Goal: Transaction & Acquisition: Purchase product/service

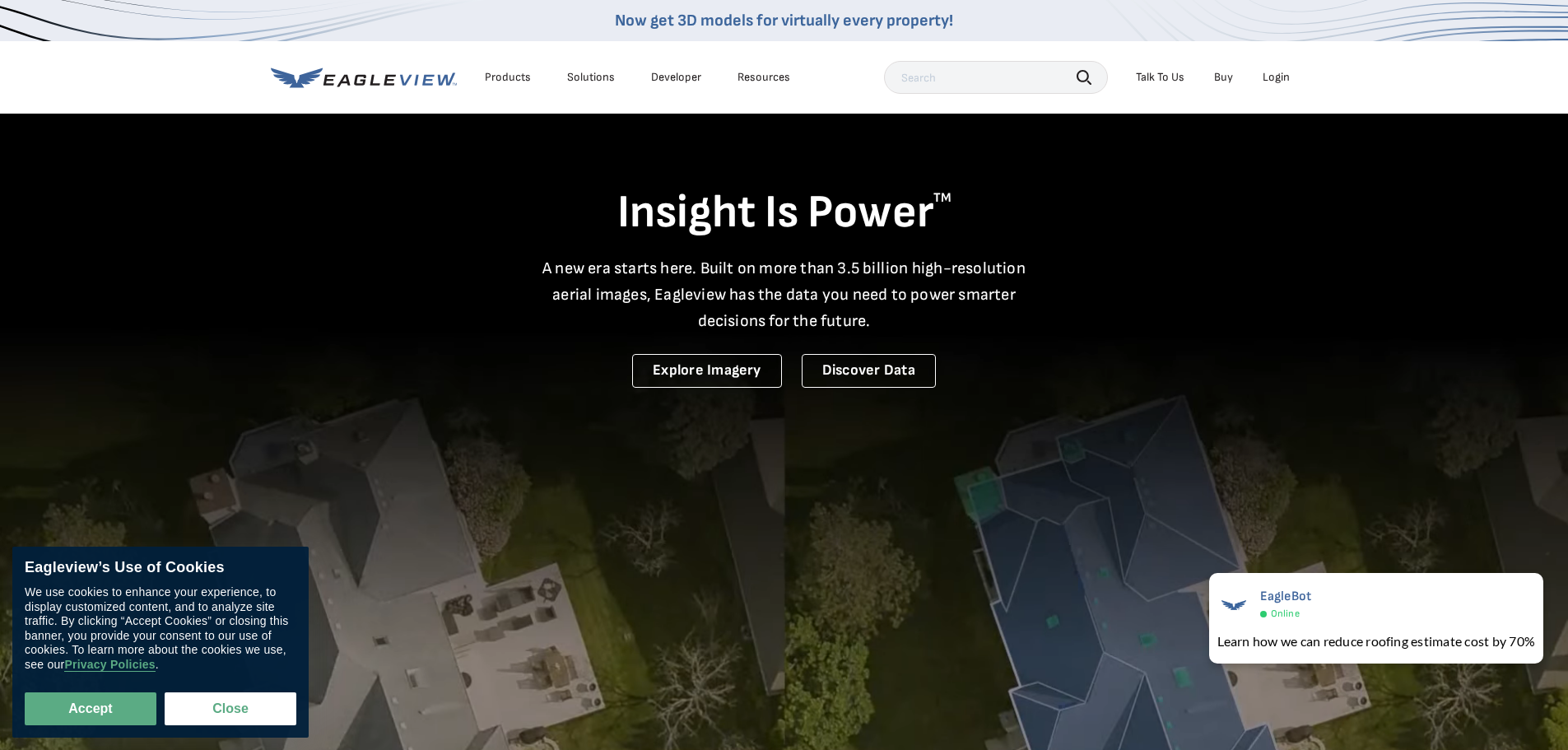
click at [1238, 216] on h1 "Insight Is Power TM" at bounding box center [784, 212] width 1027 height 58
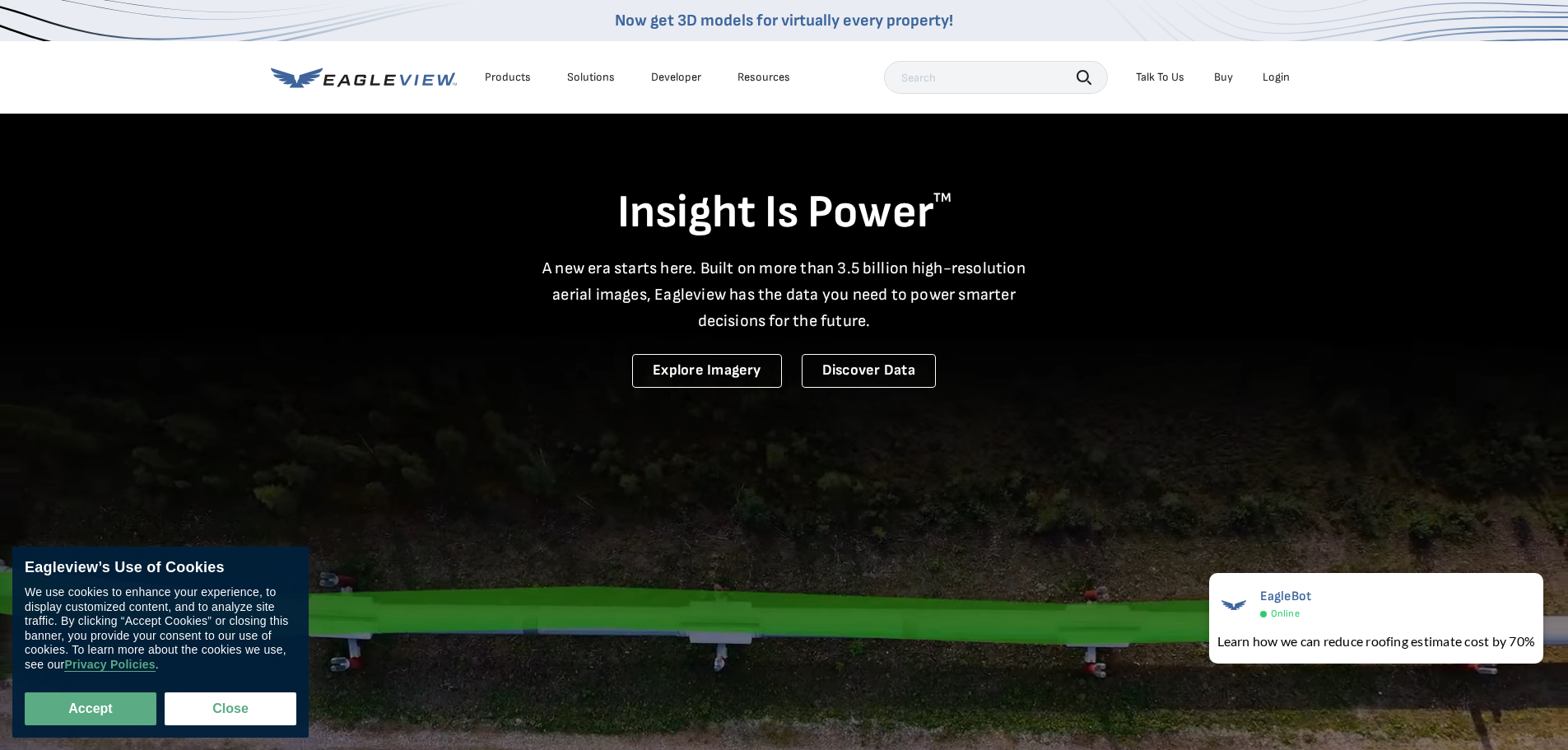
click at [1282, 80] on div "Login" at bounding box center [1277, 77] width 28 height 15
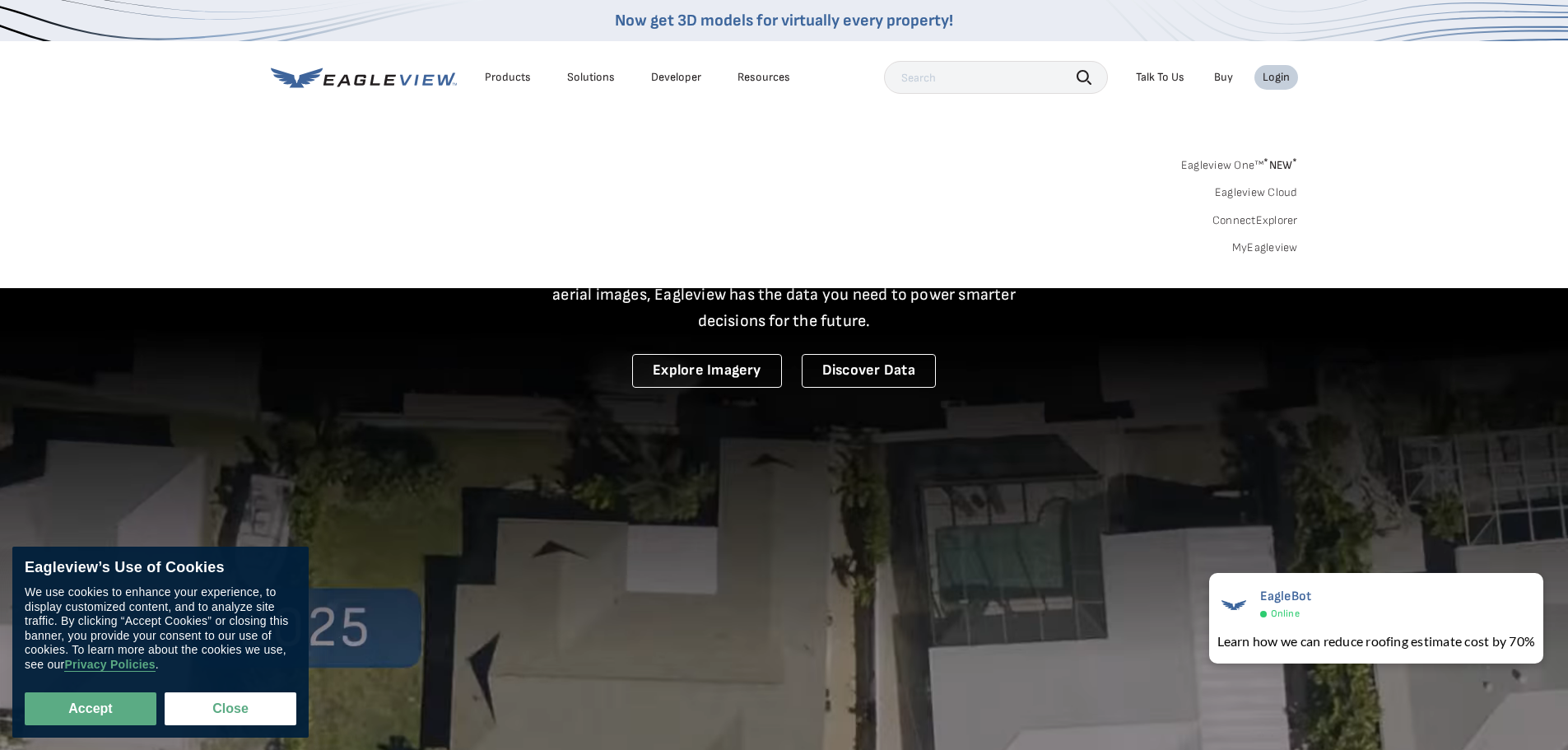
click at [1273, 81] on div "Login" at bounding box center [1277, 77] width 28 height 15
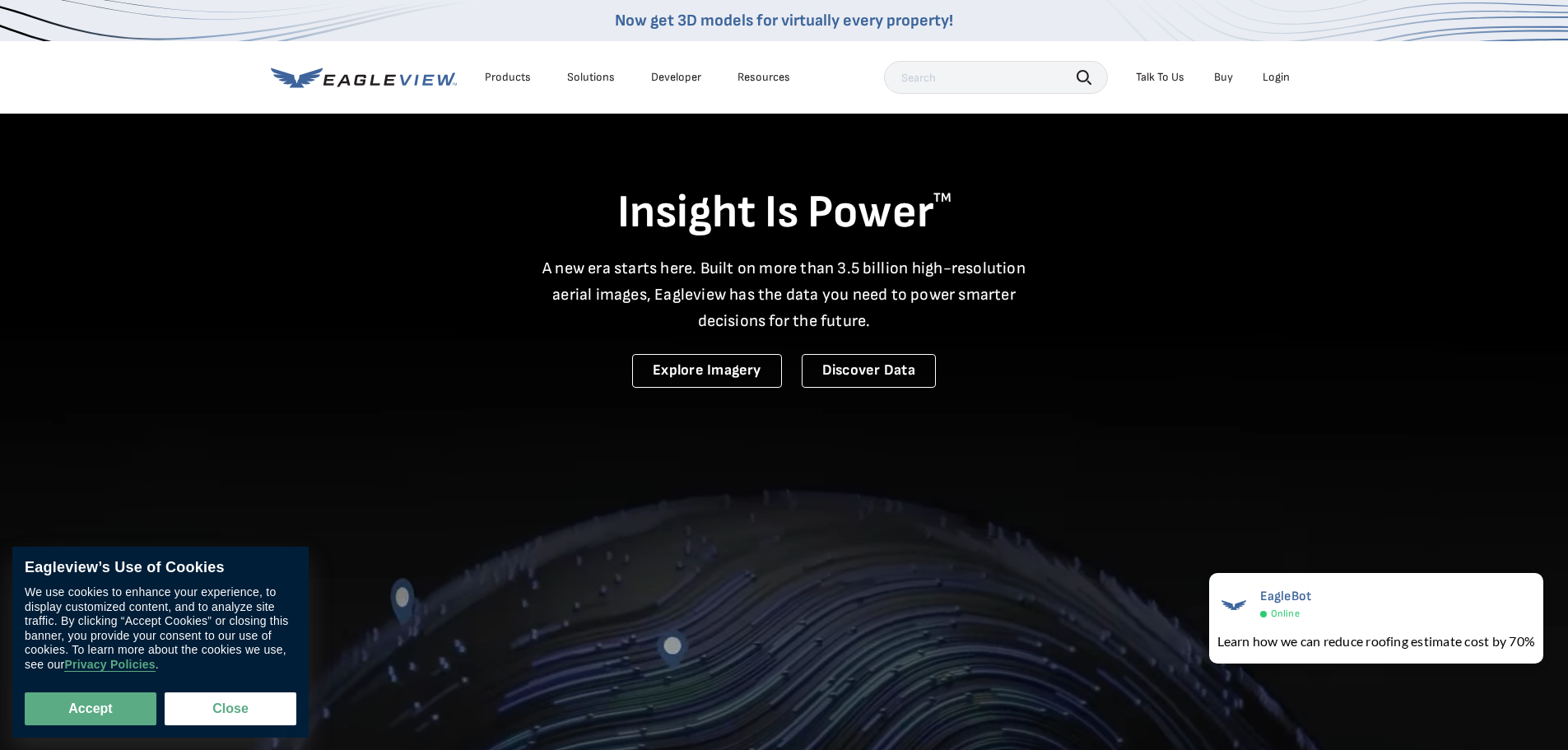
click at [1273, 81] on div "Login" at bounding box center [1277, 77] width 28 height 15
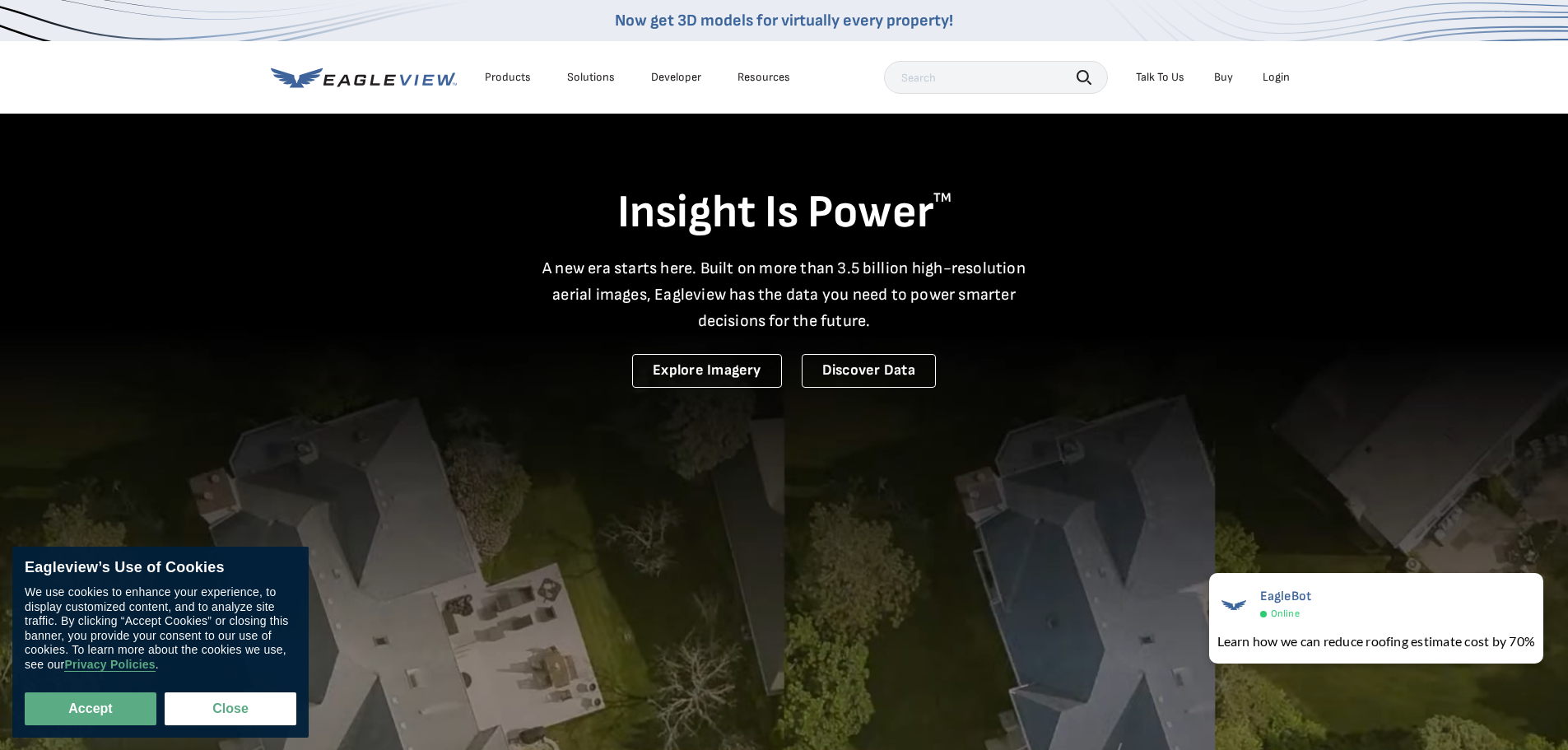
click at [1276, 77] on div "Login" at bounding box center [1277, 77] width 28 height 15
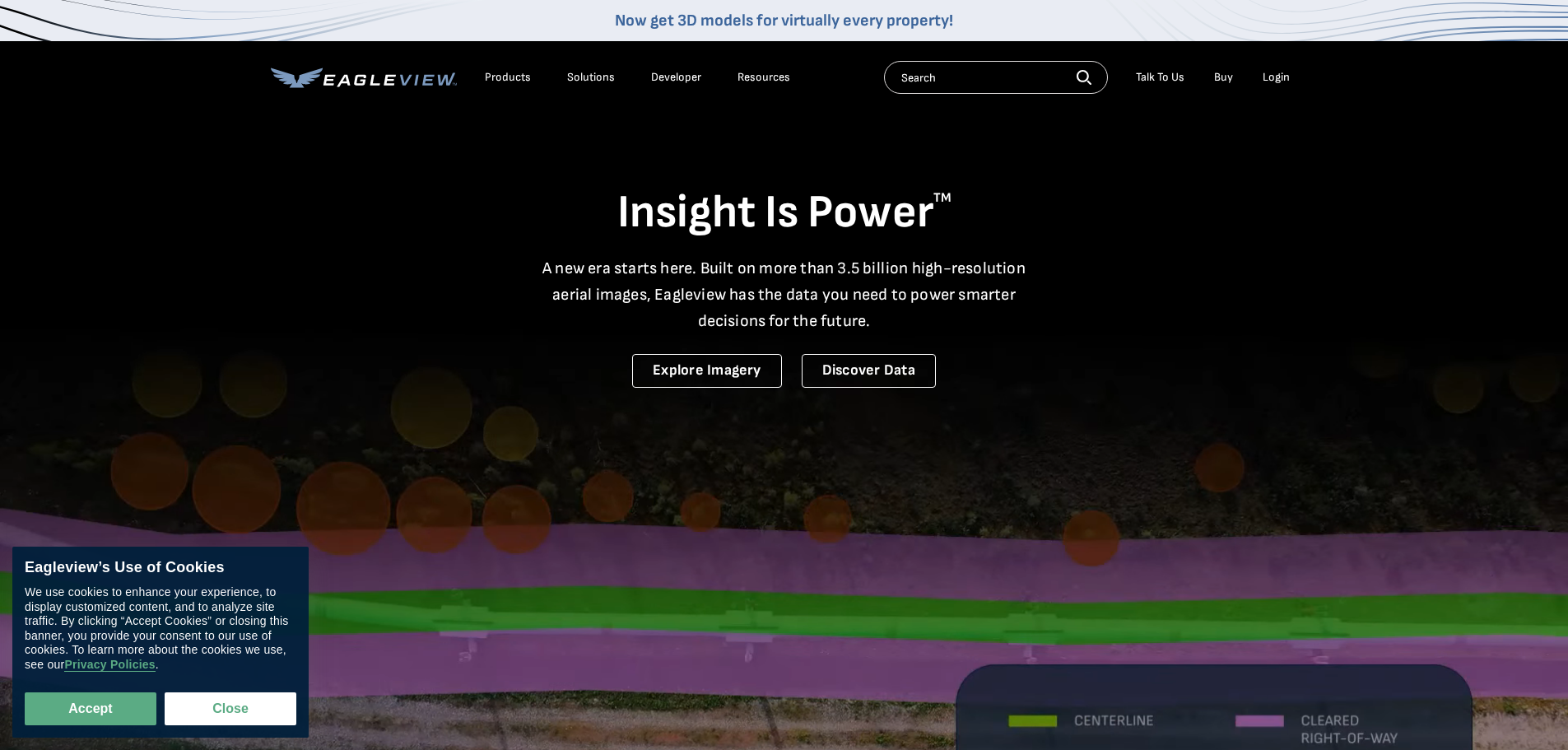
click at [1282, 82] on div "Login" at bounding box center [1277, 77] width 28 height 15
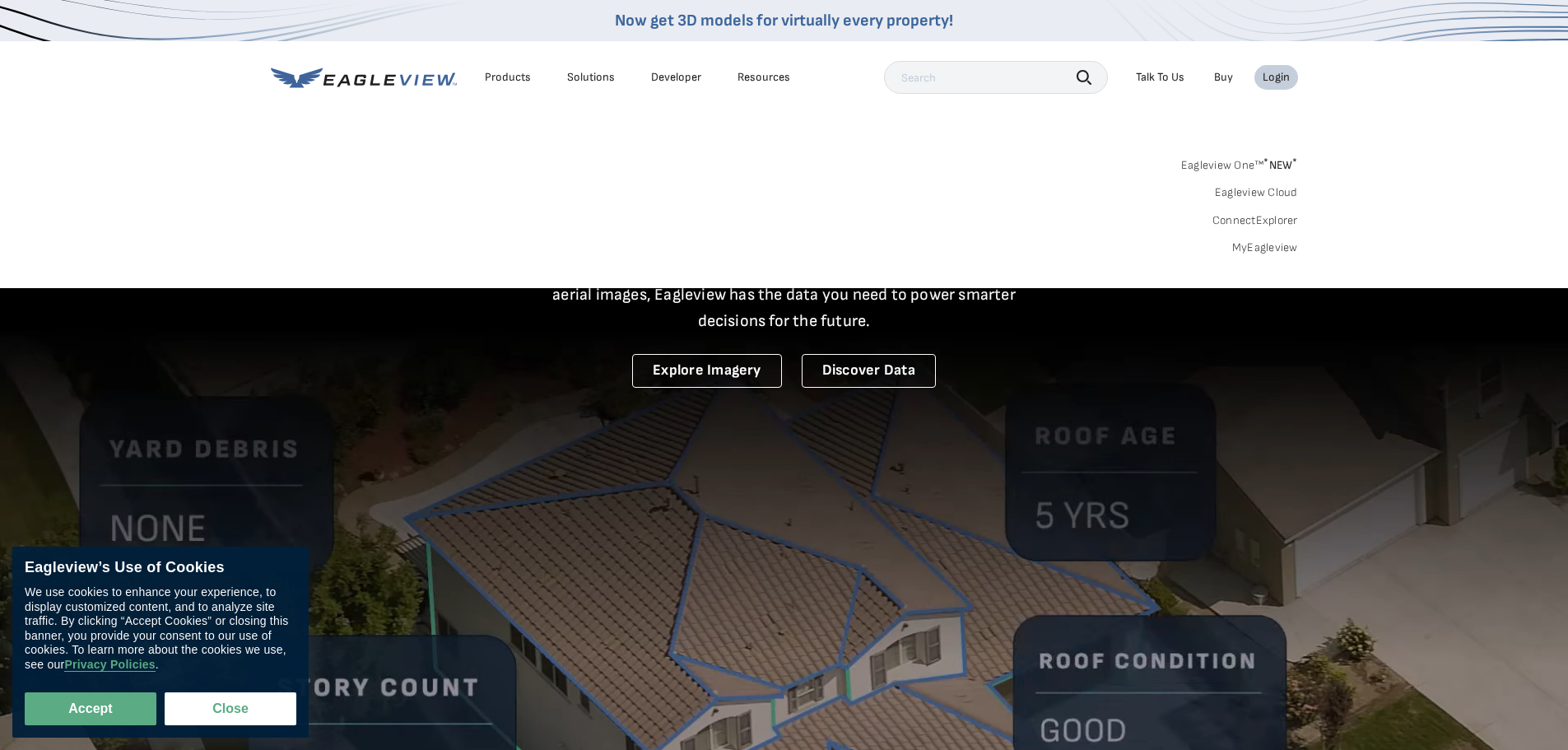
click at [1282, 249] on link "MyEagleview" at bounding box center [1265, 248] width 66 height 15
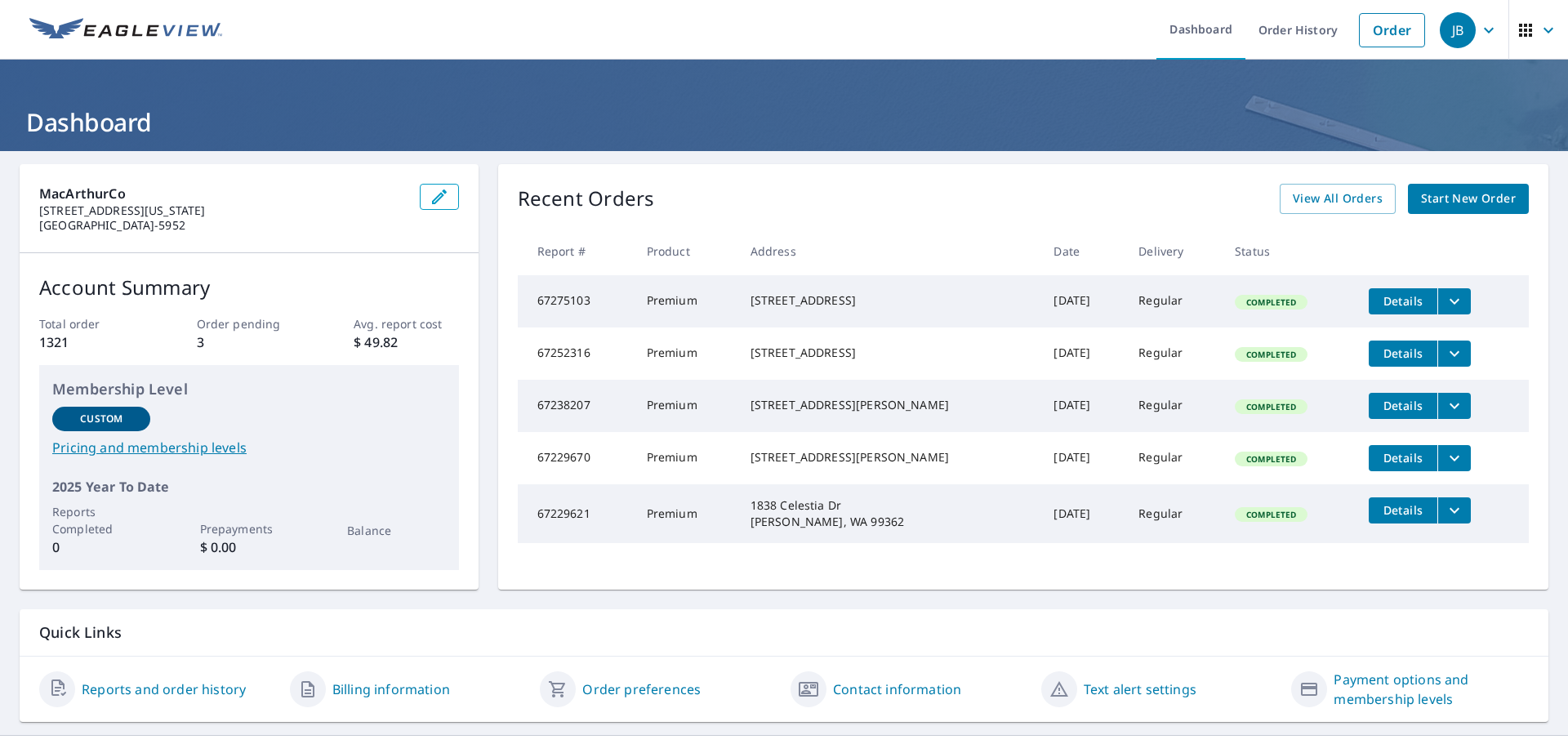
click at [1466, 197] on span "Start New Order" at bounding box center [1468, 199] width 95 height 20
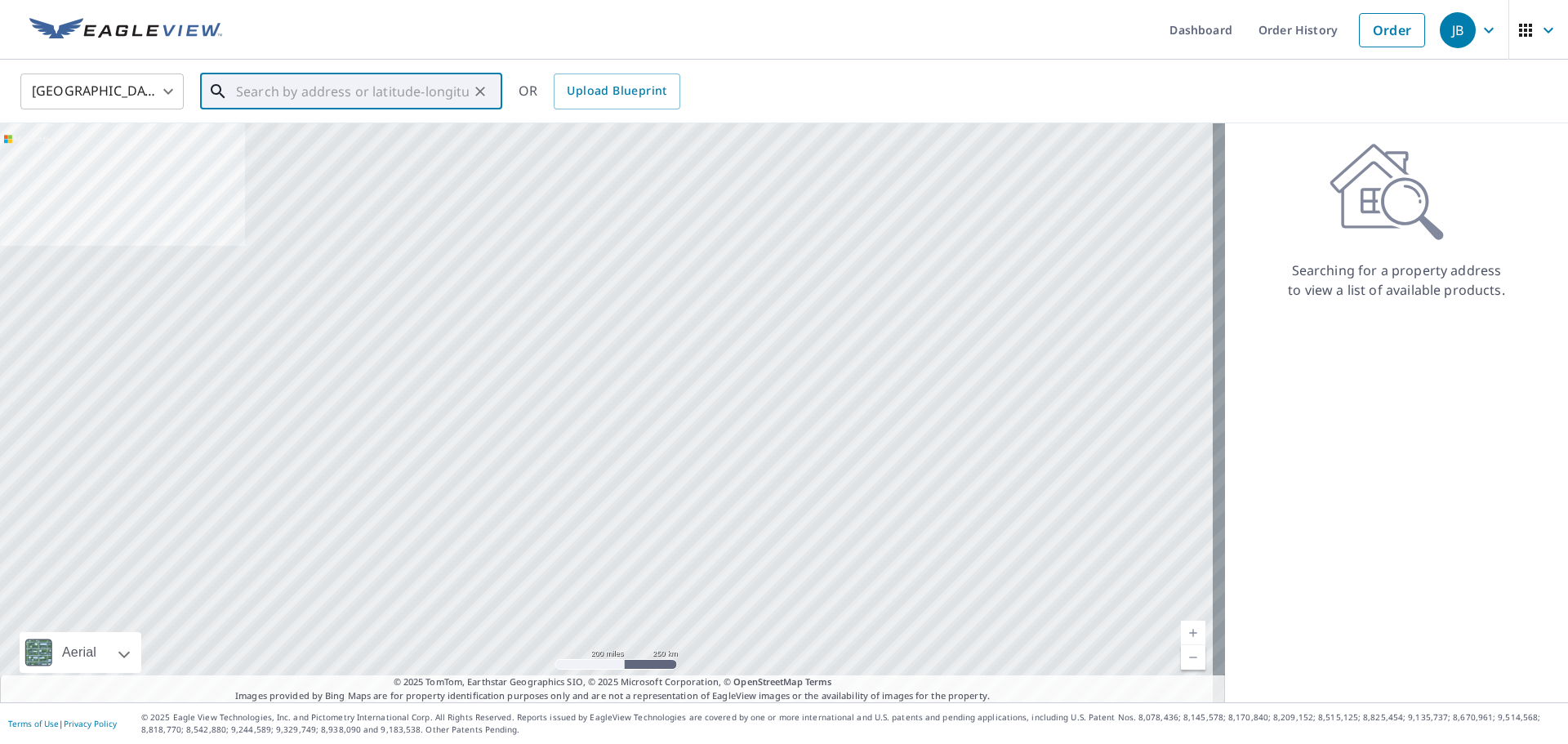
click at [348, 109] on div "​" at bounding box center [351, 91] width 302 height 36
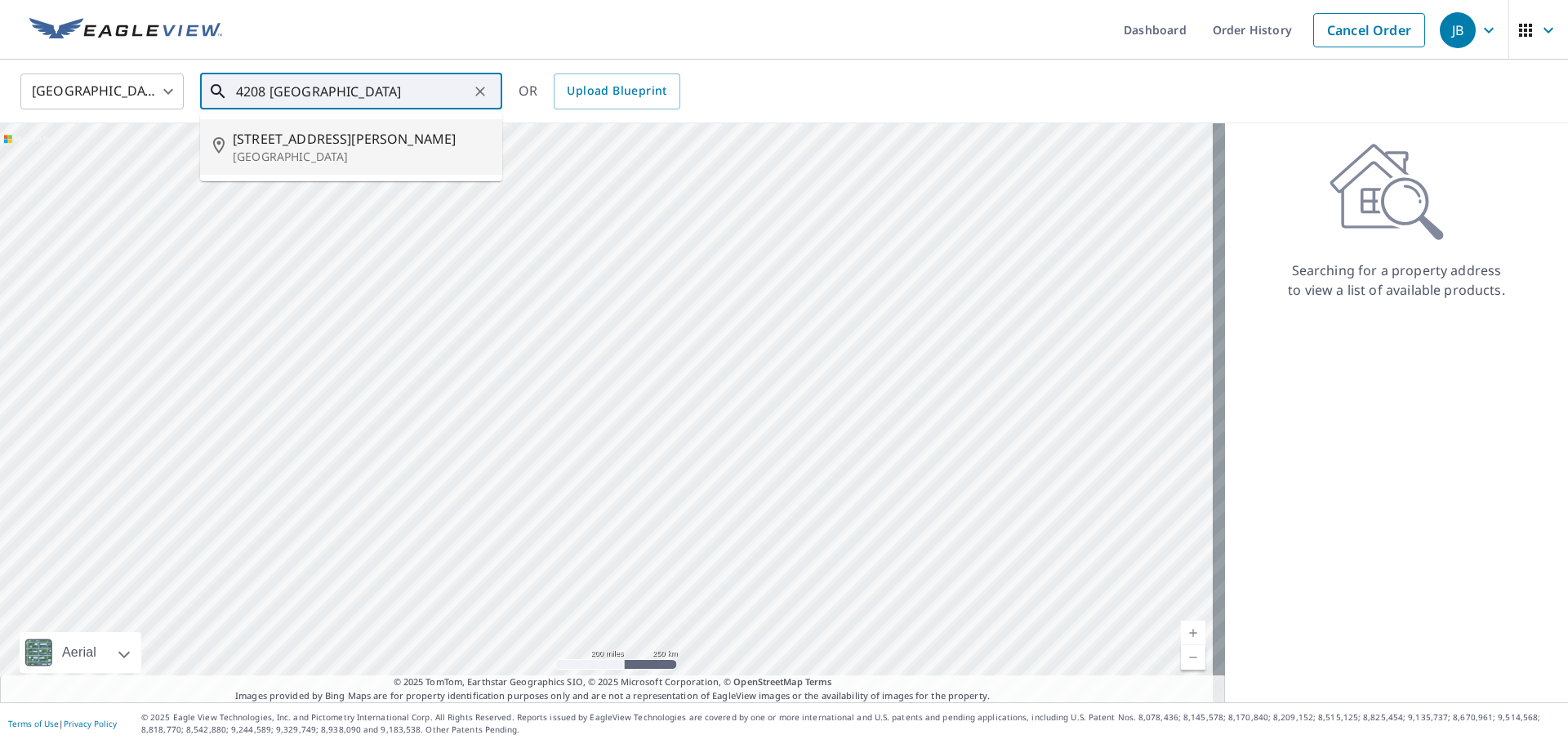
click at [332, 140] on span "[STREET_ADDRESS][PERSON_NAME]" at bounding box center [361, 138] width 257 height 20
type input "[STREET_ADDRESS][PERSON_NAME][PERSON_NAME]"
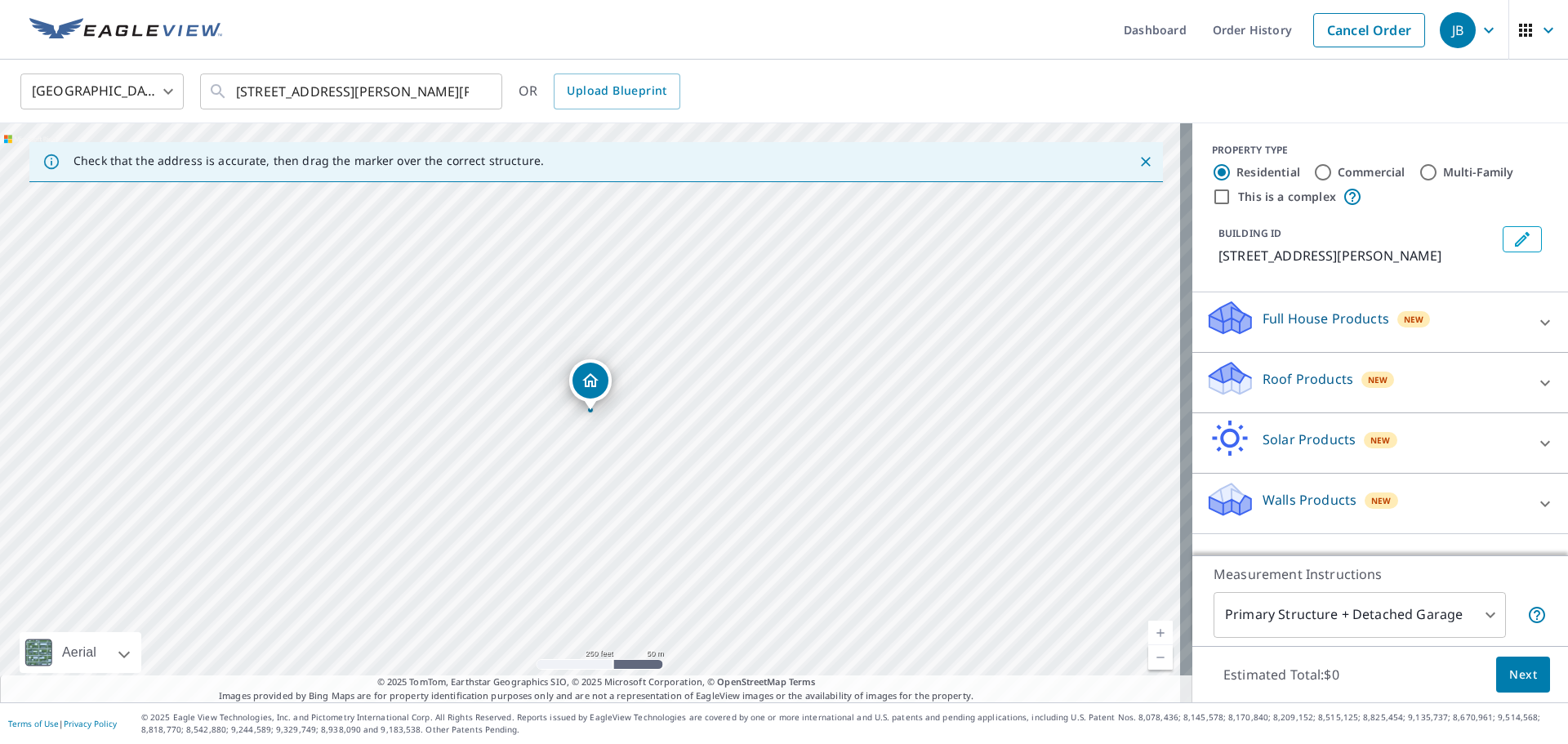
click at [1328, 320] on p "Full House Products" at bounding box center [1326, 318] width 126 height 20
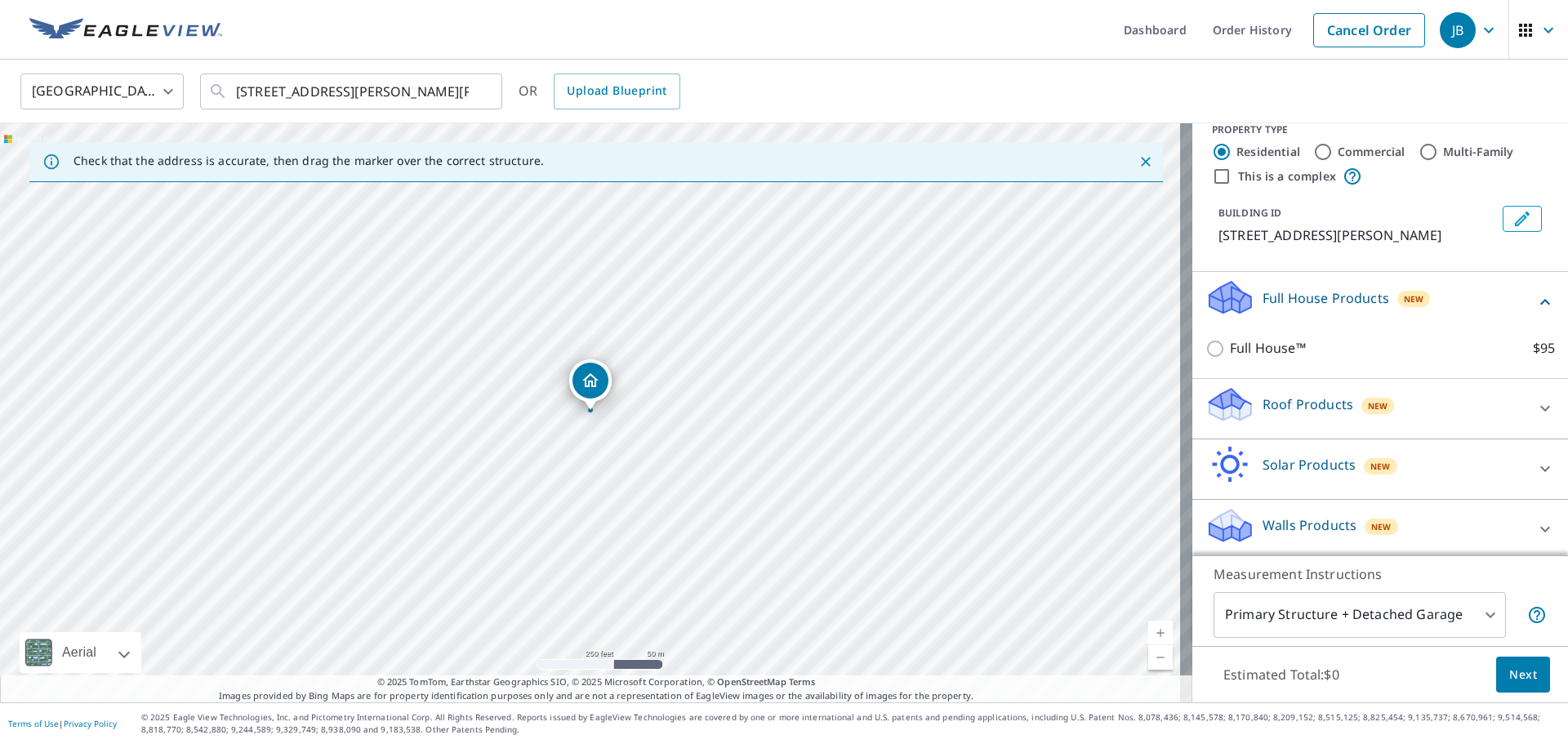
scroll to position [26, 0]
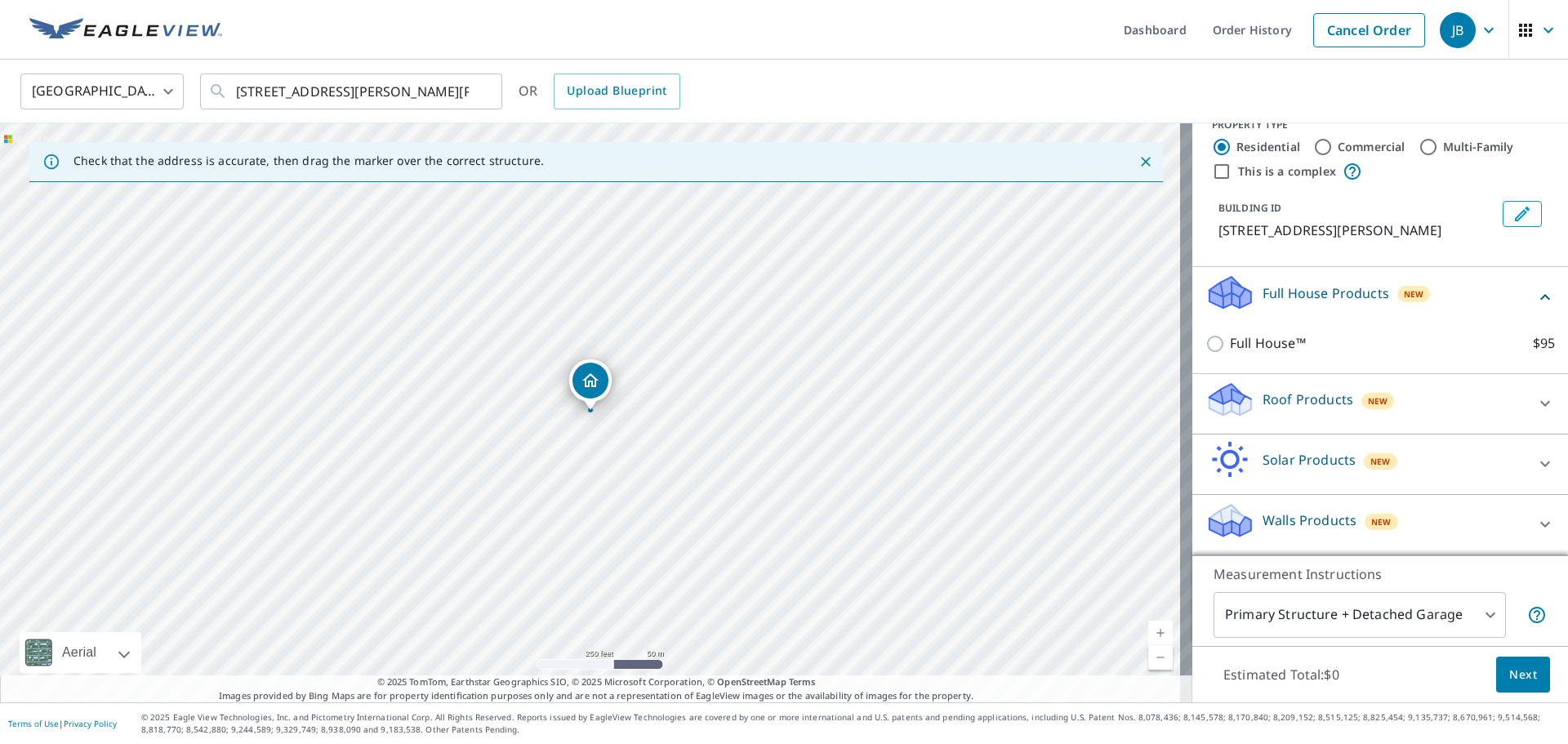
click at [1304, 398] on p "Roof Products" at bounding box center [1308, 399] width 90 height 20
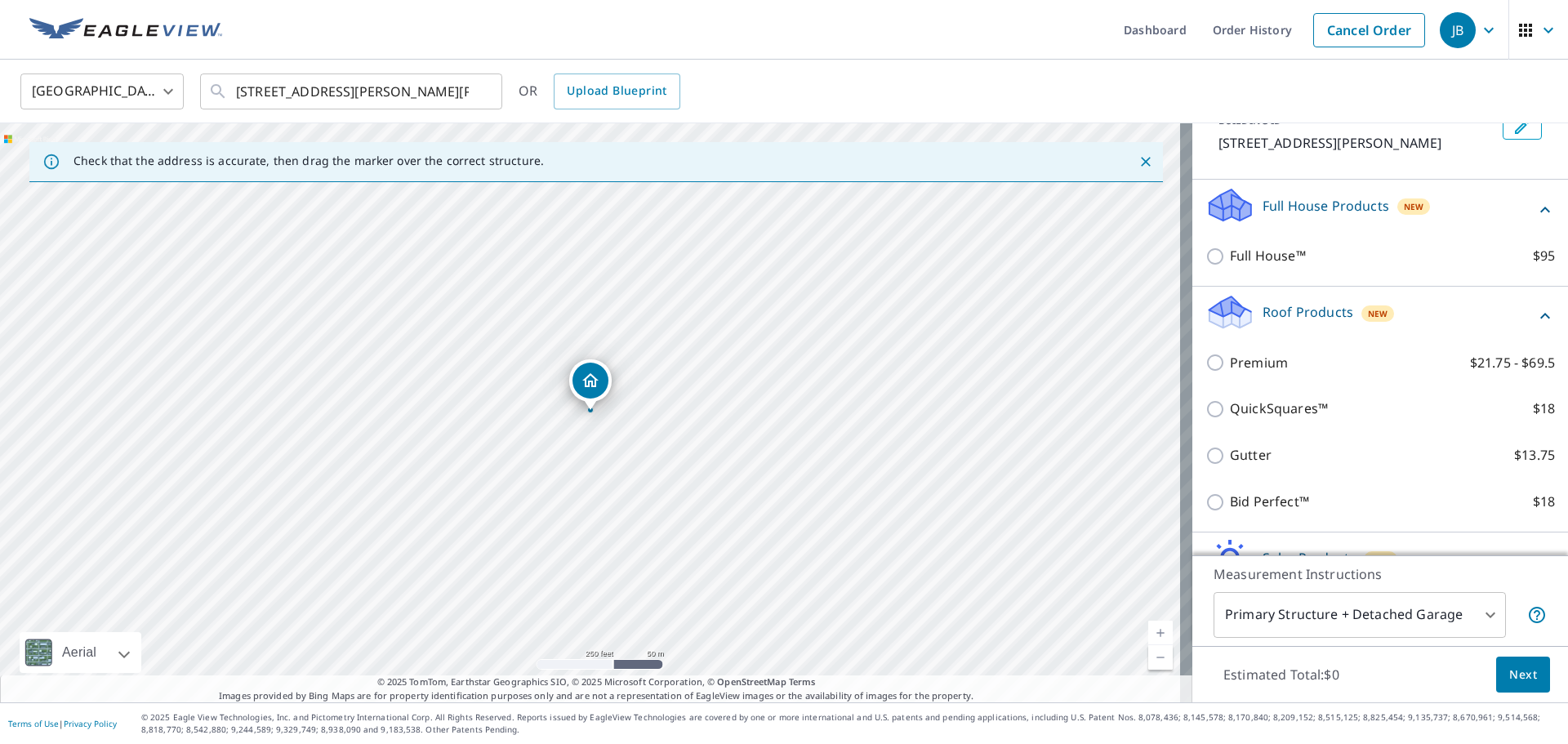
scroll to position [189, 0]
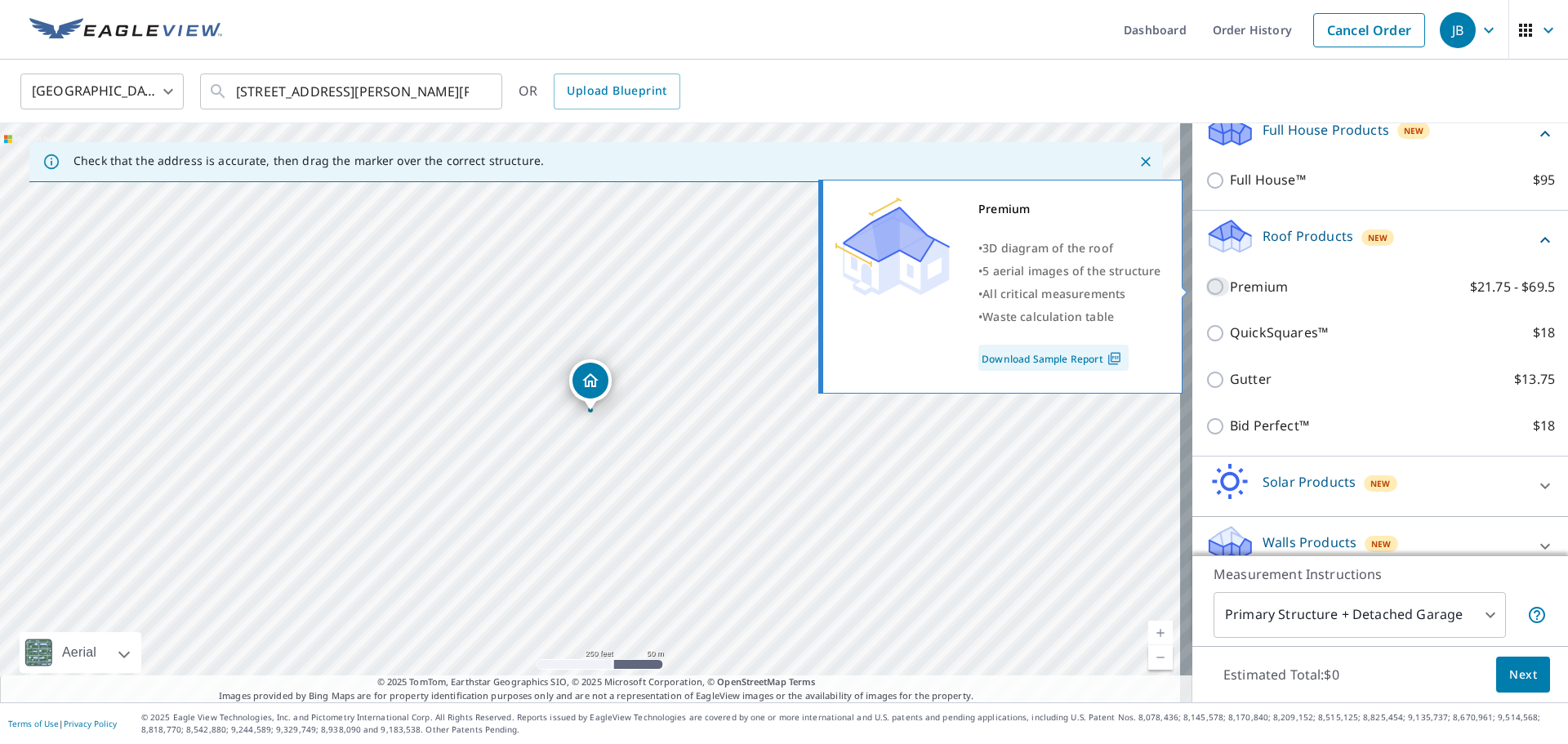
drag, startPoint x: 1211, startPoint y: 288, endPoint x: 1221, endPoint y: 292, distance: 10.8
click at [1211, 288] on input "Premium $21.75 - $69.5" at bounding box center [1217, 287] width 25 height 20
checkbox input "true"
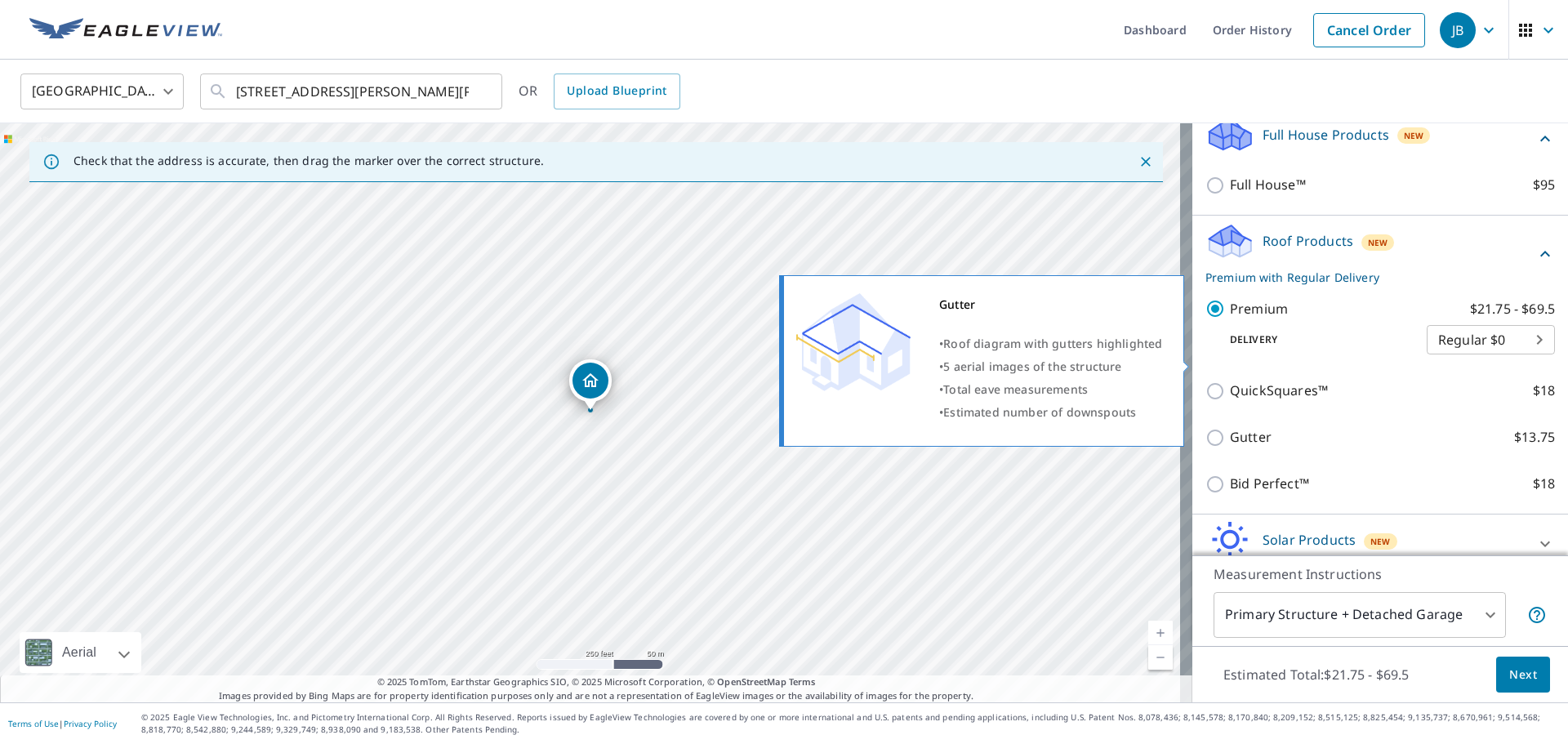
scroll to position [264, 0]
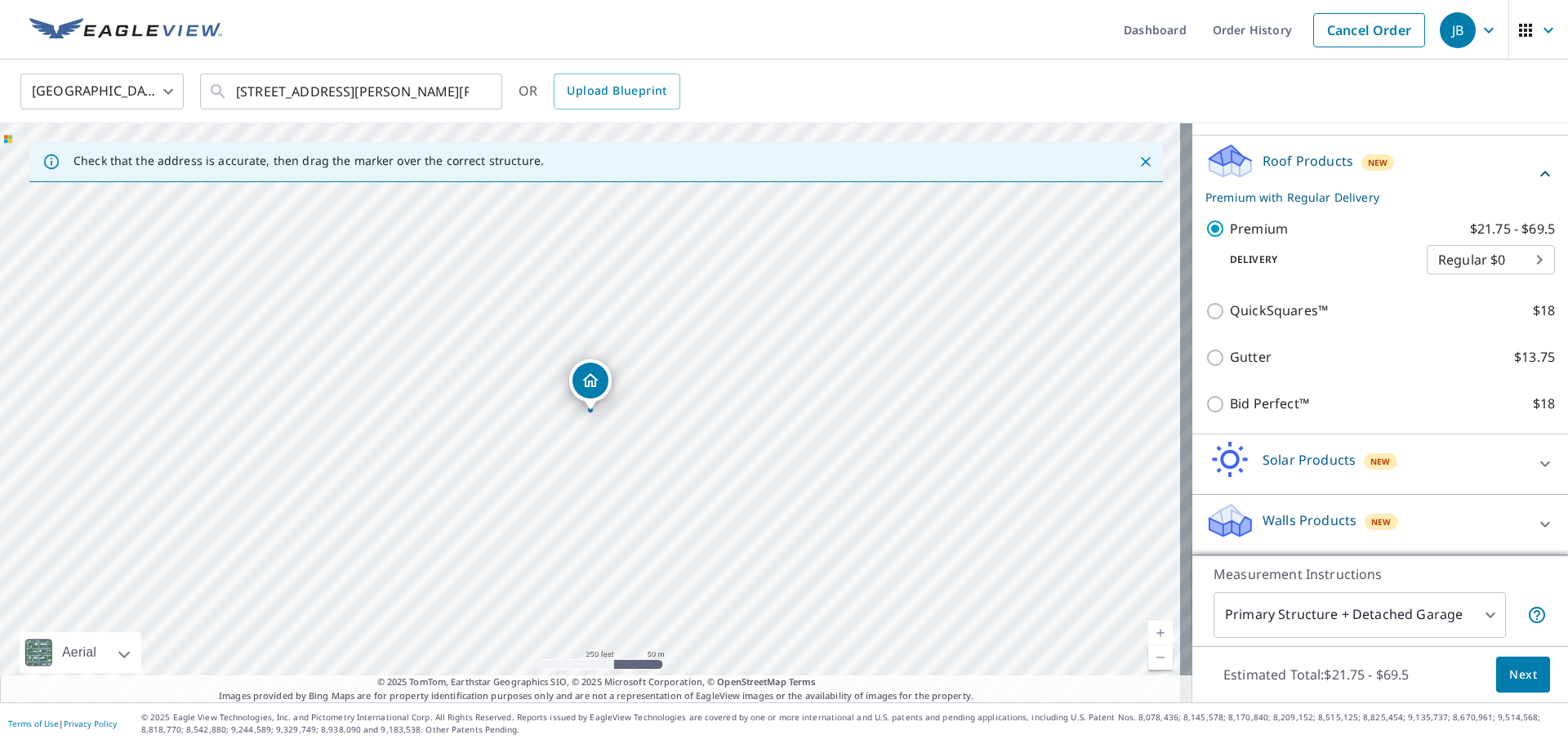
click at [1496, 674] on button "Next" at bounding box center [1523, 675] width 54 height 37
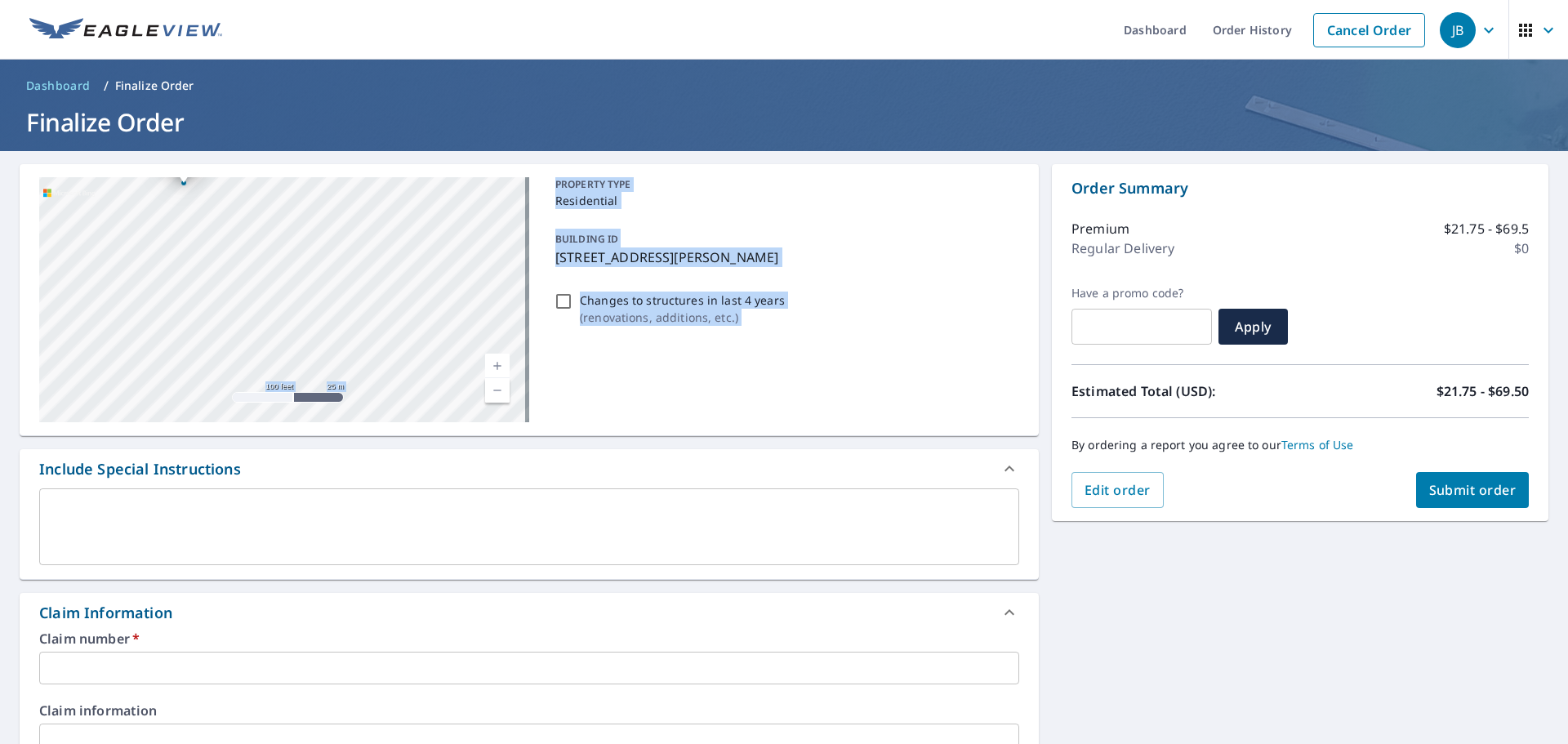
drag, startPoint x: 364, startPoint y: 494, endPoint x: 446, endPoint y: 416, distance: 113.2
click at [446, 416] on div "4208 Segovia Dr Pasco, WA 99301 Aerial Road A standard road map Aerial A detail…" at bounding box center [529, 750] width 1019 height 1172
click at [586, 481] on div "Include Special Instructions" at bounding box center [529, 469] width 1019 height 39
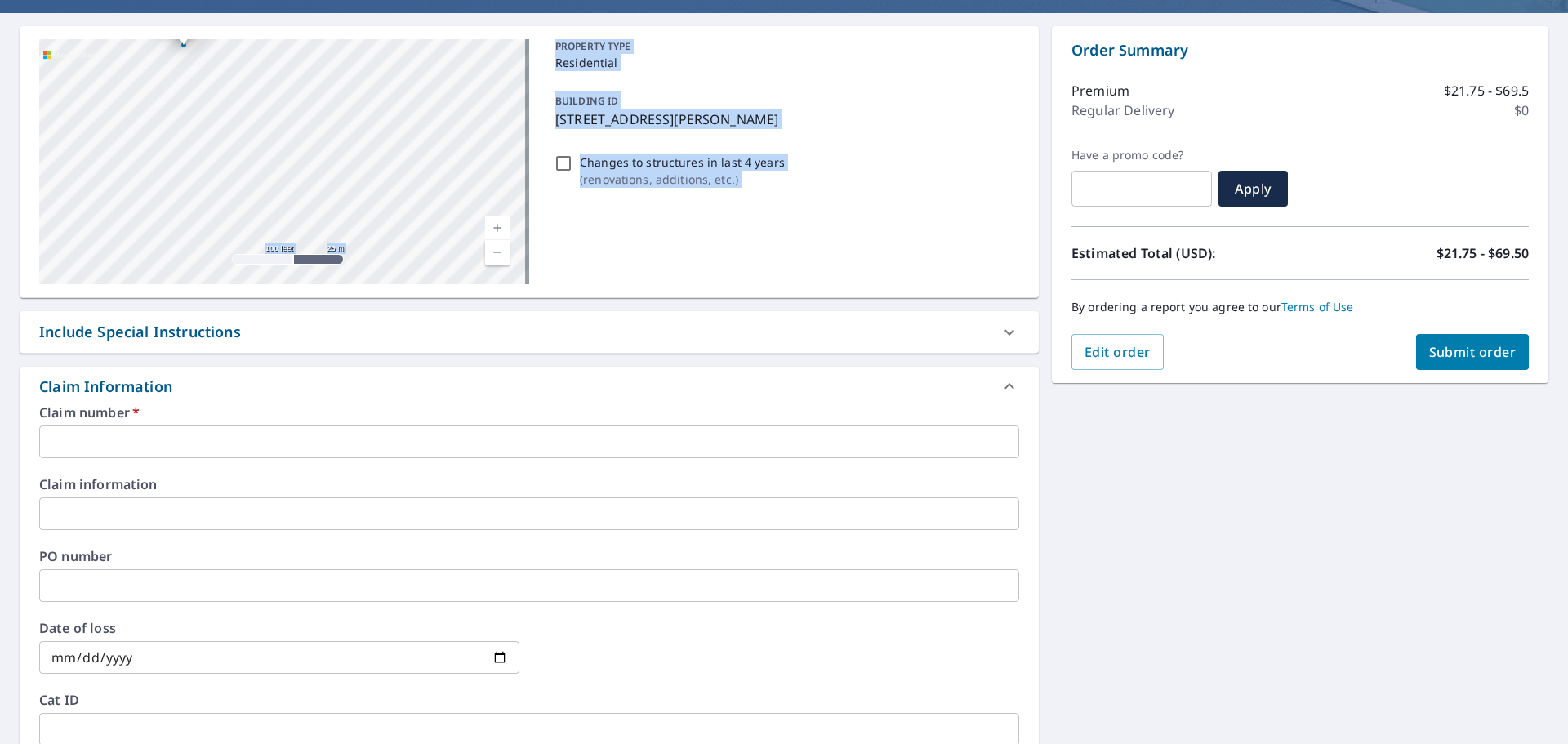
scroll to position [163, 0]
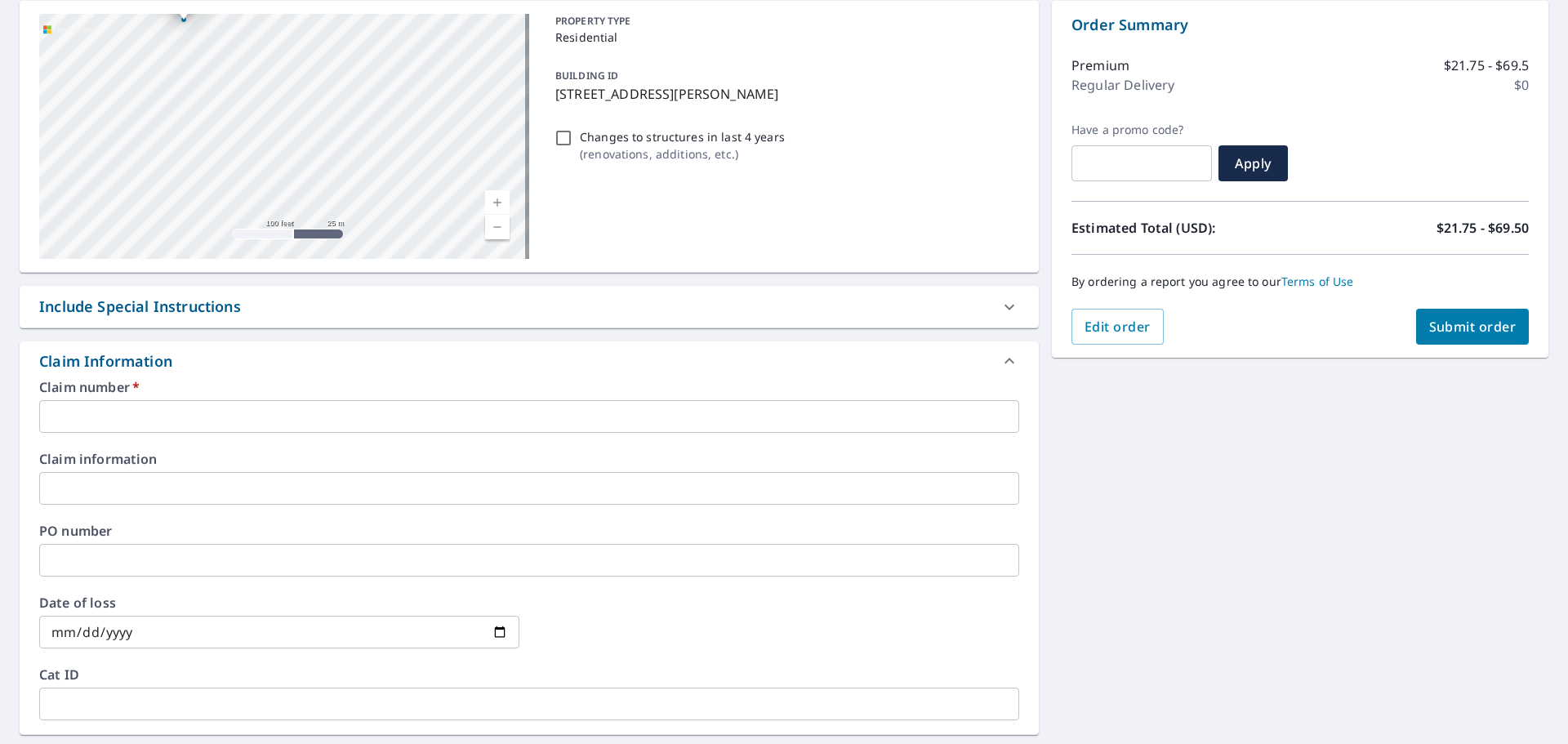
click at [310, 415] on input "text" at bounding box center [529, 416] width 980 height 32
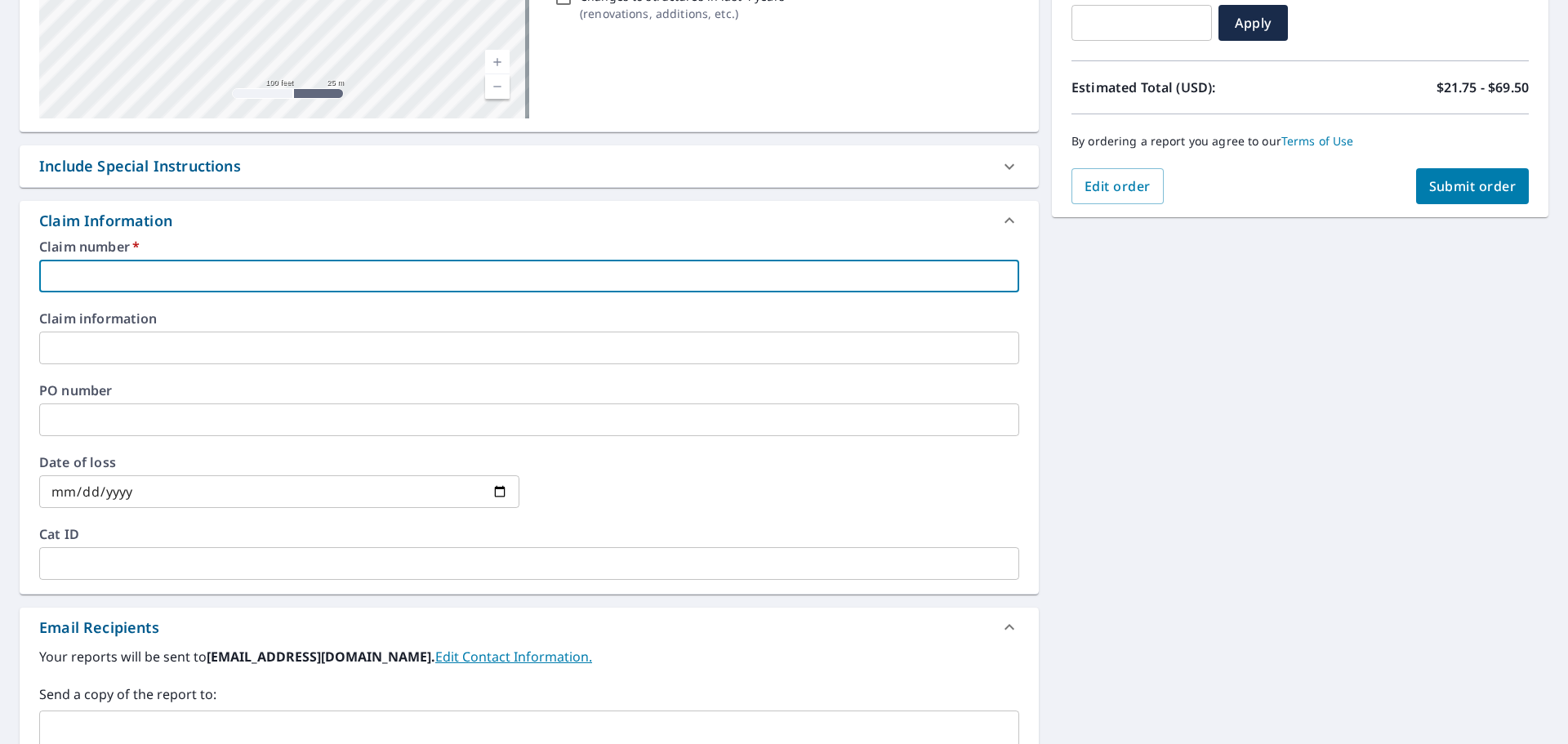
scroll to position [327, 0]
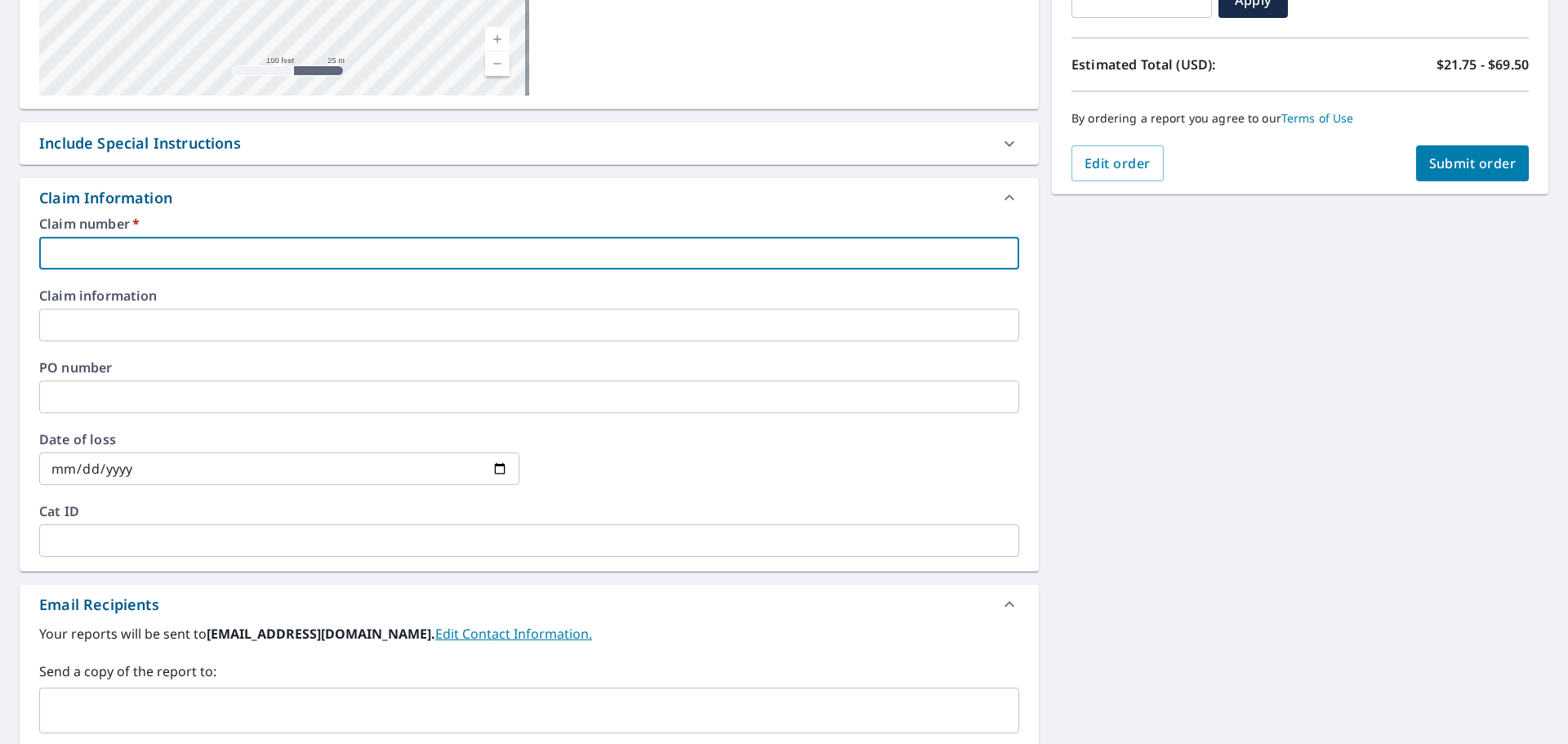
type input "t"
checkbox input "true"
type input "tr"
checkbox input "true"
type input "t"
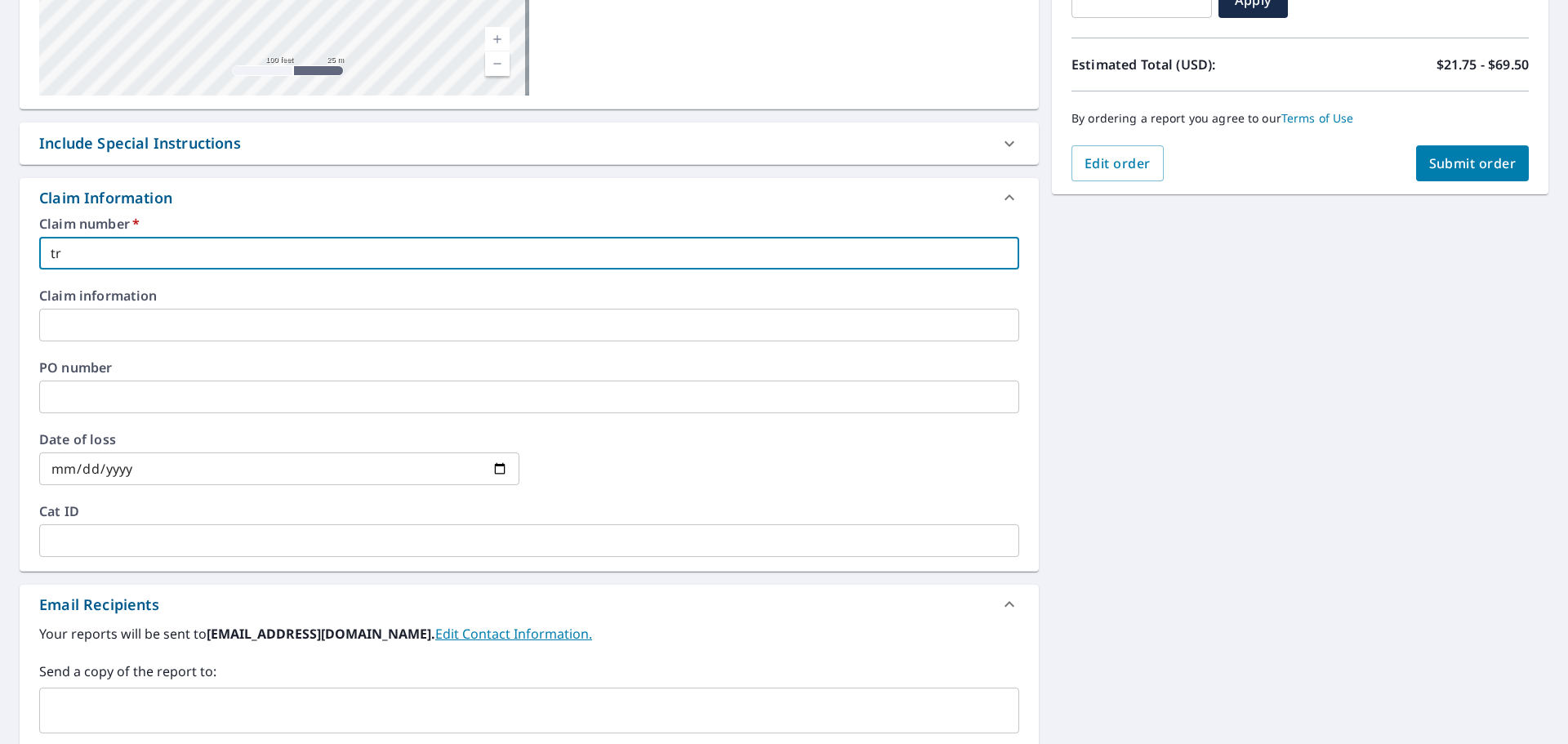
checkbox input "true"
type input "T"
checkbox input "true"
type input "Tr"
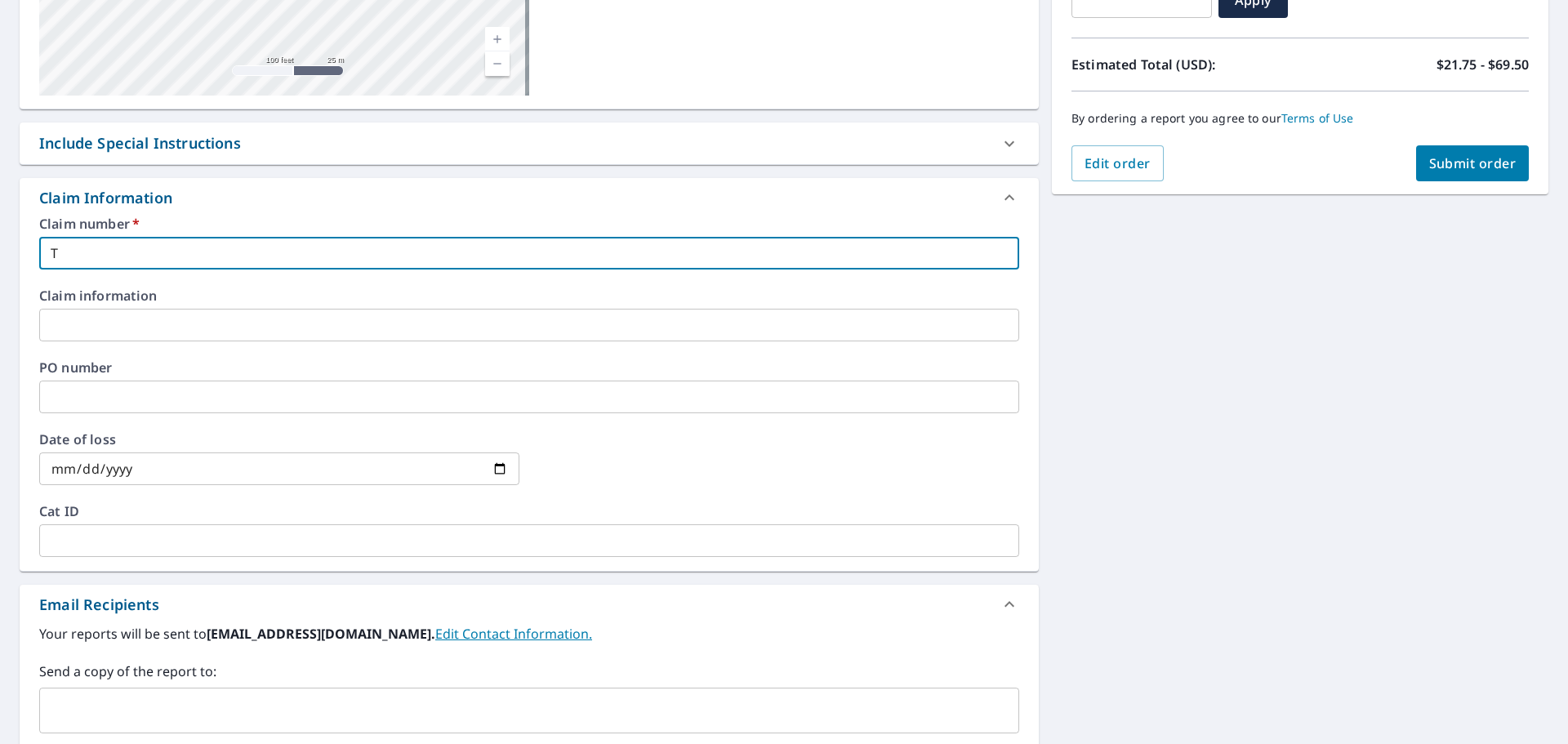
checkbox input "true"
type input "Tri"
checkbox input "true"
type input "Tri"
checkbox input "true"
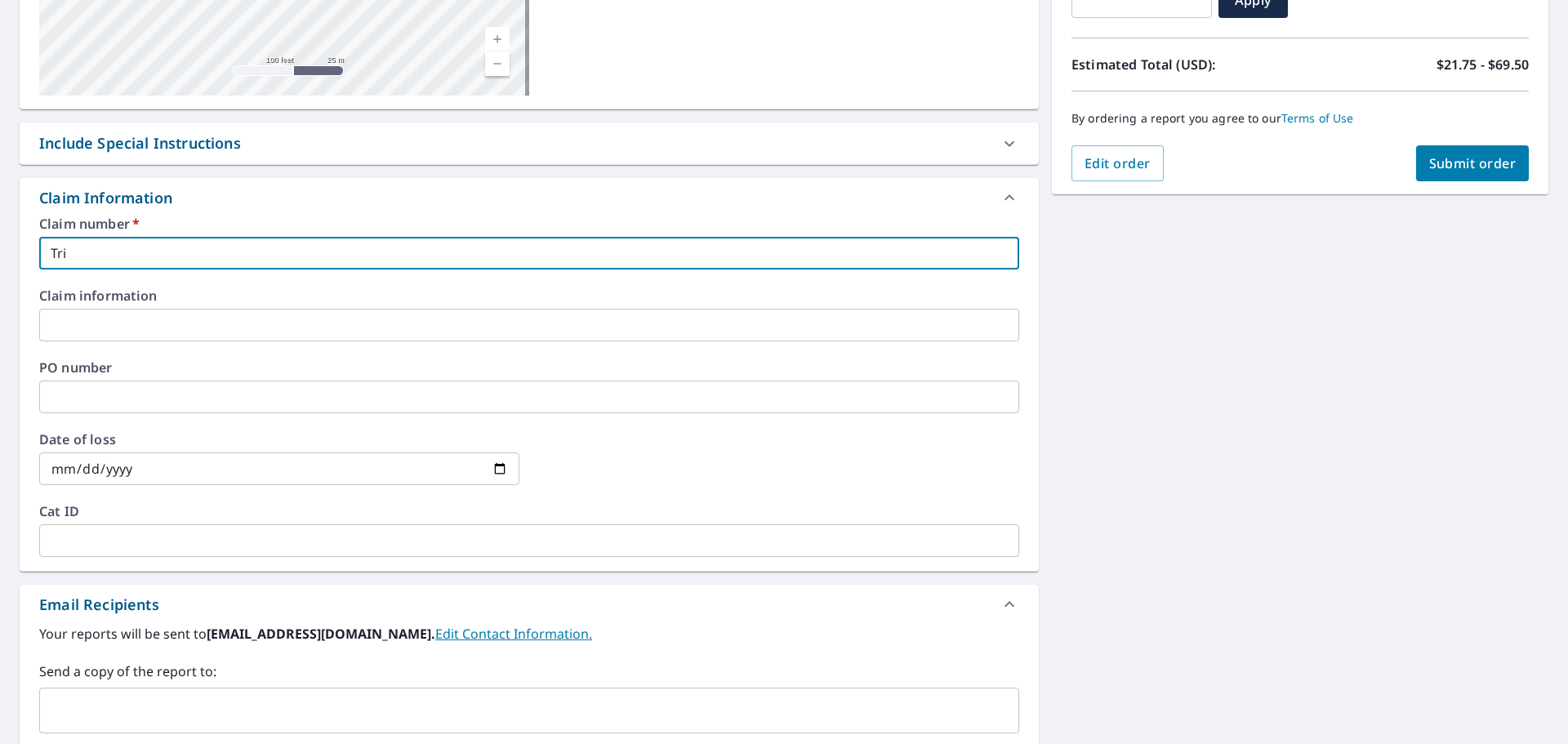
type input "Tri c"
checkbox input "true"
type input "Tri ci"
checkbox input "true"
type input "Tri cit"
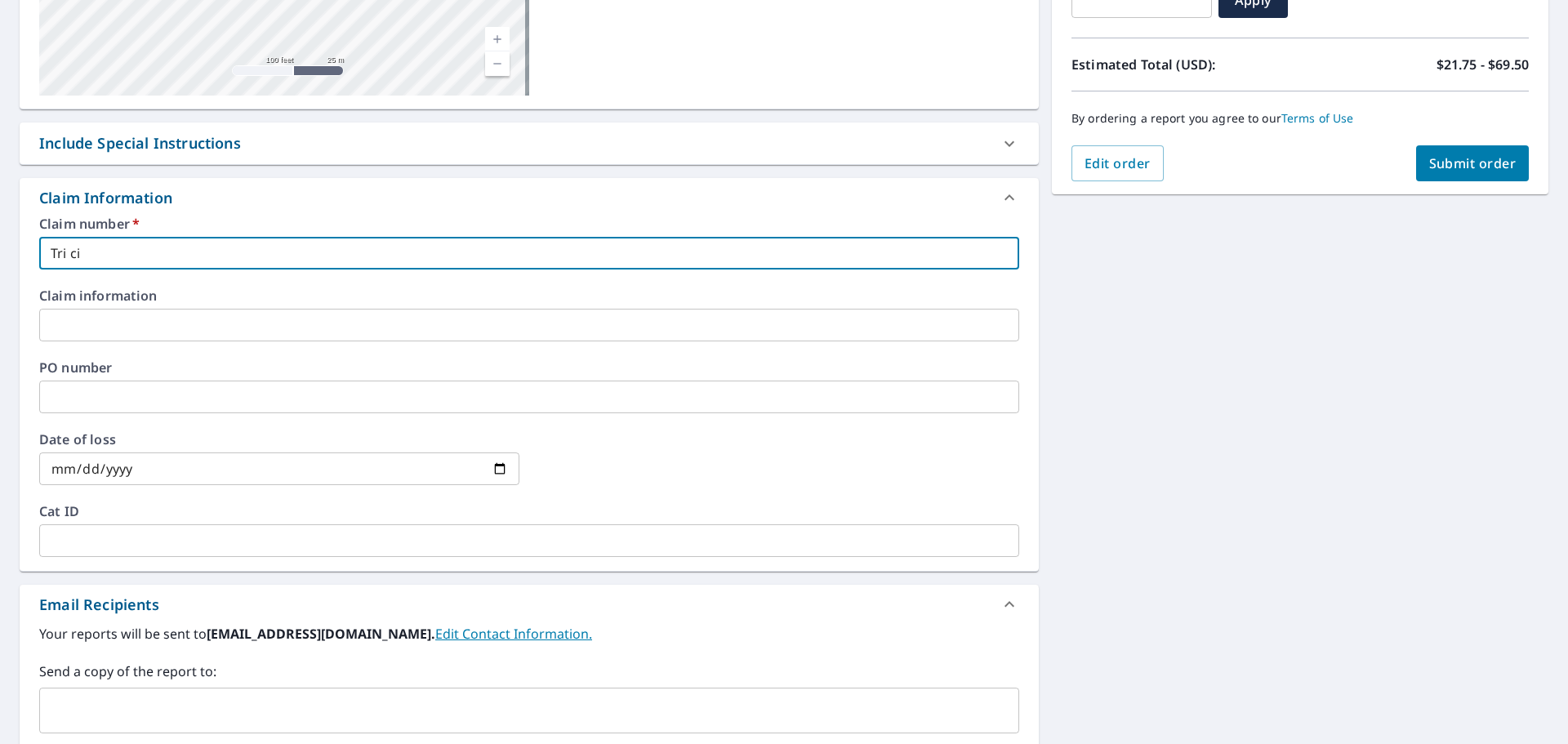
checkbox input "true"
type input "Tri citi"
checkbox input "true"
type input "Tri citie"
checkbox input "true"
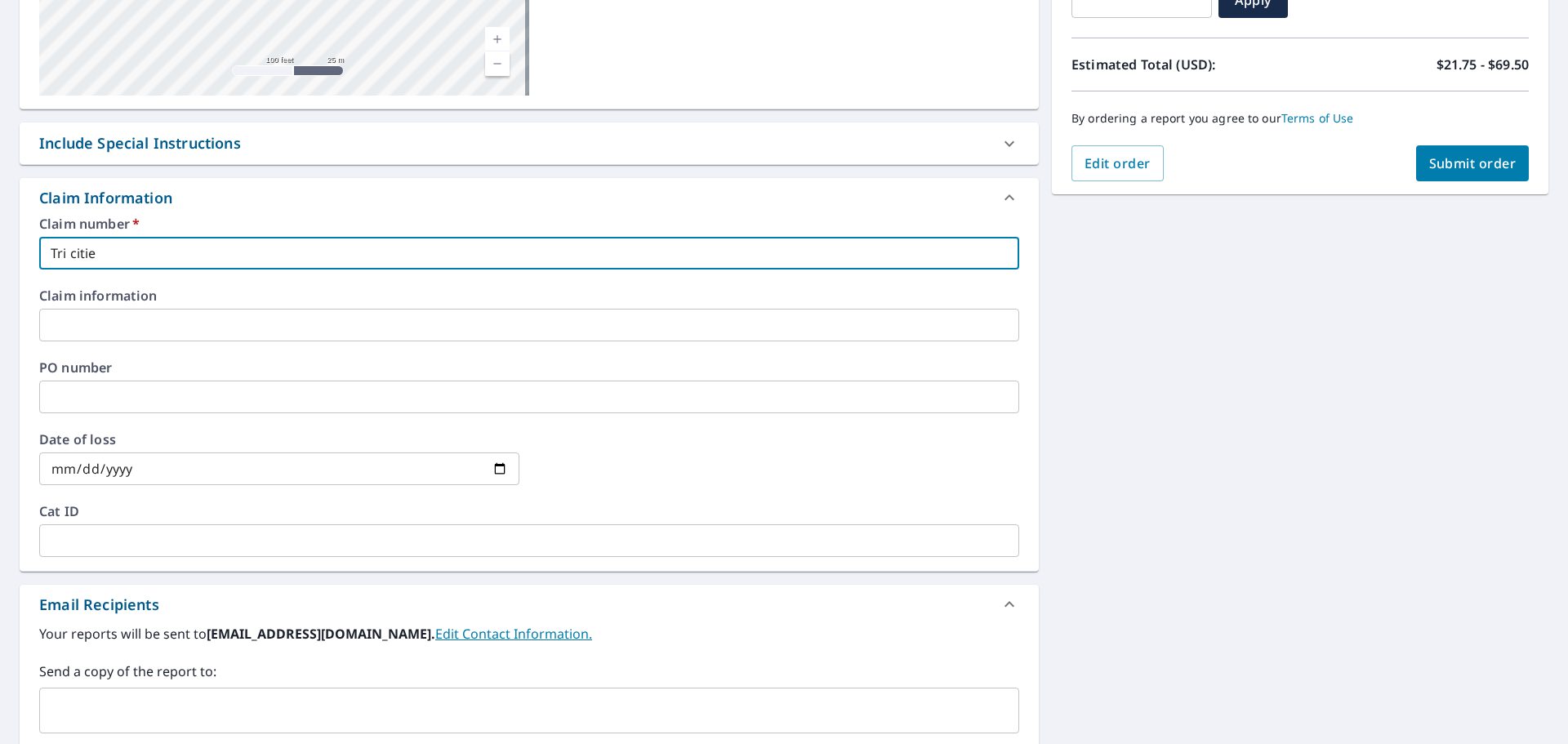
type input "Tri cities"
checkbox input "true"
type input "Tri cities"
checkbox input "true"
type input "Tri cities R"
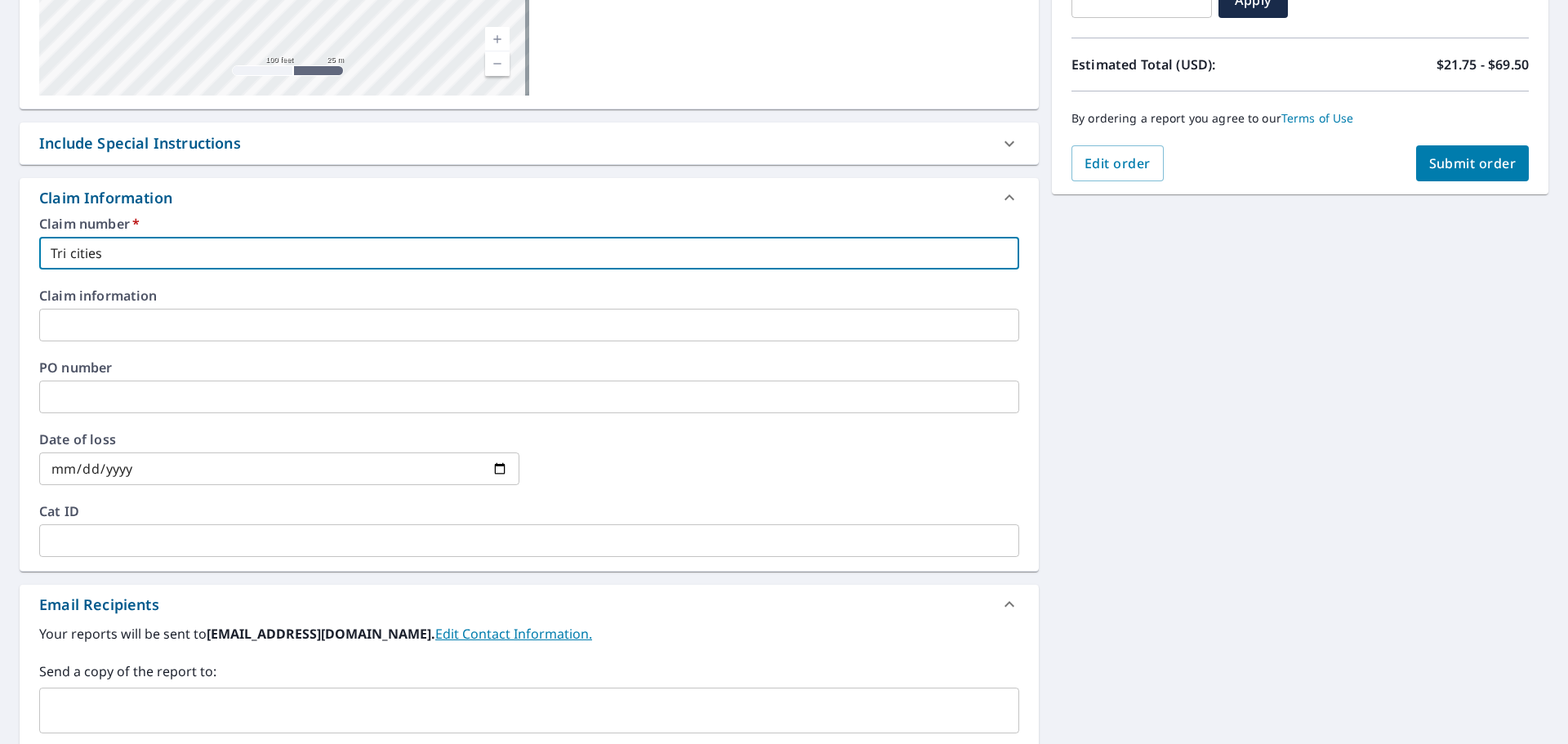
checkbox input "true"
type input "Tri cities Ro"
checkbox input "true"
type input "Tri cities Roo"
checkbox input "true"
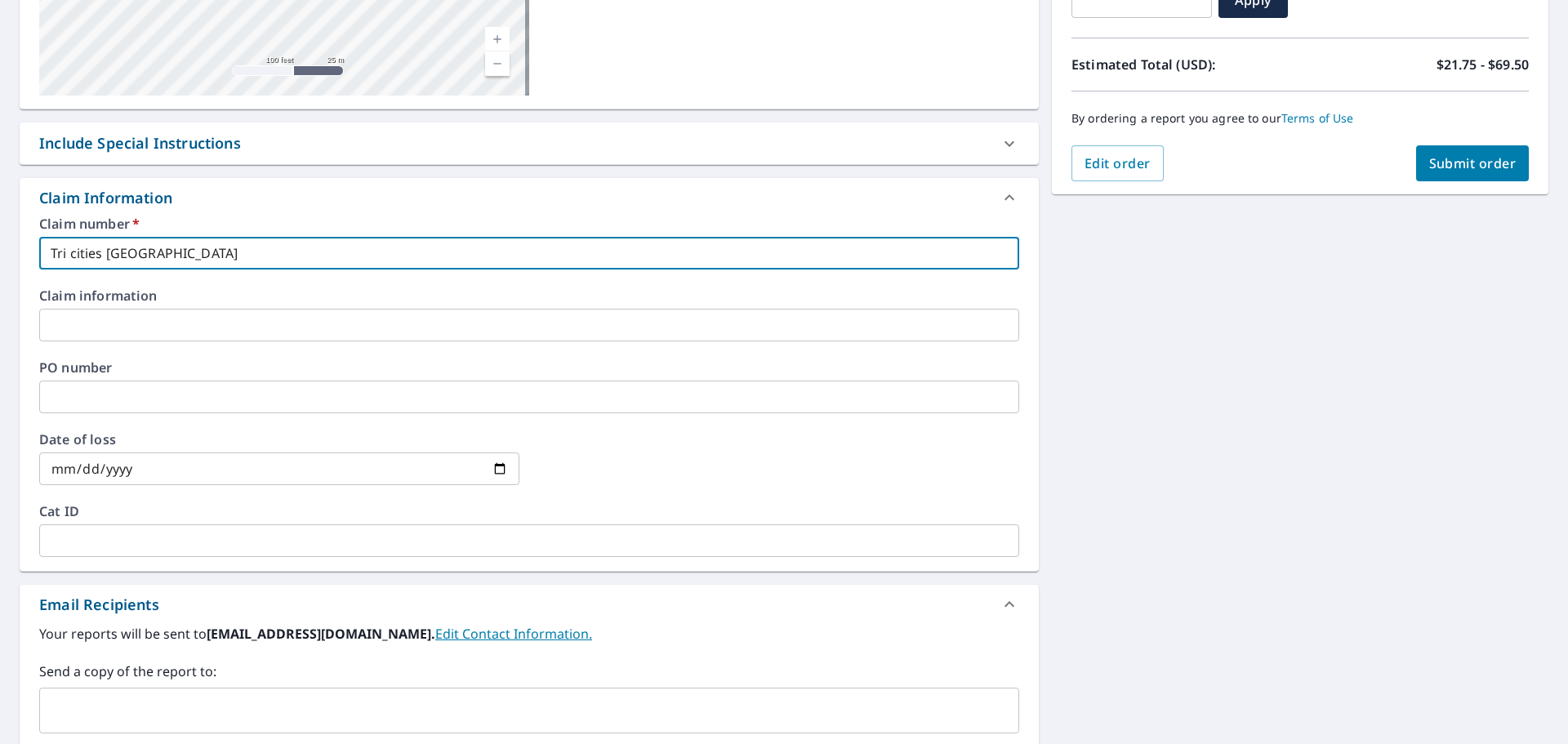
type input "Tri cities Roof"
checkbox input "true"
type input "Tri cities Roofi"
checkbox input "true"
type input "Tri cities Roofin"
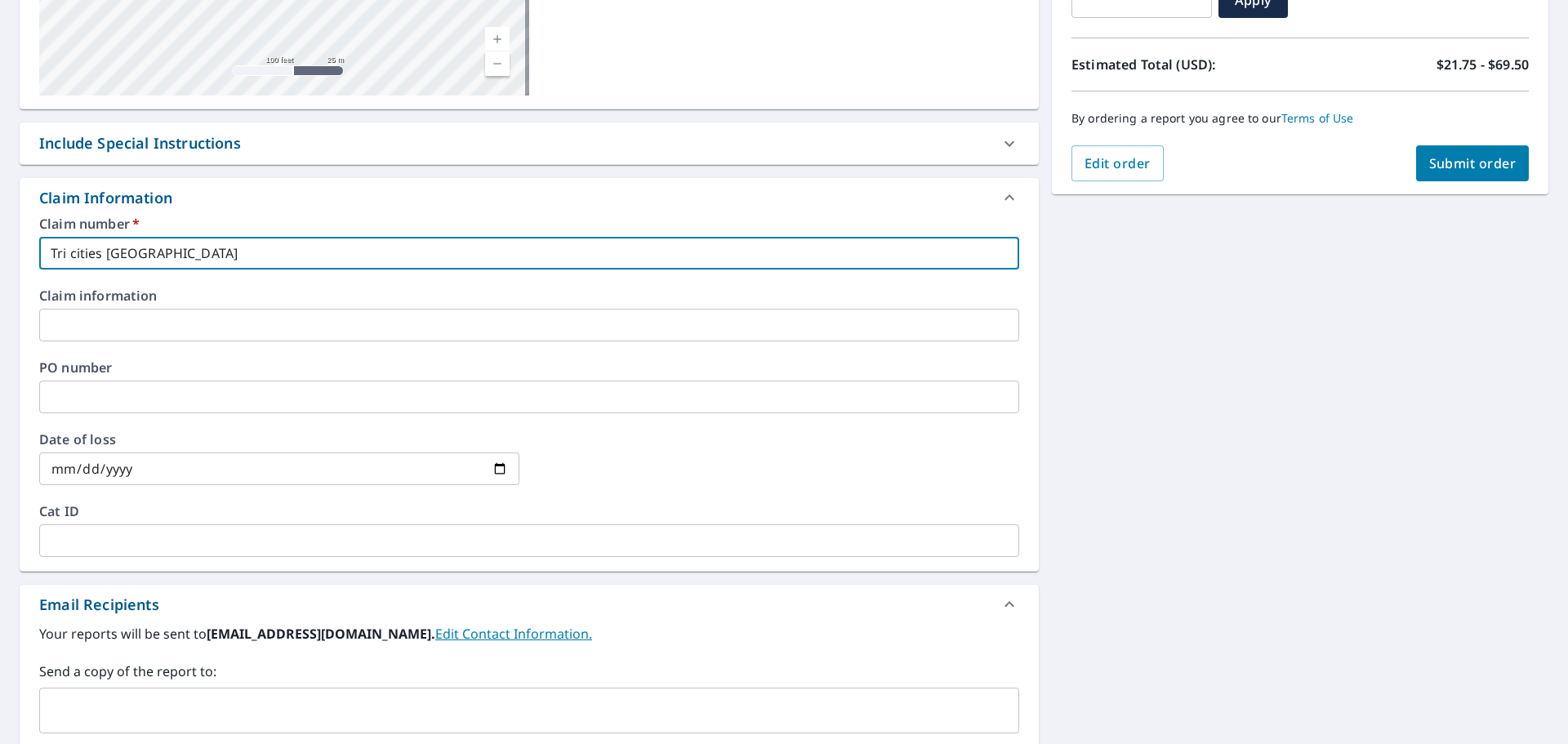
checkbox input "true"
type input "Tri cities Roofing"
checkbox input "true"
type input "Tri cities Roofing"
checkbox input "true"
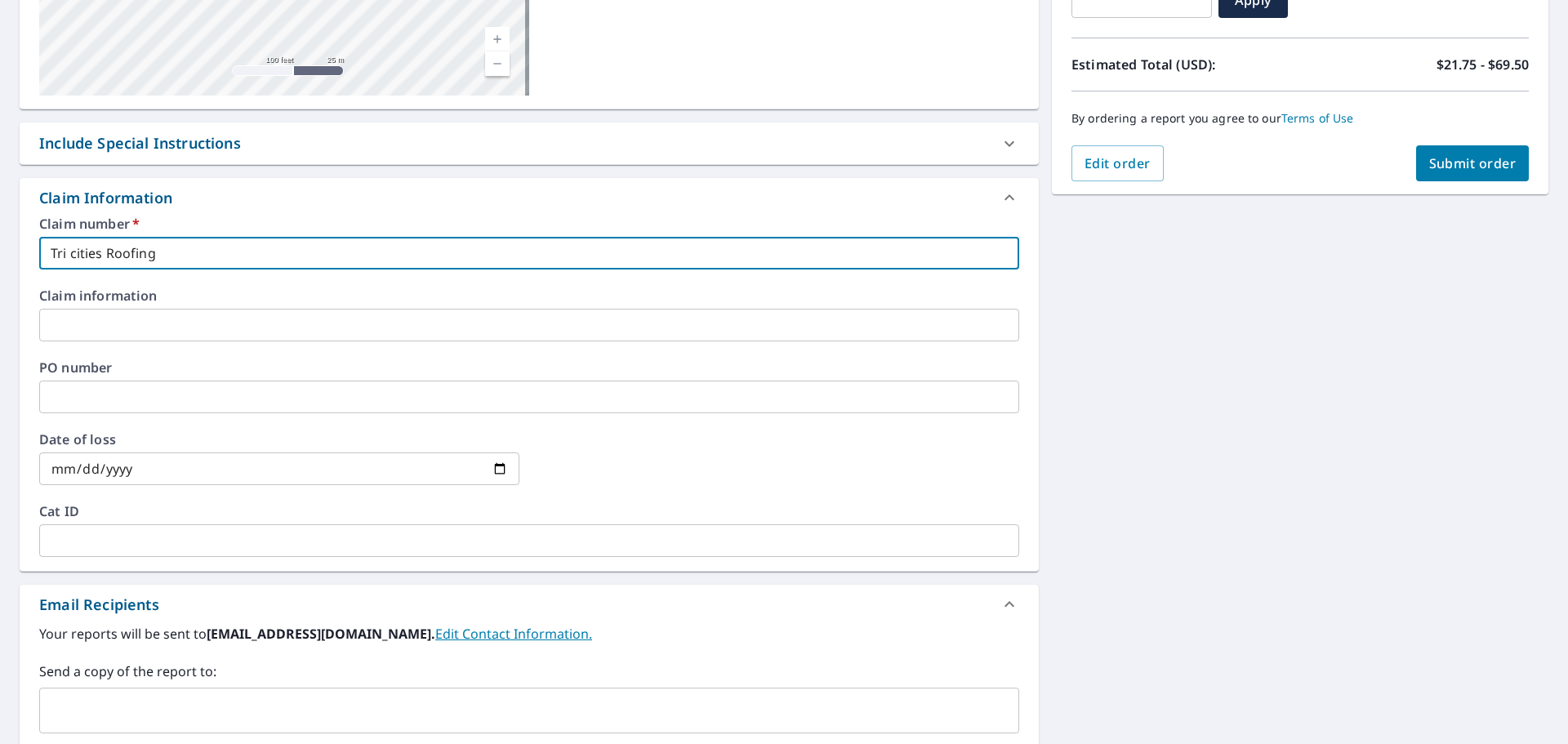
click at [78, 255] on input "Tri cities Roofing" at bounding box center [529, 253] width 980 height 32
type input "Tri ities Roofing"
checkbox input "true"
type input "Tri Cities Roofing"
checkbox input "true"
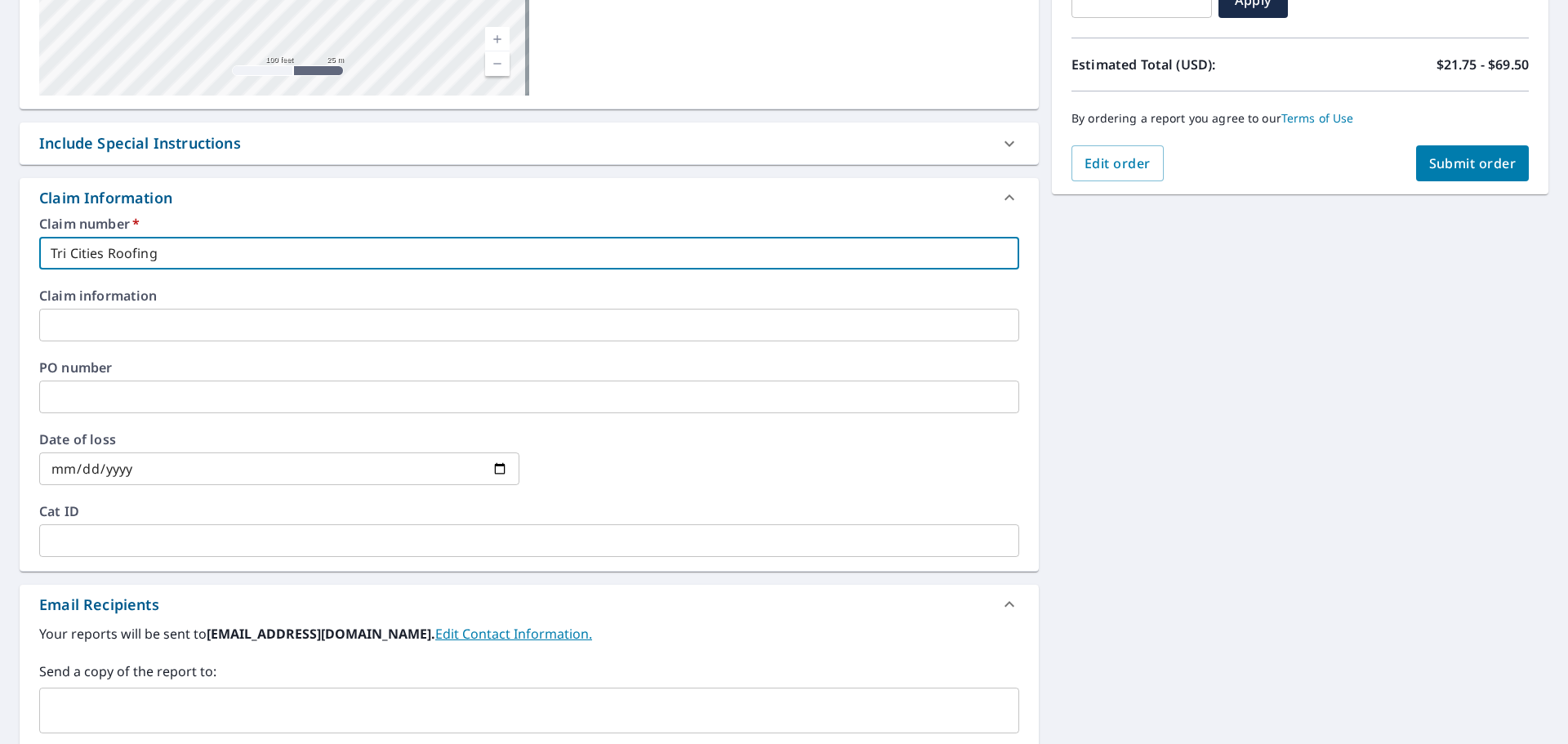
drag, startPoint x: 180, startPoint y: 264, endPoint x: 169, endPoint y: 280, distance: 19.4
click at [181, 263] on input "Tri Cities Roofing" at bounding box center [529, 253] width 980 height 32
type input "Tri Cities Roofing"
click at [127, 318] on input "text" at bounding box center [529, 325] width 980 height 32
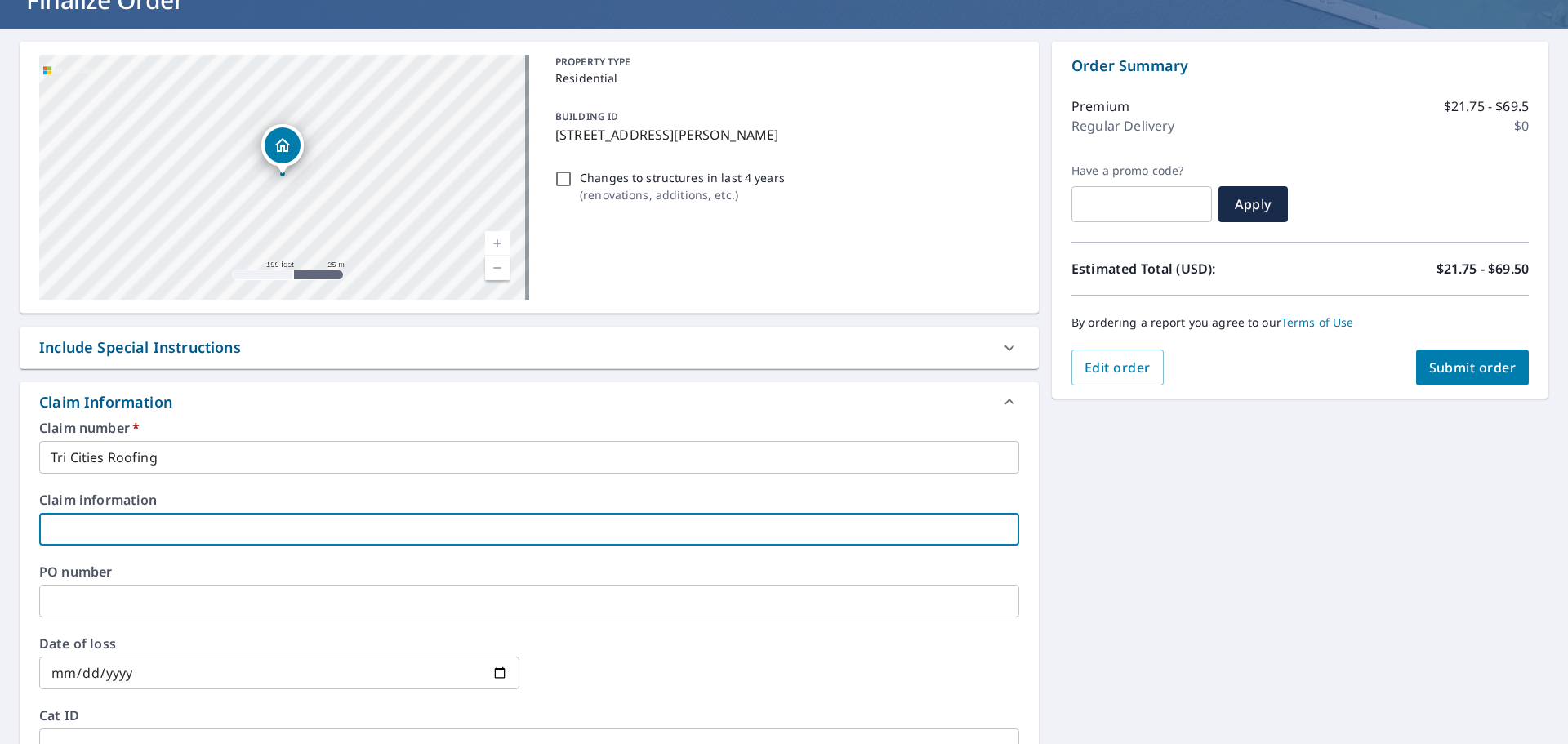
scroll to position [0, 0]
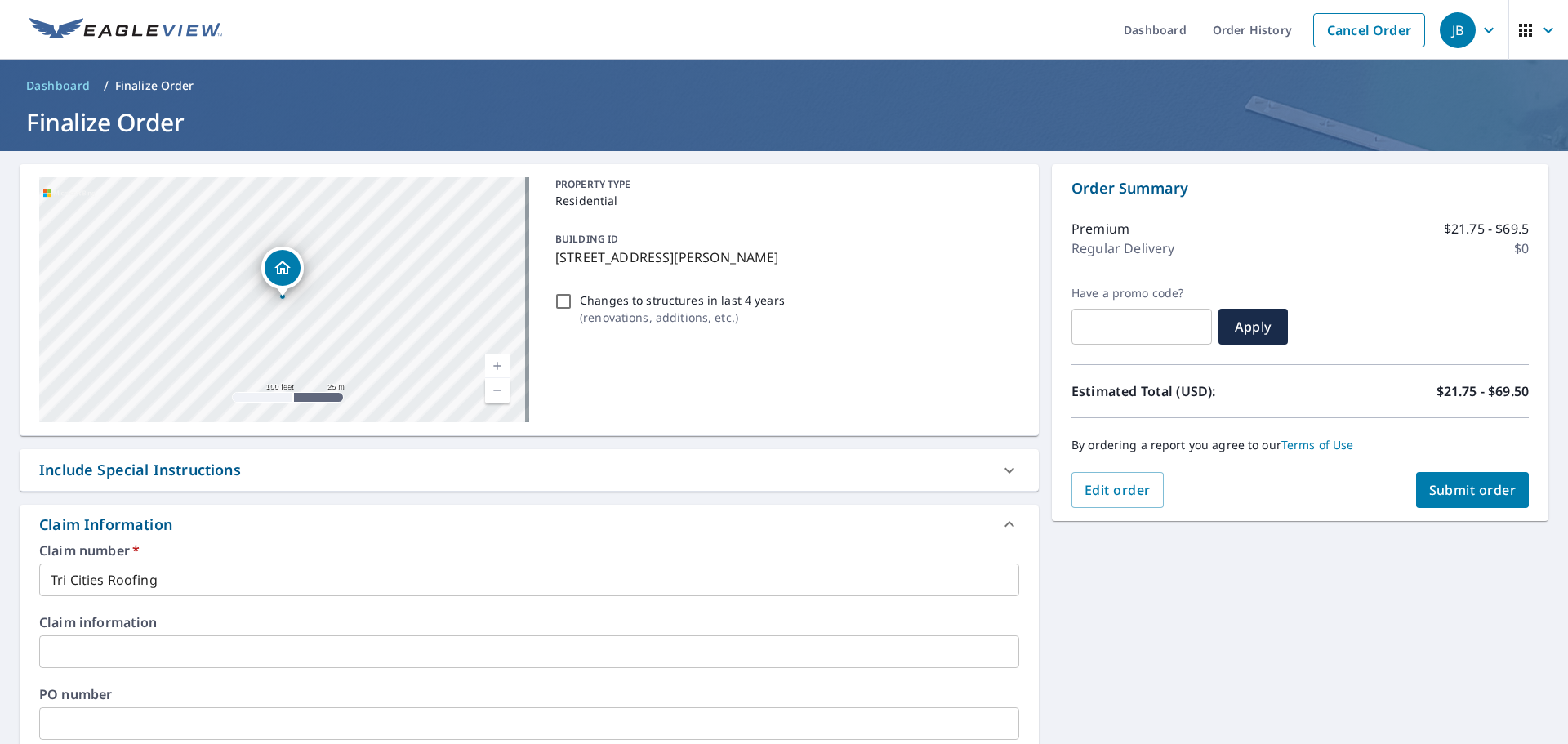
drag, startPoint x: 547, startPoint y: 261, endPoint x: 763, endPoint y: 264, distance: 216.0
click at [763, 264] on div "BUILDING ID 4208 Segovia Dr, Pasco, WA, 99301" at bounding box center [783, 247] width 470 height 51
checkbox input "true"
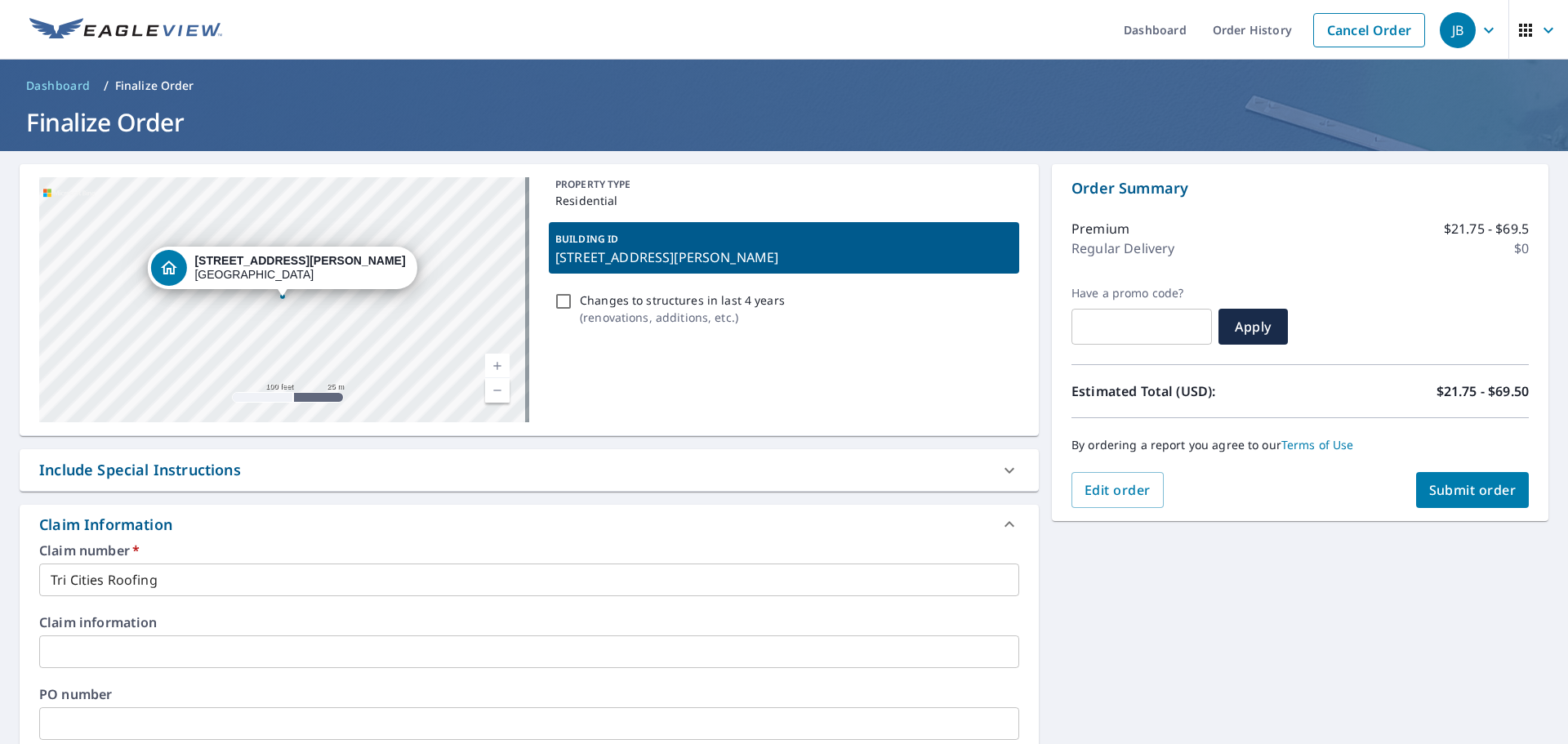
copy p "4208 Segovia Dr, Pasco, WA, 99301"
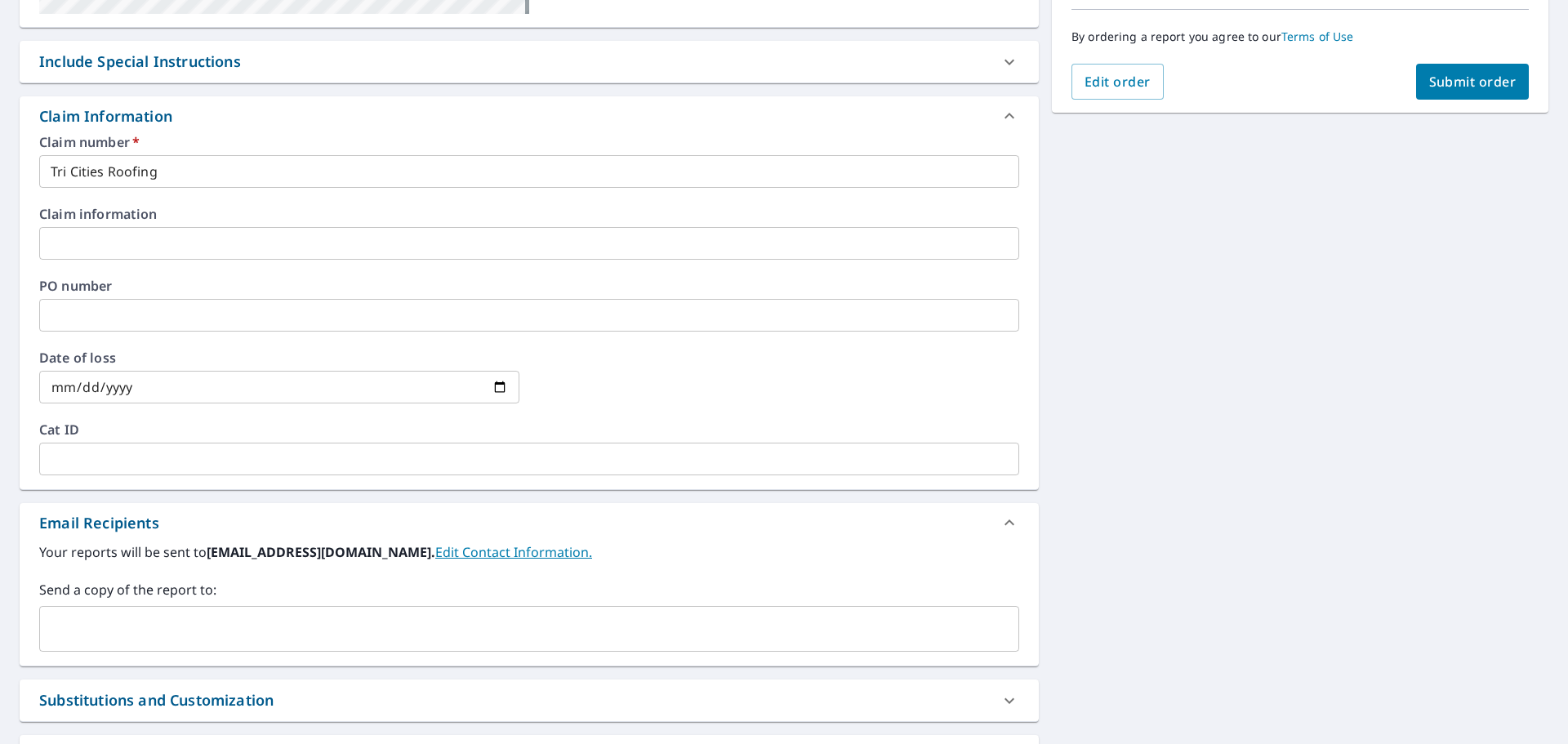
click at [343, 243] on input "text" at bounding box center [529, 243] width 980 height 32
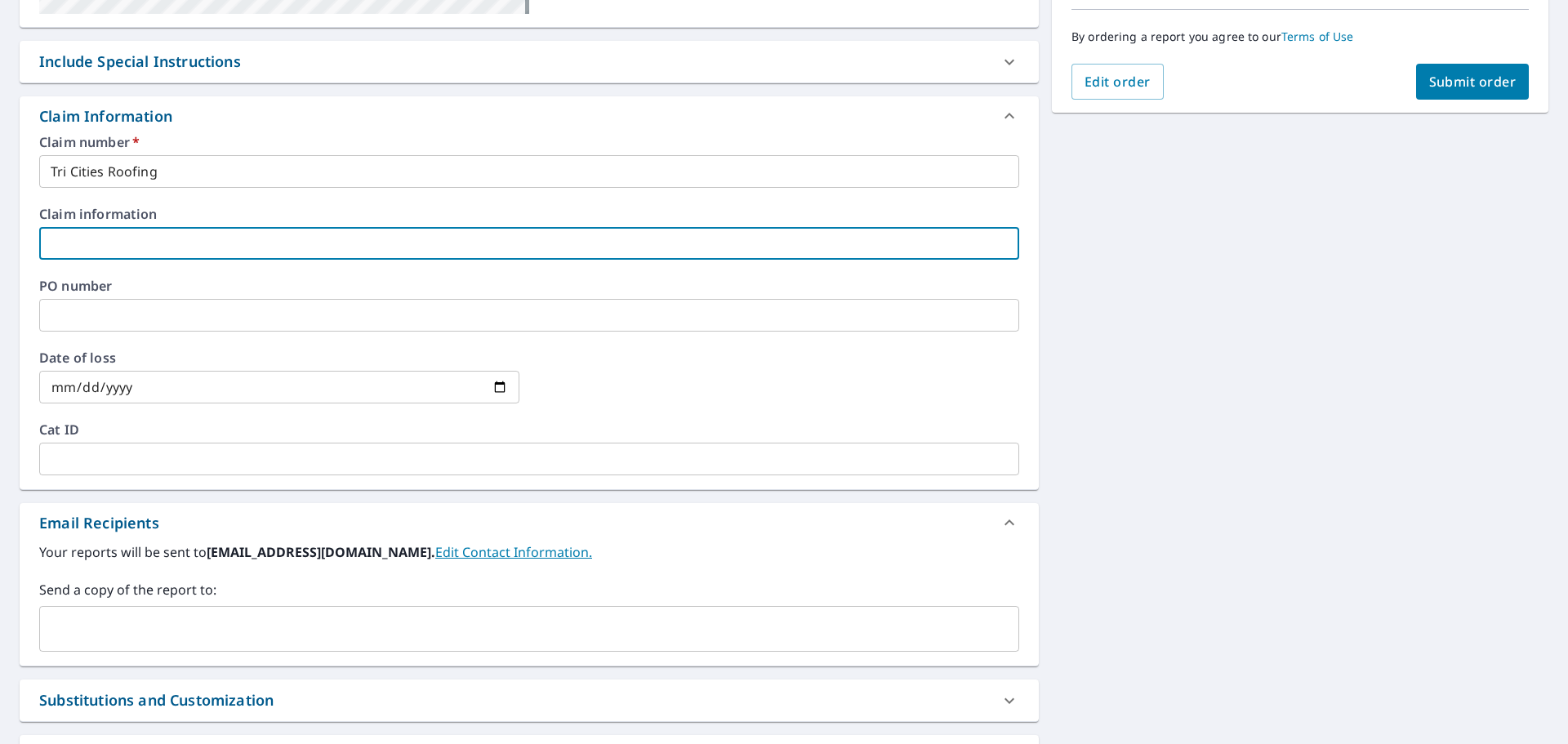
paste input "4208 Segovia Dr, Pasco, WA, 99301"
type input "4208 Segovia Dr, Pasco, WA, 99301"
checkbox input "true"
type input "4208 Segovia Dr, Pasco, WA, 99301"
click at [219, 311] on input "text" at bounding box center [529, 315] width 980 height 32
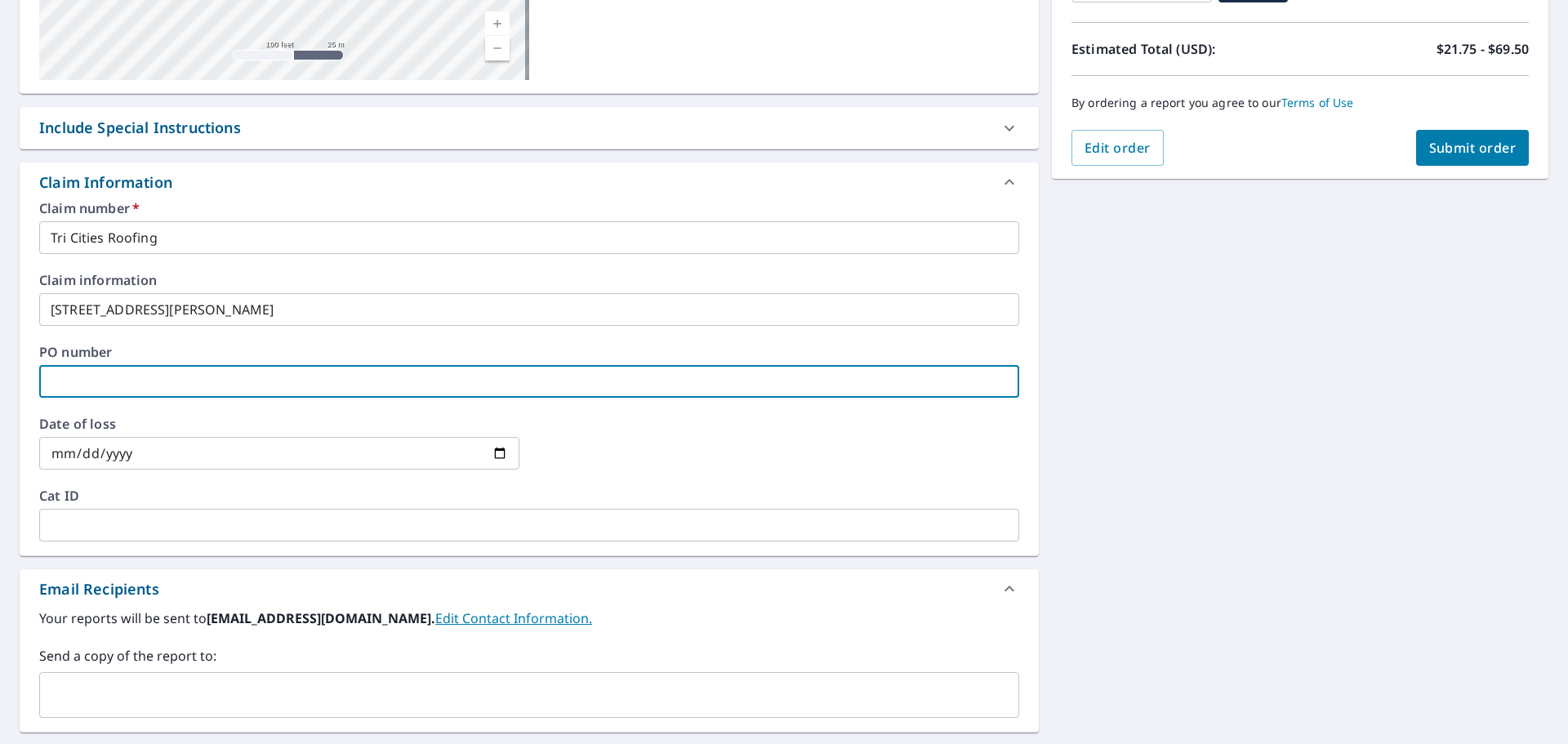
scroll to position [314, 0]
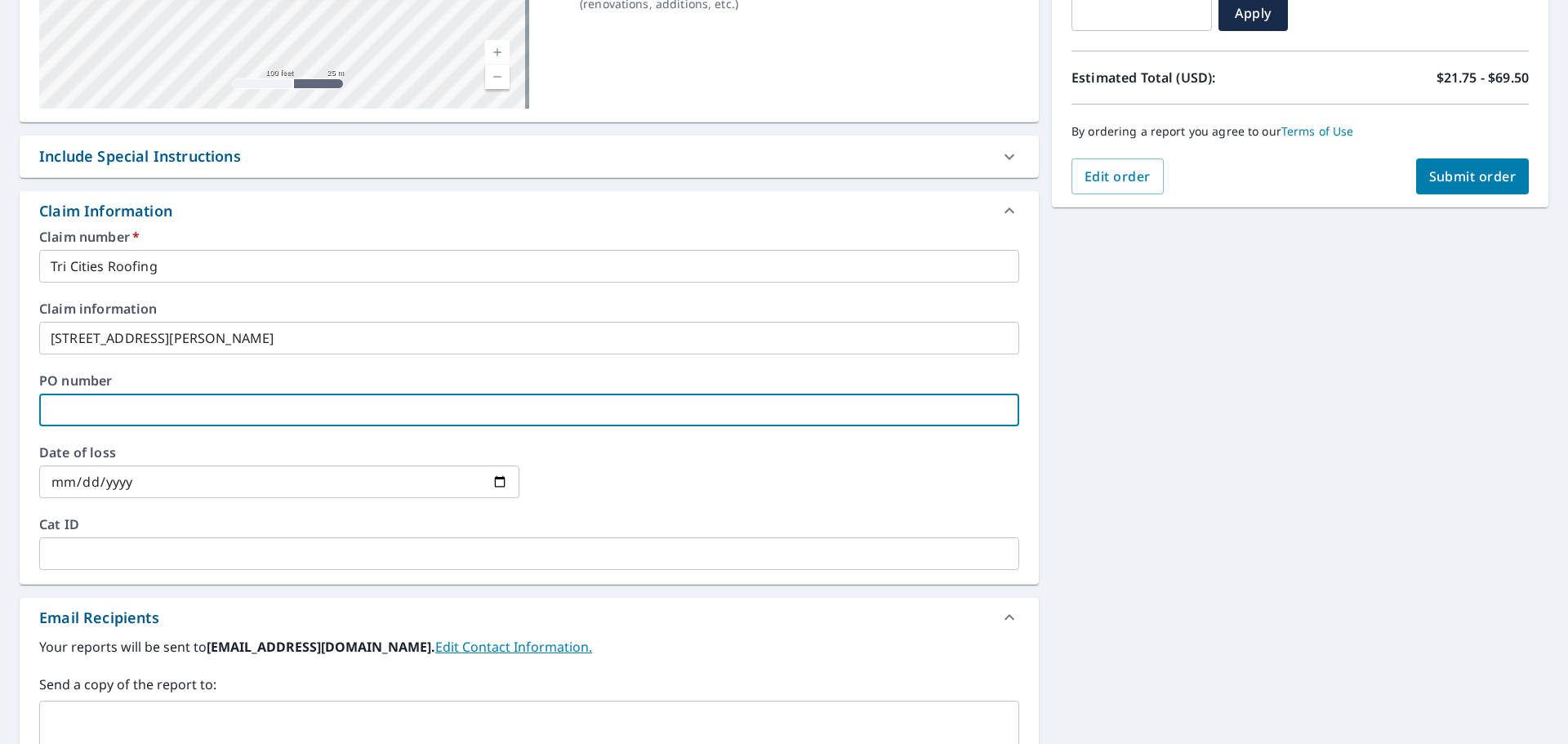
click at [190, 475] on input "date" at bounding box center [279, 482] width 480 height 32
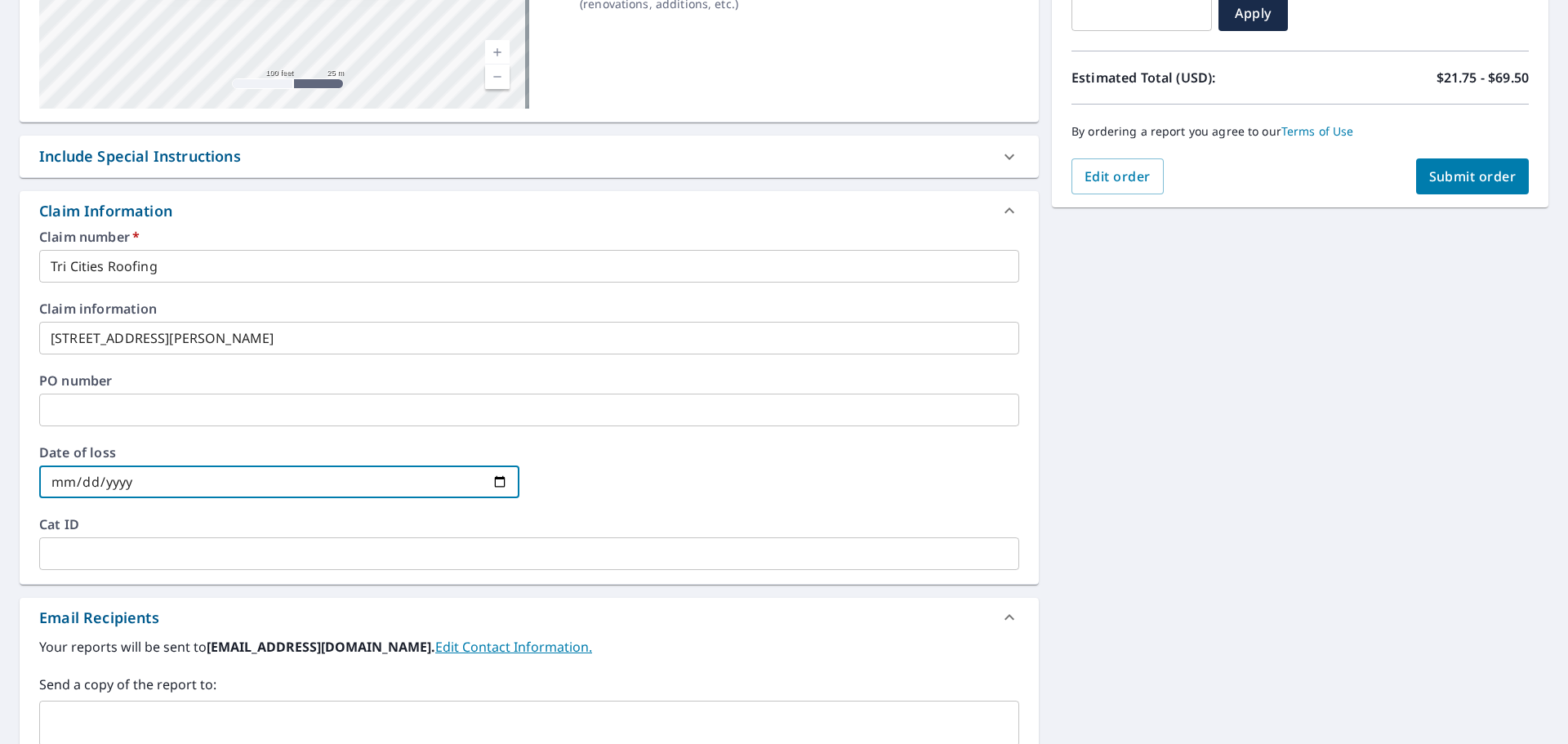
click at [190, 475] on input "date" at bounding box center [279, 482] width 480 height 32
click at [220, 381] on label "PO number" at bounding box center [529, 381] width 980 height 13
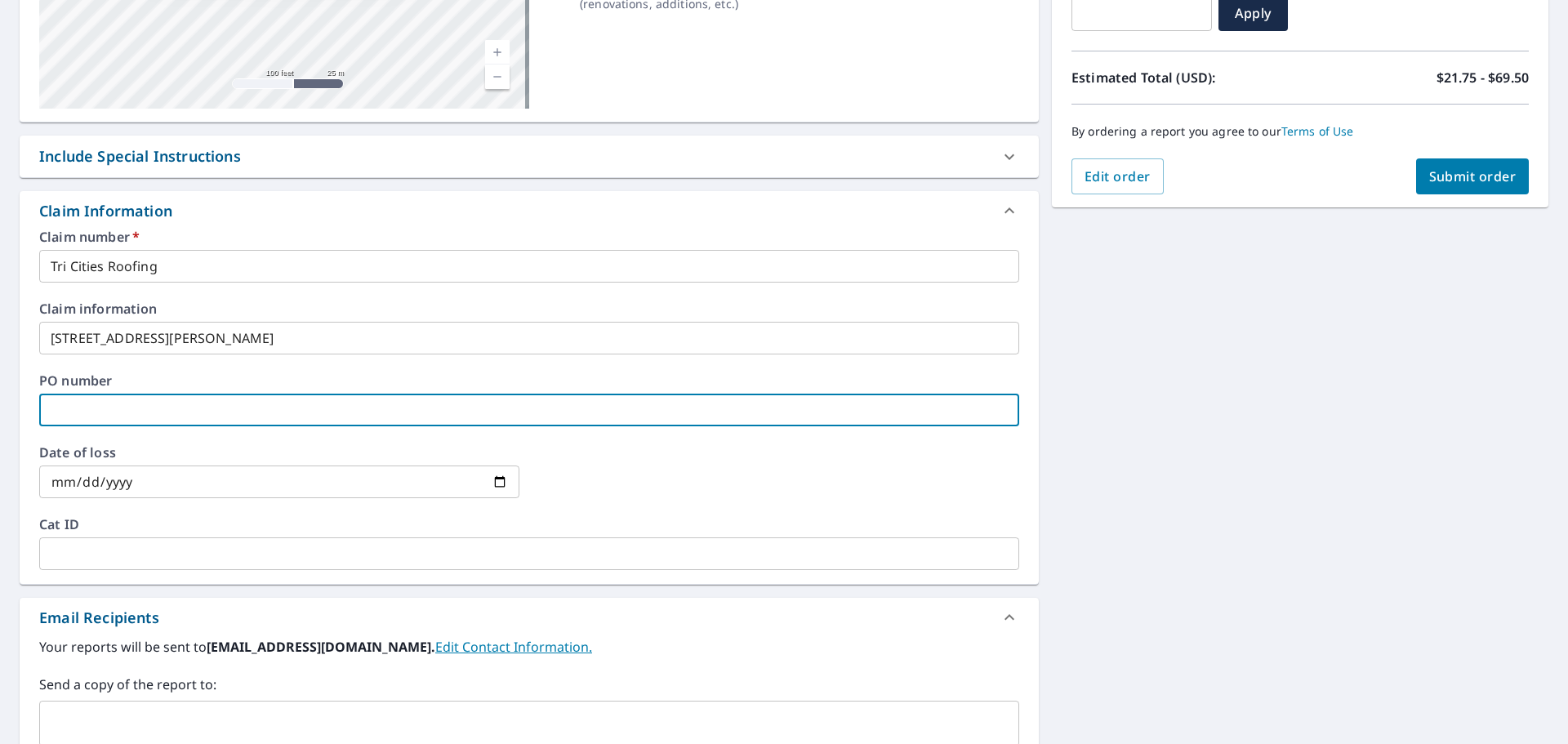
click at [218, 397] on input "text" at bounding box center [529, 410] width 980 height 32
click at [212, 400] on input "text" at bounding box center [529, 410] width 980 height 32
paste input "4208 Segovia Dr, Pasco, WA, 99301"
type input "4208 Segovia Dr, Pasco, WA, 99301"
checkbox input "true"
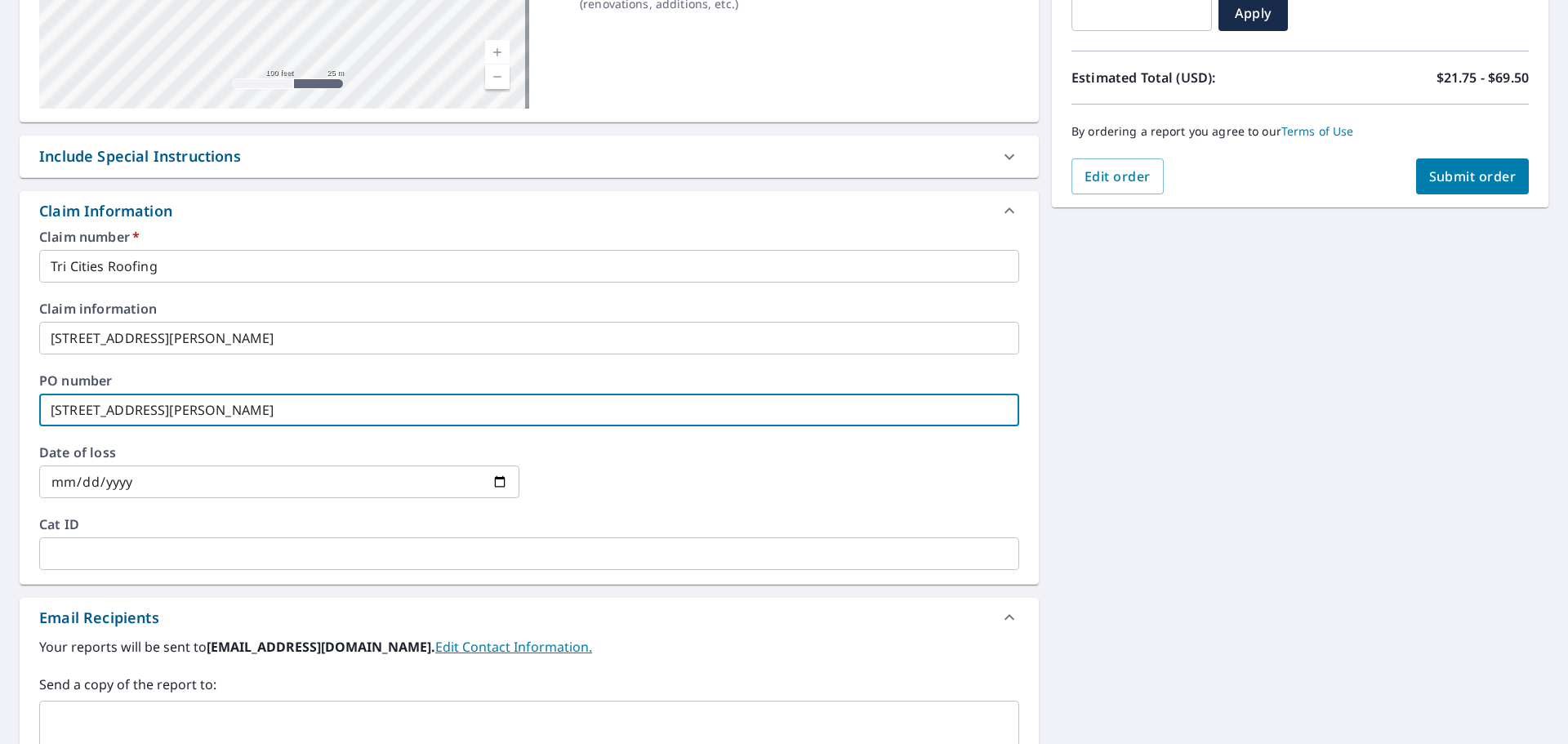
type input "4208 Segovia Dr, Pasco, WA, 99301"
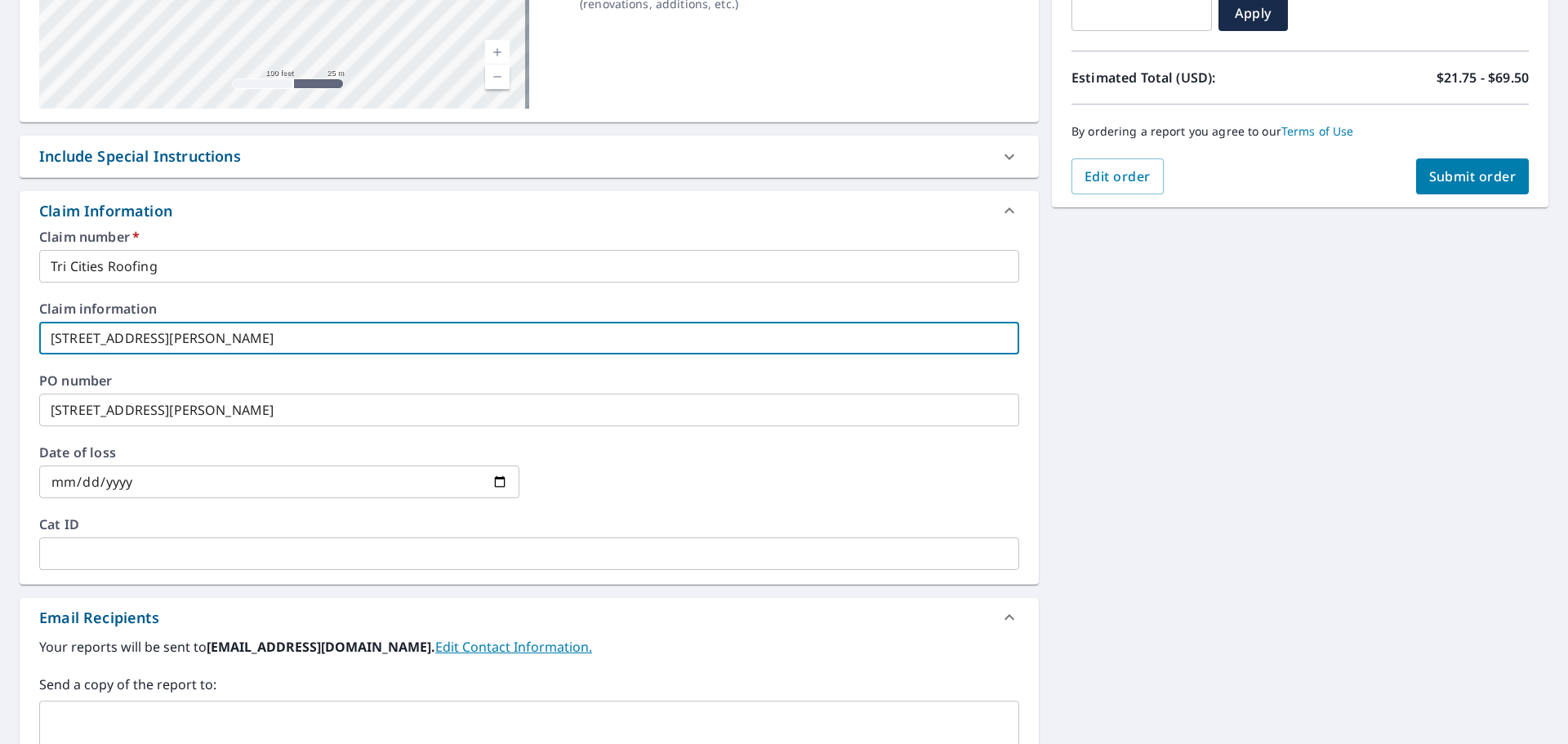
drag, startPoint x: 298, startPoint y: 343, endPoint x: 2, endPoint y: 321, distance: 296.8
click at [2, 321] on div "4208 Segovia Dr Pasco, WA 99301 Aerial Road A standard road map Aerial A detail…" at bounding box center [784, 392] width 1568 height 1110
checkbox input "true"
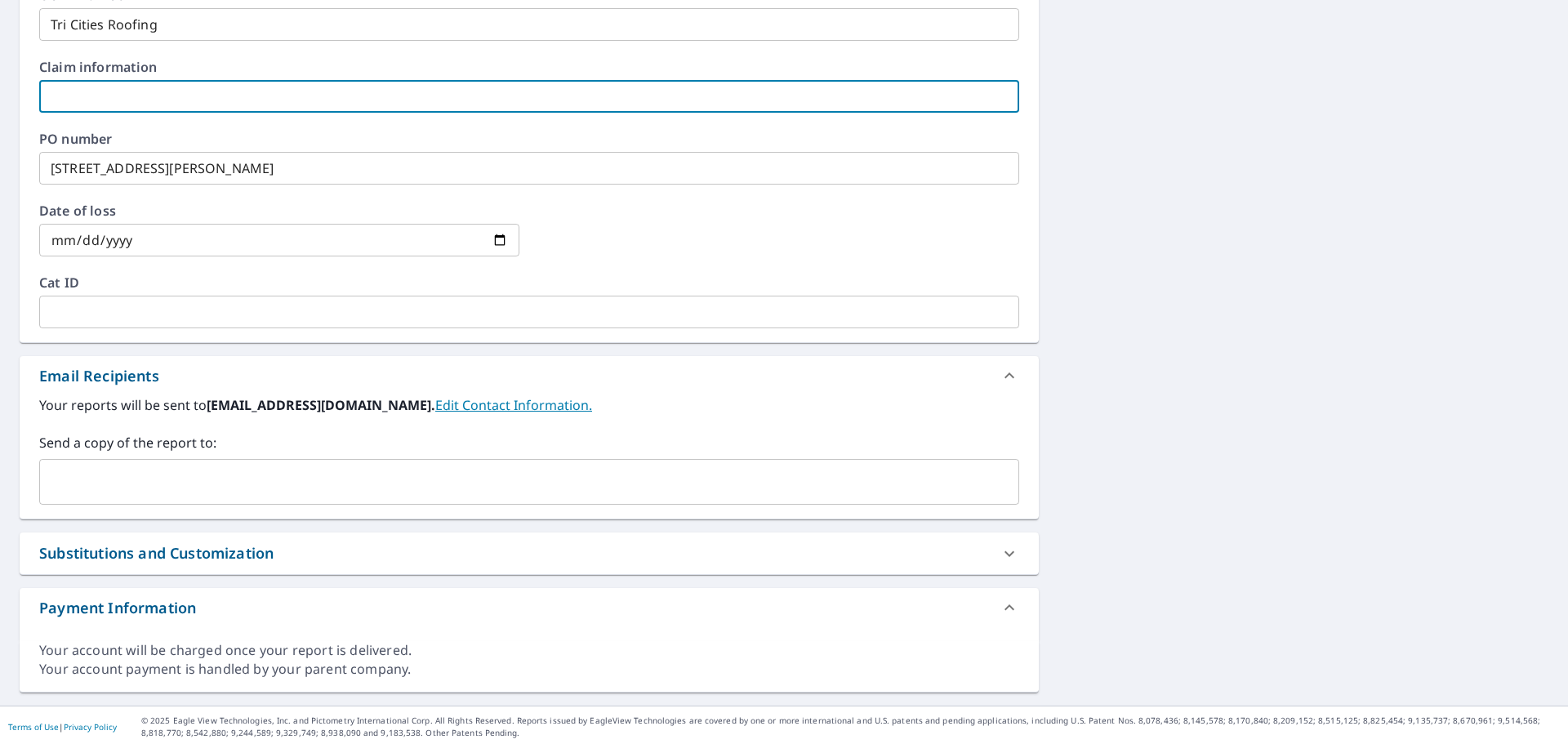
scroll to position [559, 0]
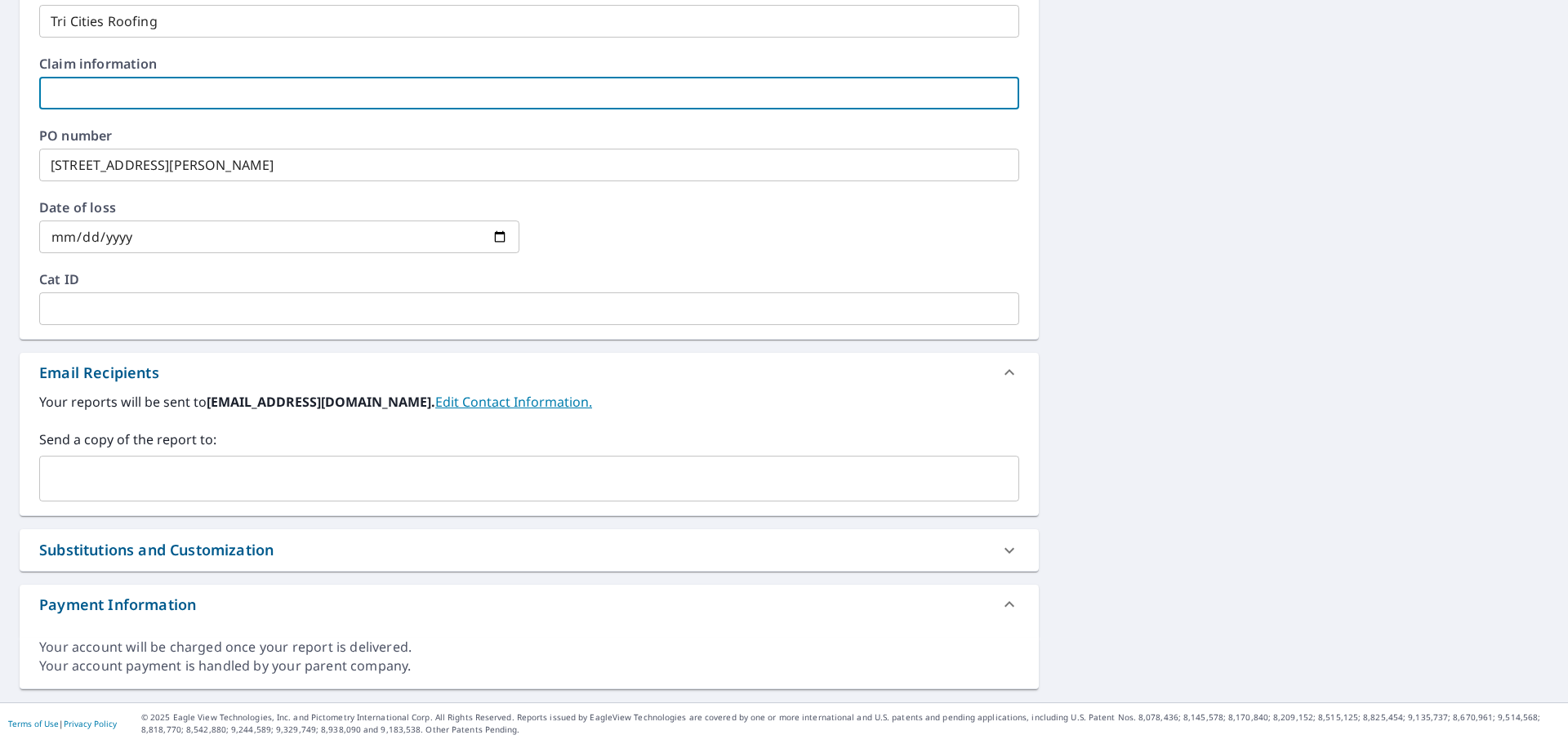
click at [158, 460] on div "​" at bounding box center [529, 479] width 980 height 46
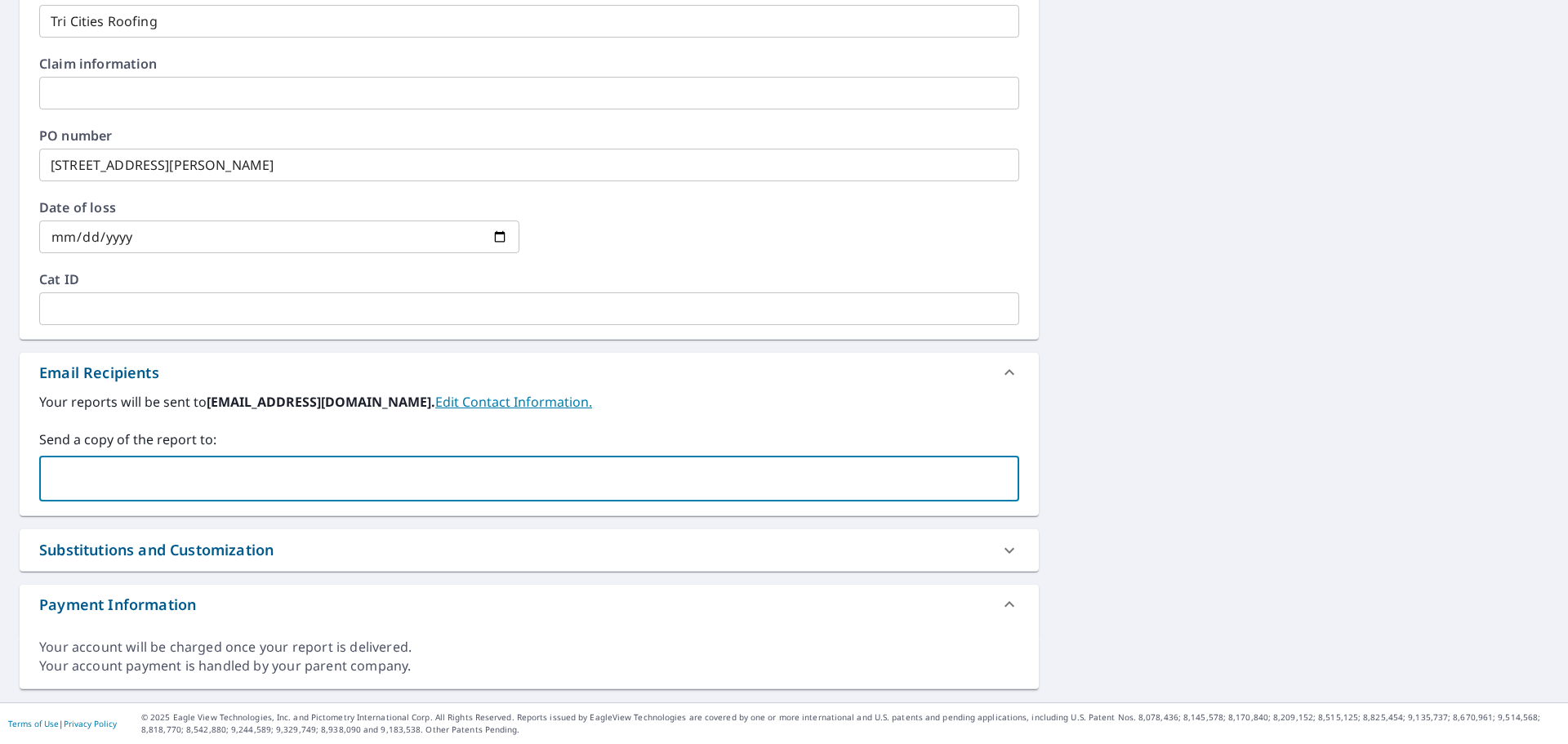
type input "f"
paste input "jbabbitt@macarthurco.com"
type input "jbabbitt@macarthurco.com"
checkbox input "true"
paste input "jwebb@macarthurco.com"
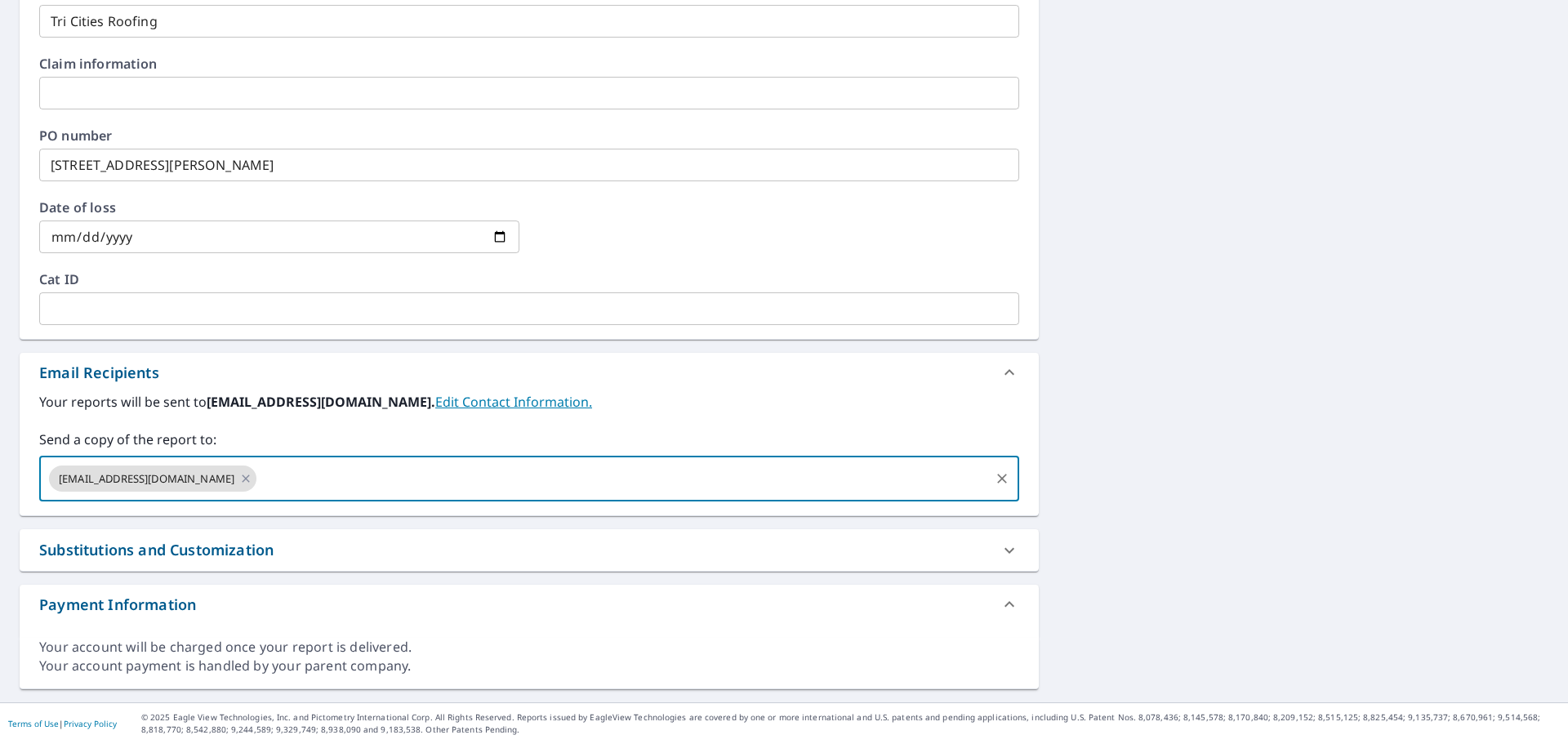
type input "jwebb@macarthurco.com"
checkbox input "true"
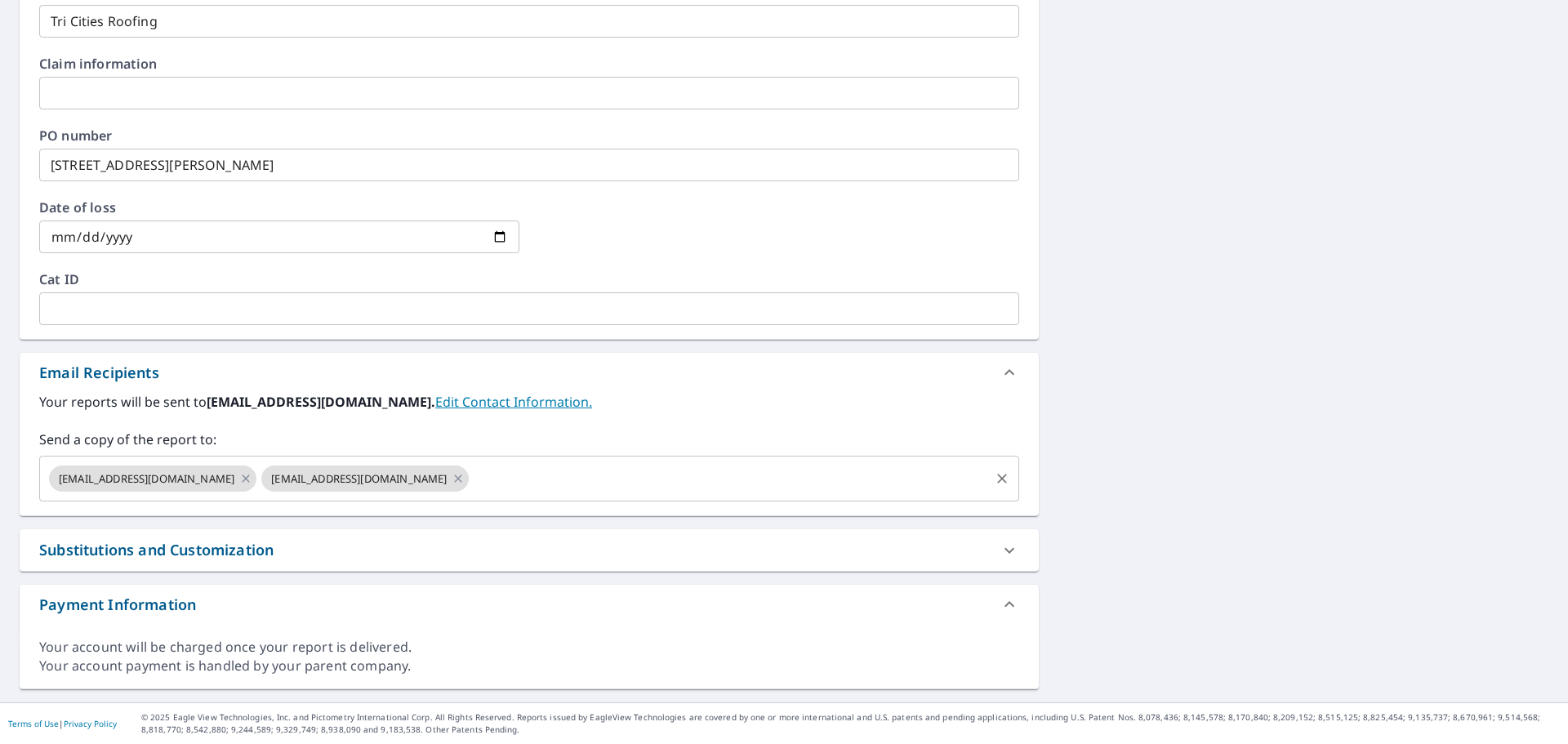
click at [471, 476] on input "text" at bounding box center [729, 479] width 516 height 31
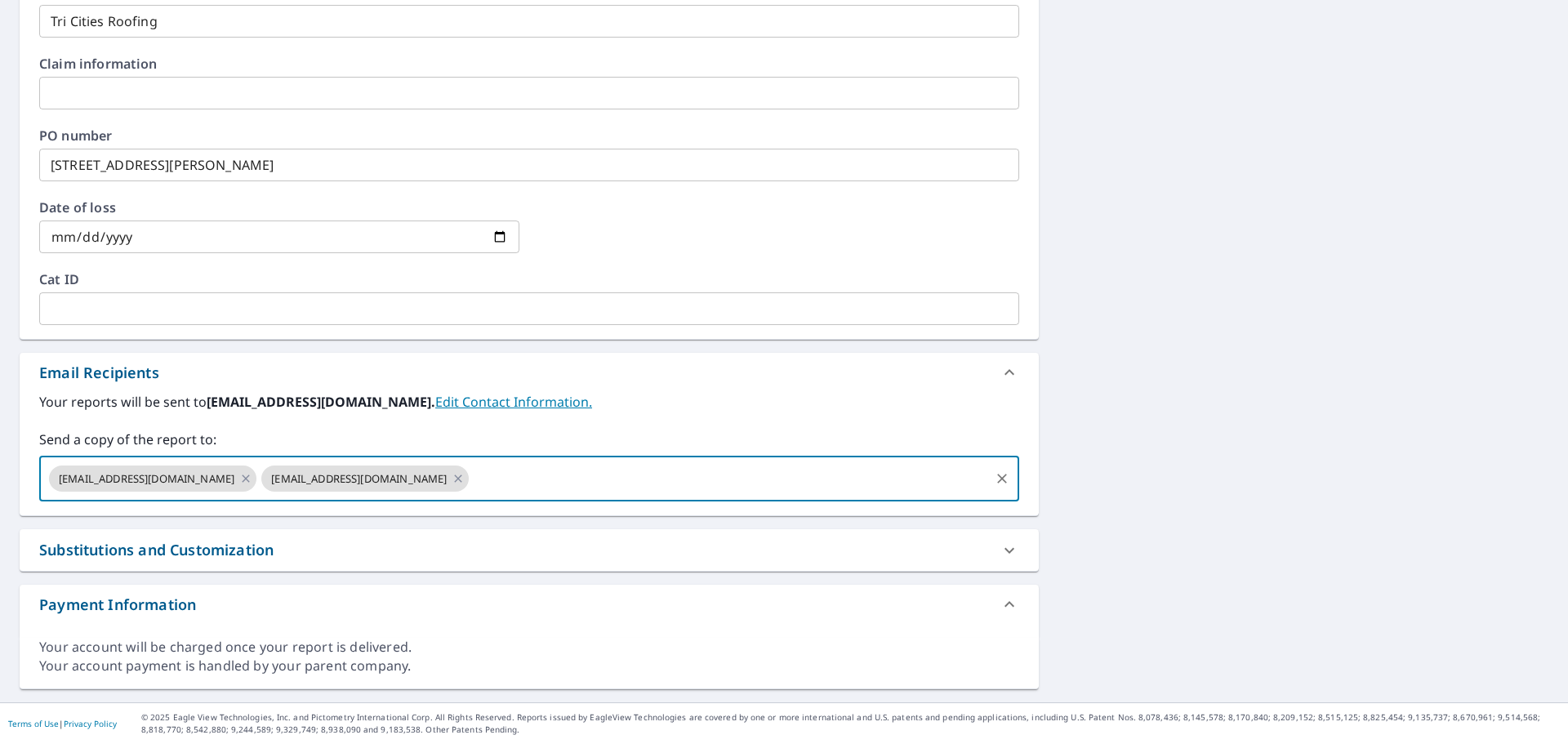
paste input "tlally@macarthurco.com"
type input "tlally@macarthurco.com"
checkbox input "true"
click at [684, 474] on input "text" at bounding box center [835, 479] width 303 height 31
paste input "pacoparadise@yahoo.com"
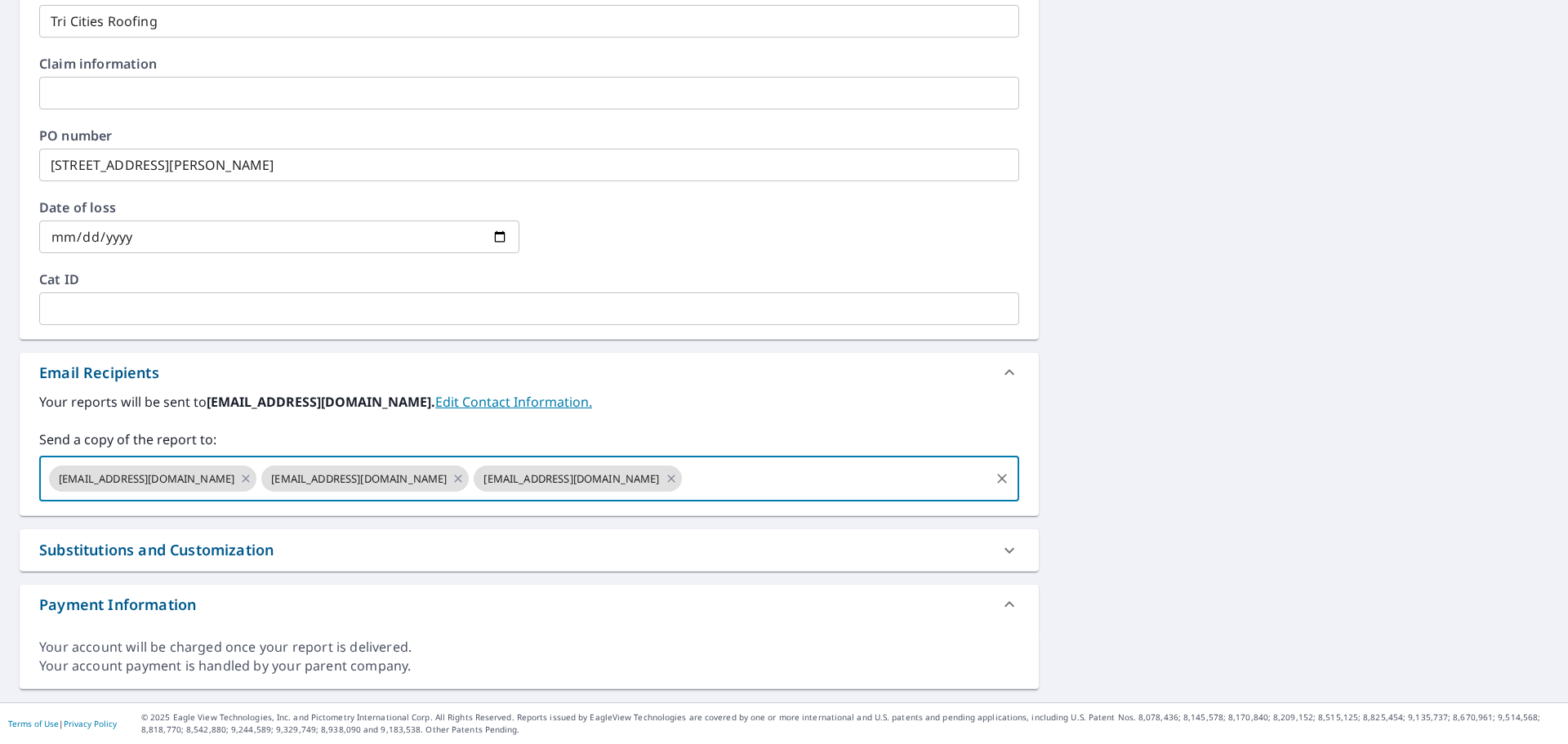
type input "pacoparadise@yahoo.com"
checkbox input "true"
click at [897, 477] on input "text" at bounding box center [942, 479] width 90 height 31
click at [897, 471] on input "text" at bounding box center [942, 479] width 90 height 31
paste input "dcardenas-lalonde@macarthurco.com"
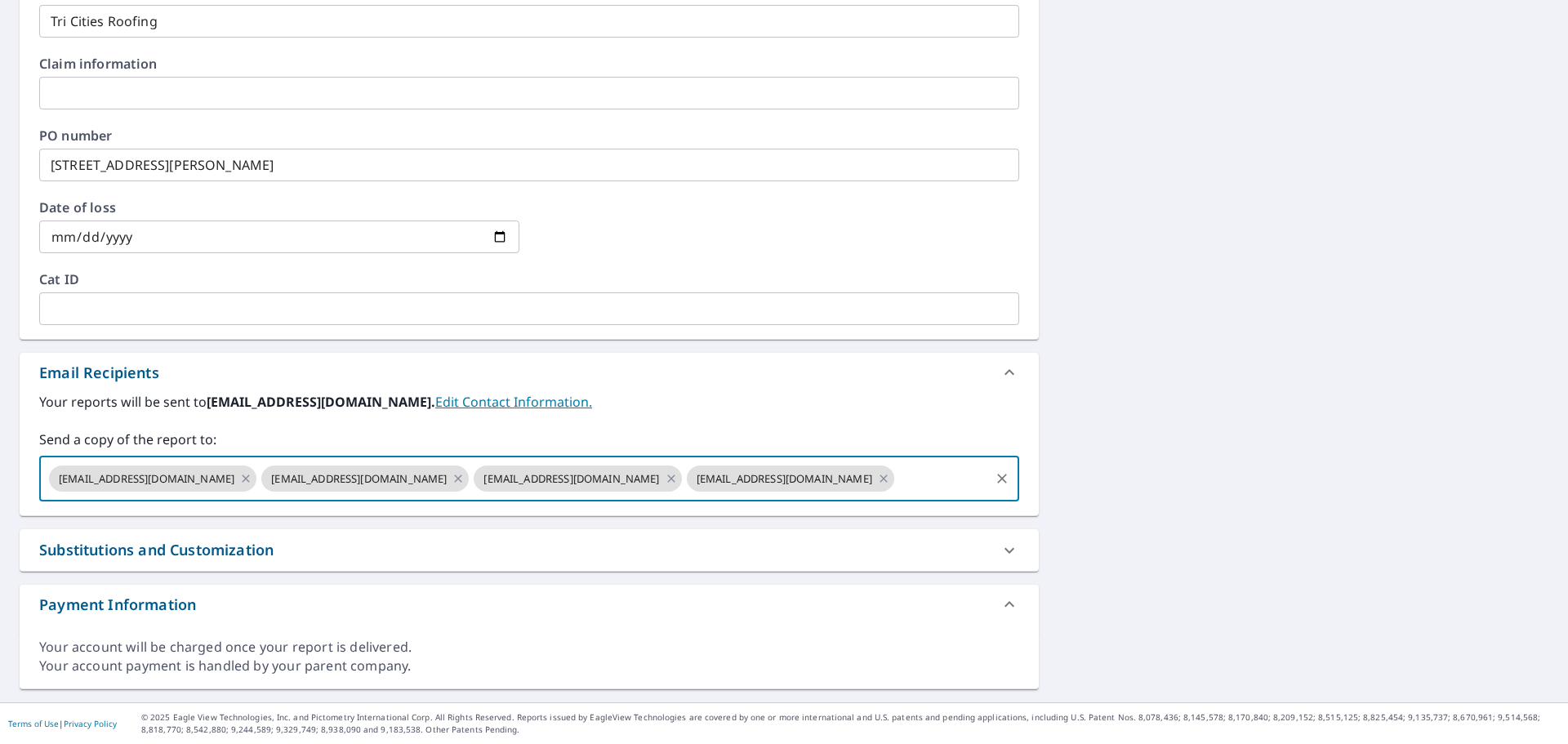
type input "dcardenas-lalonde@macarthurco.com"
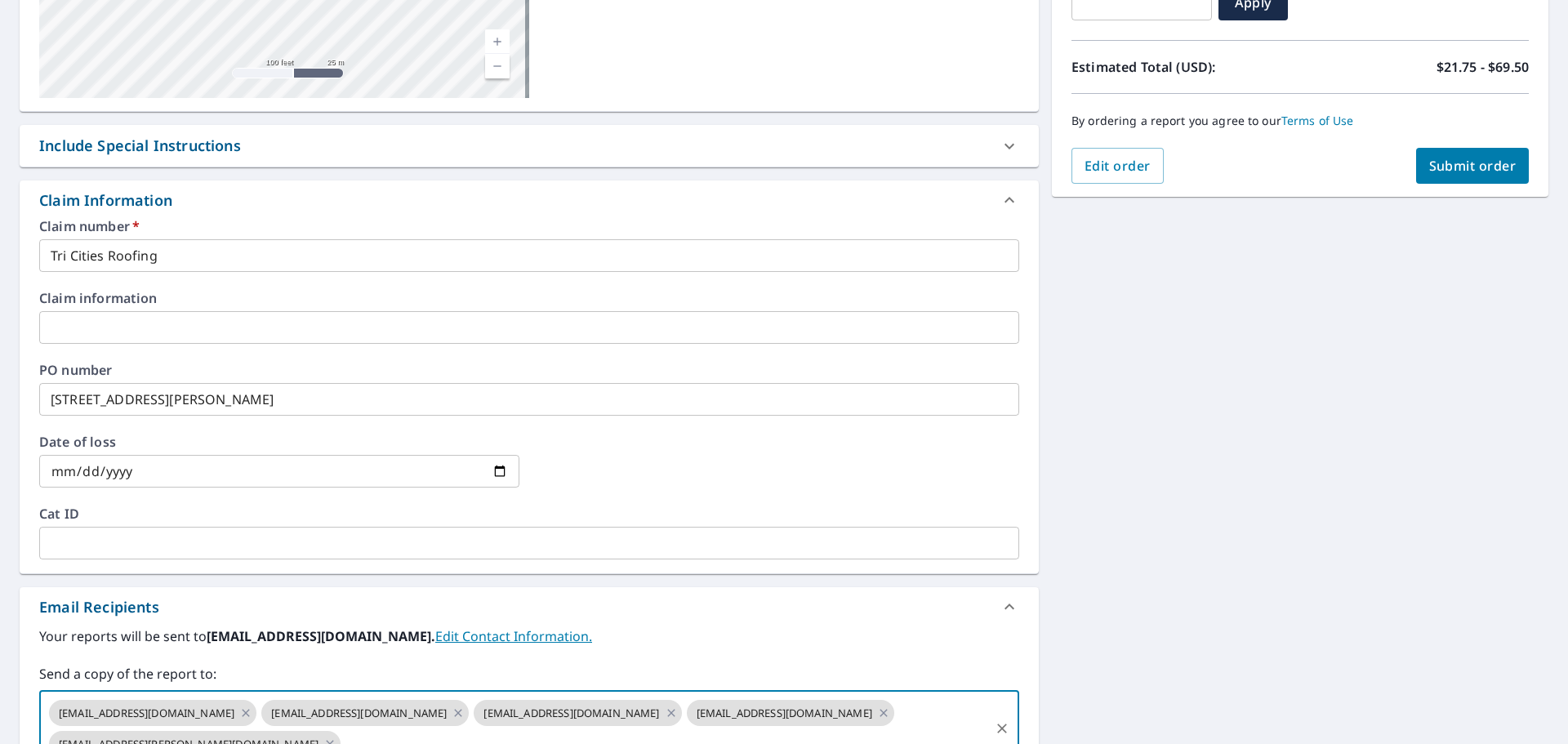
scroll to position [18, 0]
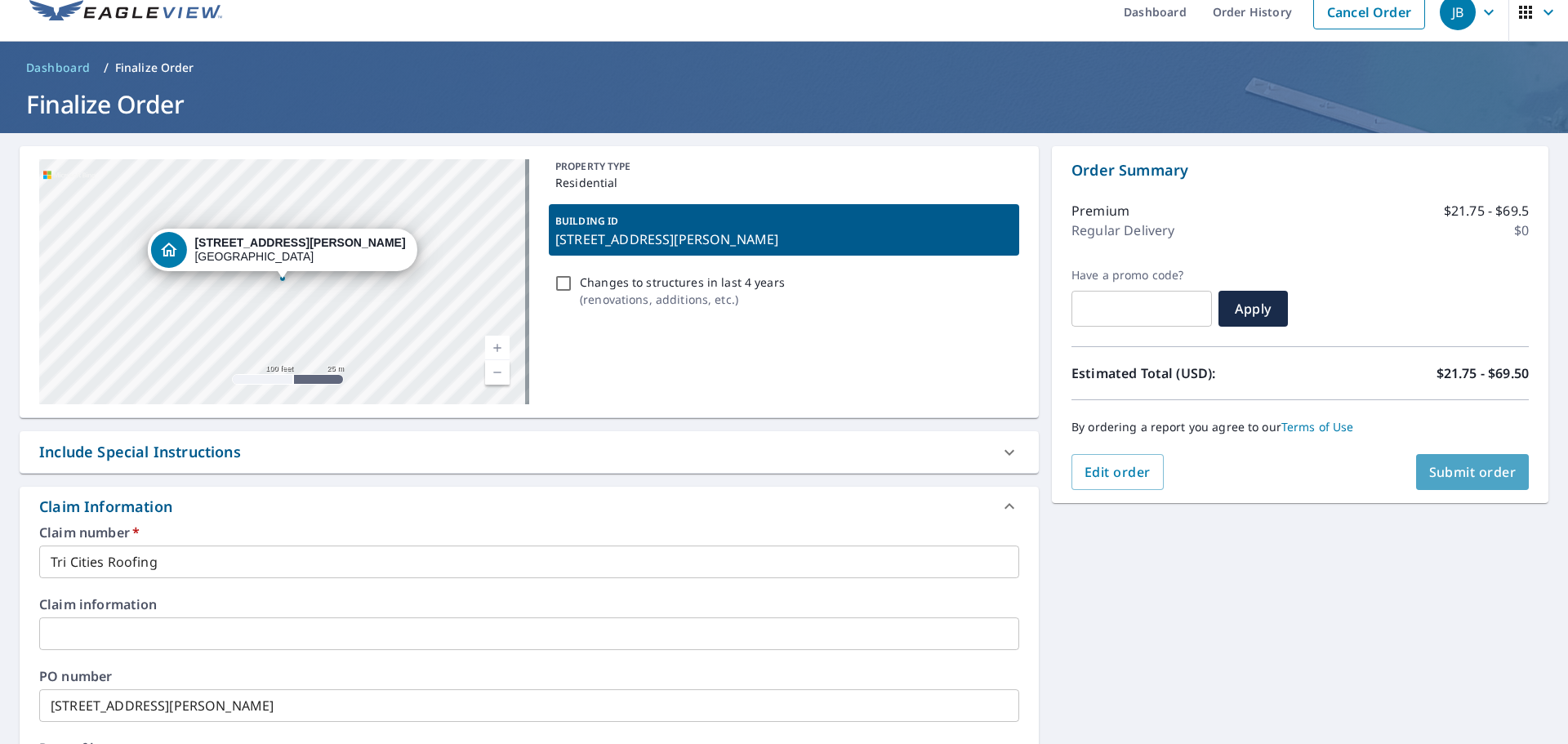
click at [1467, 468] on span "Submit order" at bounding box center [1473, 472] width 87 height 18
checkbox input "true"
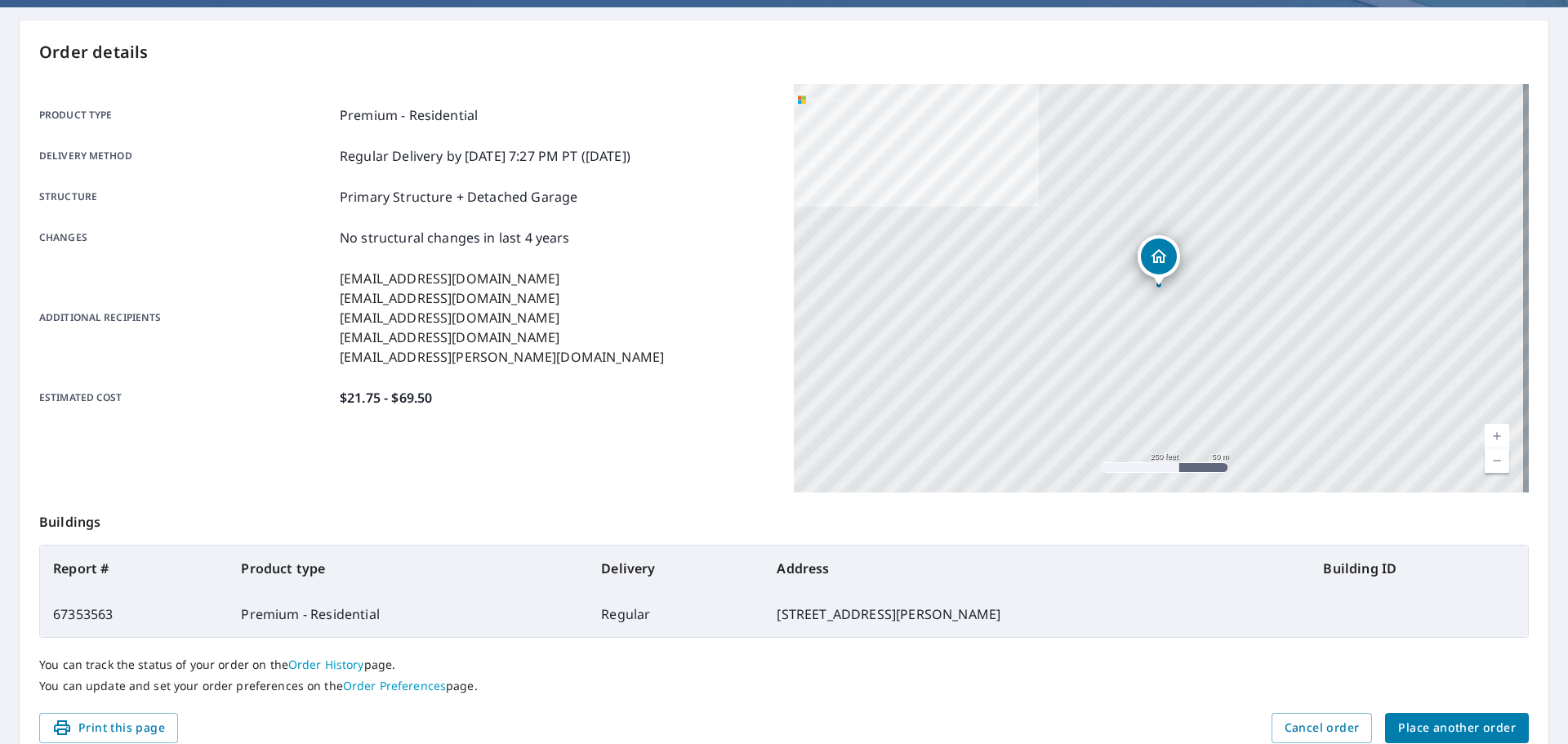
scroll to position [218, 0]
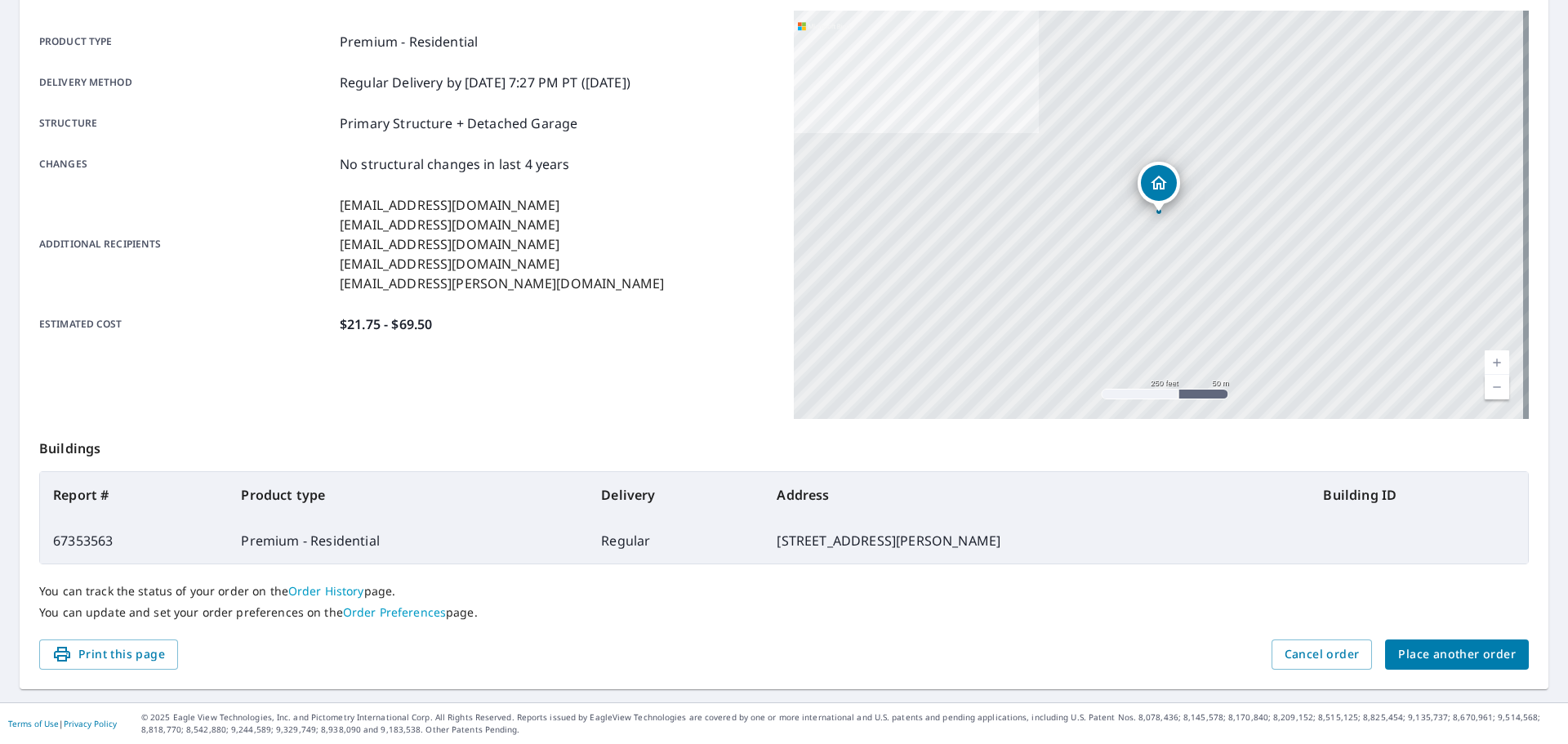
click at [1431, 656] on span "Place another order" at bounding box center [1457, 654] width 118 height 20
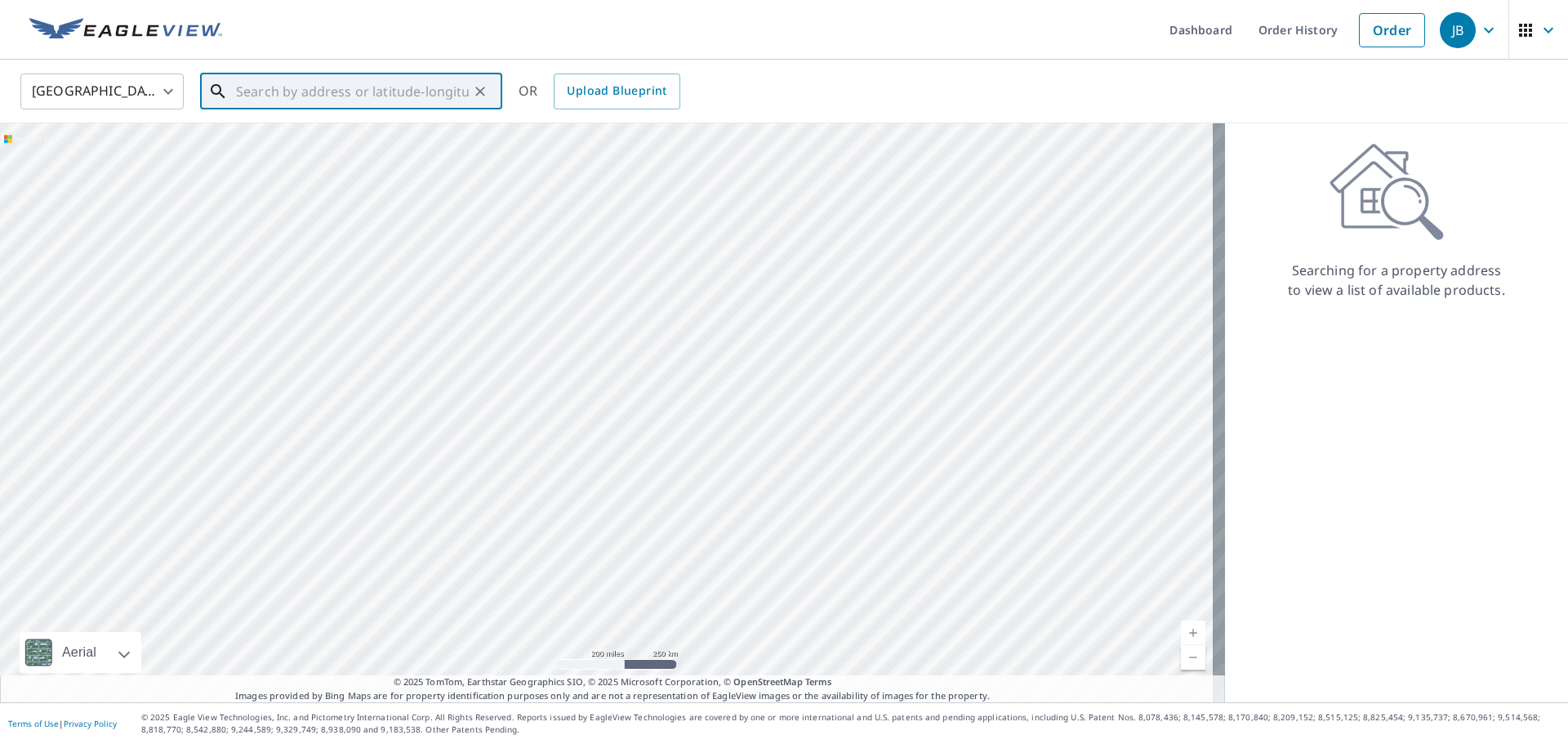
click at [415, 89] on input "text" at bounding box center [352, 91] width 233 height 46
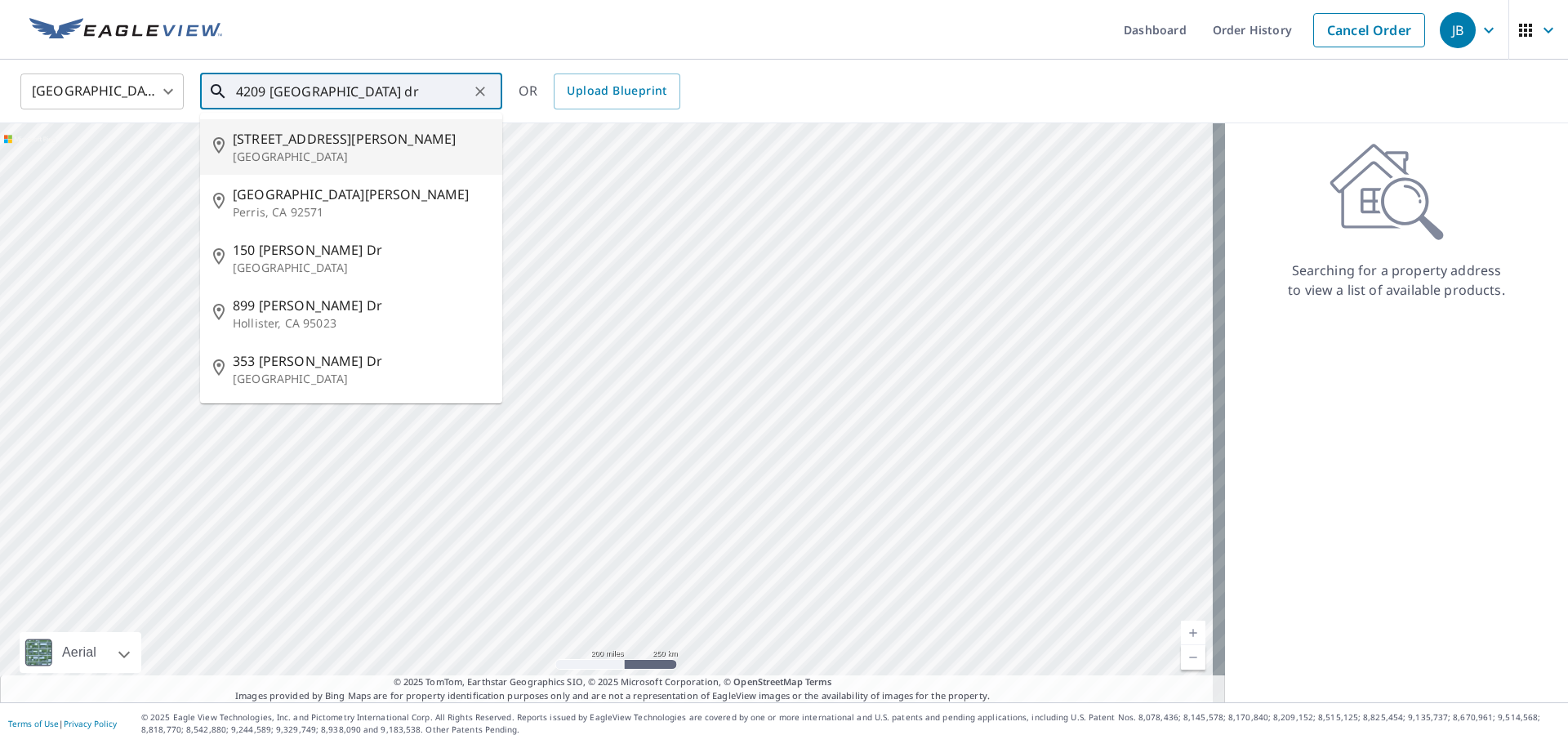
click at [336, 156] on p "Pasco, WA 99301" at bounding box center [361, 156] width 257 height 16
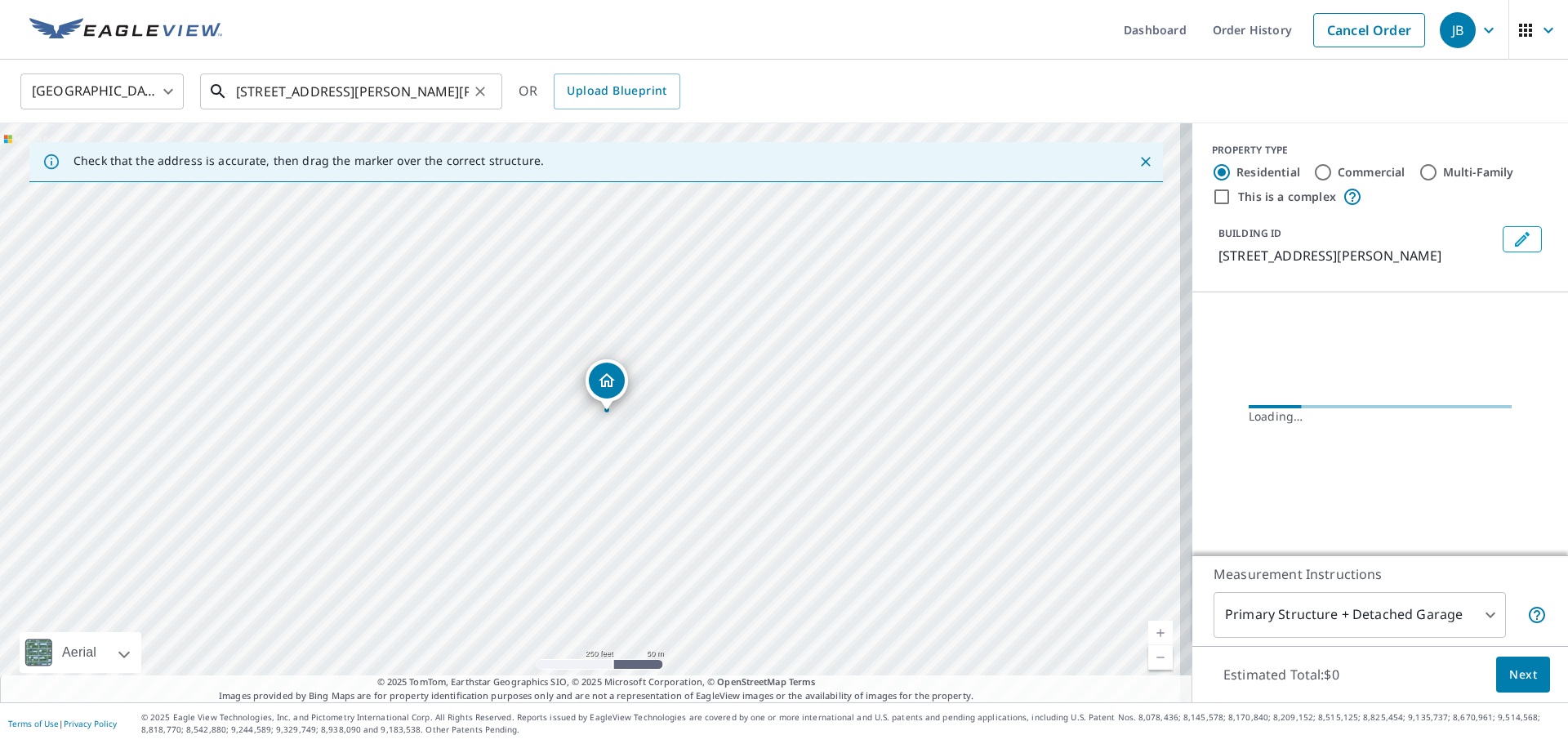
click at [271, 91] on input "4208 Segovia Dr Pasco, WA 99301" at bounding box center [352, 91] width 233 height 46
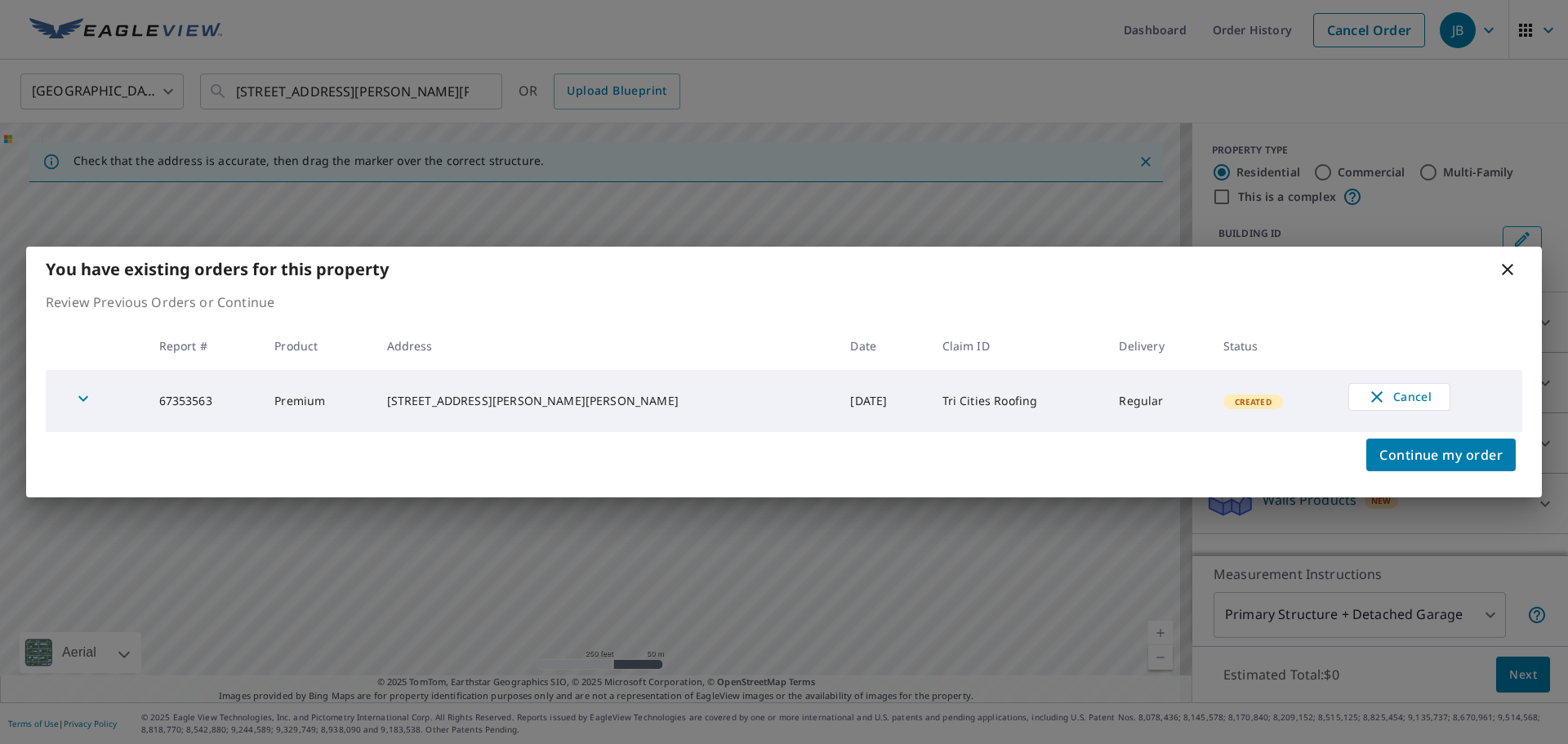
click at [1511, 265] on icon at bounding box center [1507, 269] width 11 height 11
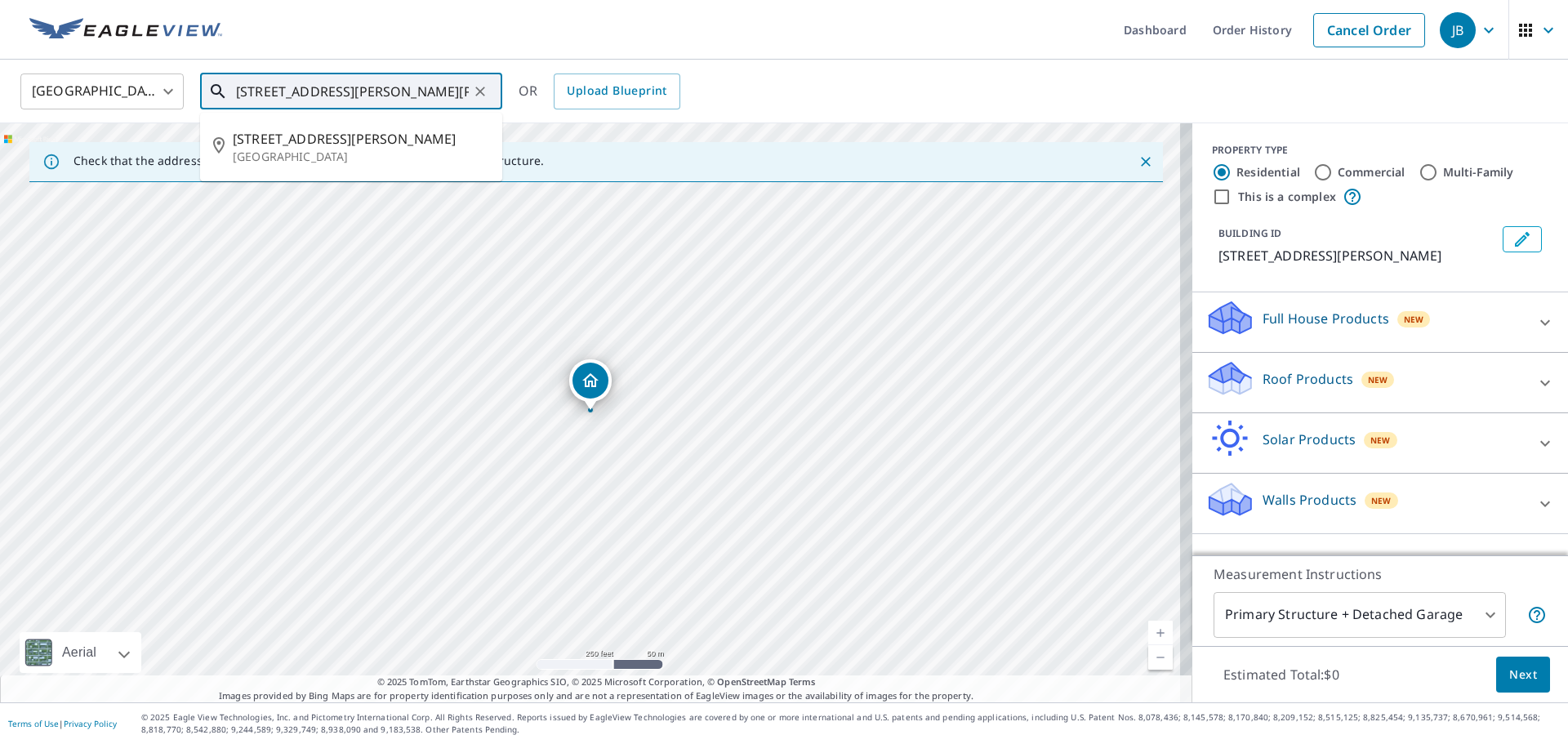
click at [259, 89] on input "4208 Segovia Dr Pasco, WA 99301" at bounding box center [352, 91] width 233 height 46
click at [267, 93] on input "4208 Segovia Dr Pasco, WA 99301" at bounding box center [352, 91] width 233 height 46
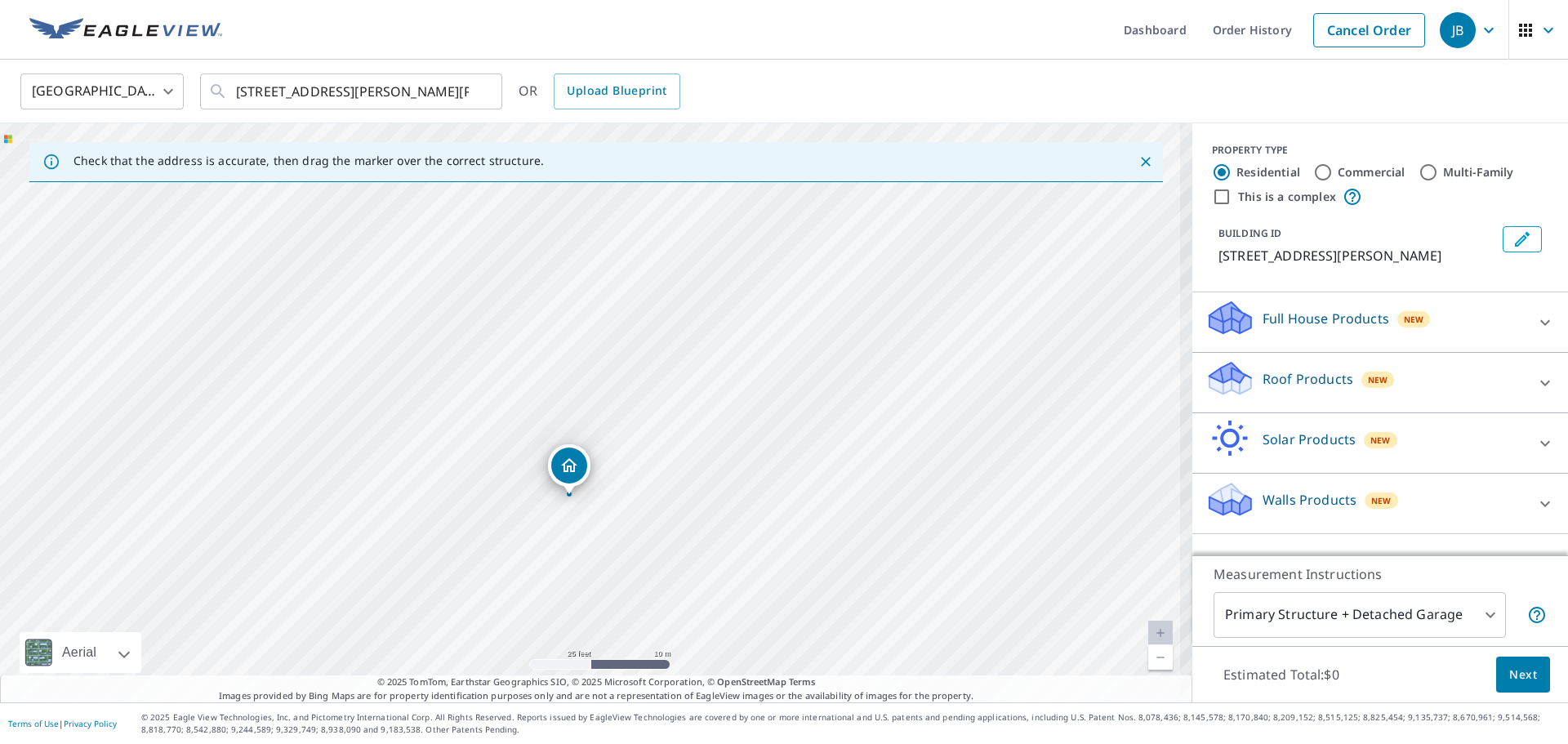
drag, startPoint x: 615, startPoint y: 455, endPoint x: 641, endPoint y: 247, distance: 209.6
click at [641, 247] on div "4209 Segovia Dr Pasco, WA 99301" at bounding box center [596, 413] width 1193 height 579
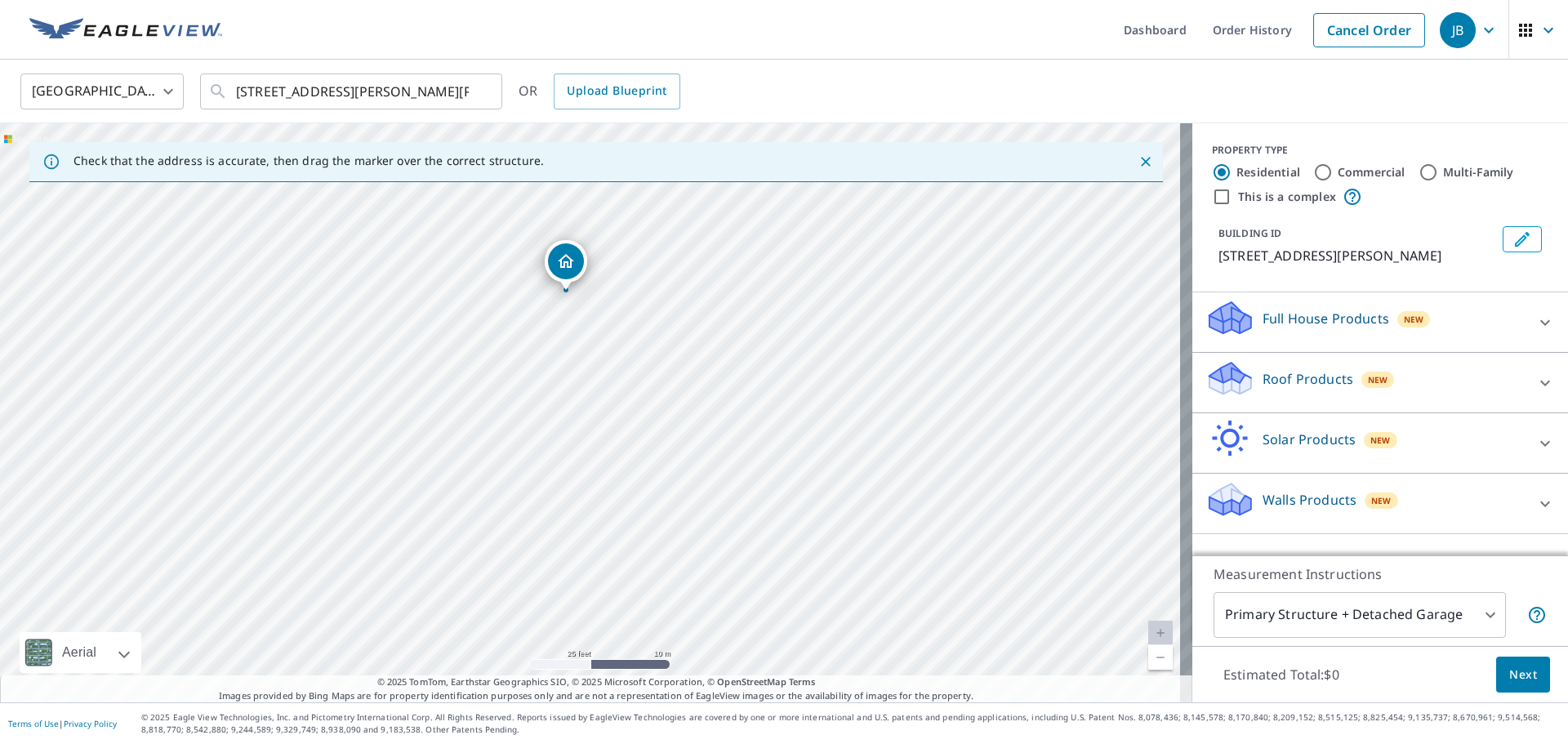
drag, startPoint x: 675, startPoint y: 442, endPoint x: 666, endPoint y: 284, distance: 158.3
click at [666, 284] on div "4209 Segovia Dr Pasco, WA 99301" at bounding box center [596, 413] width 1193 height 579
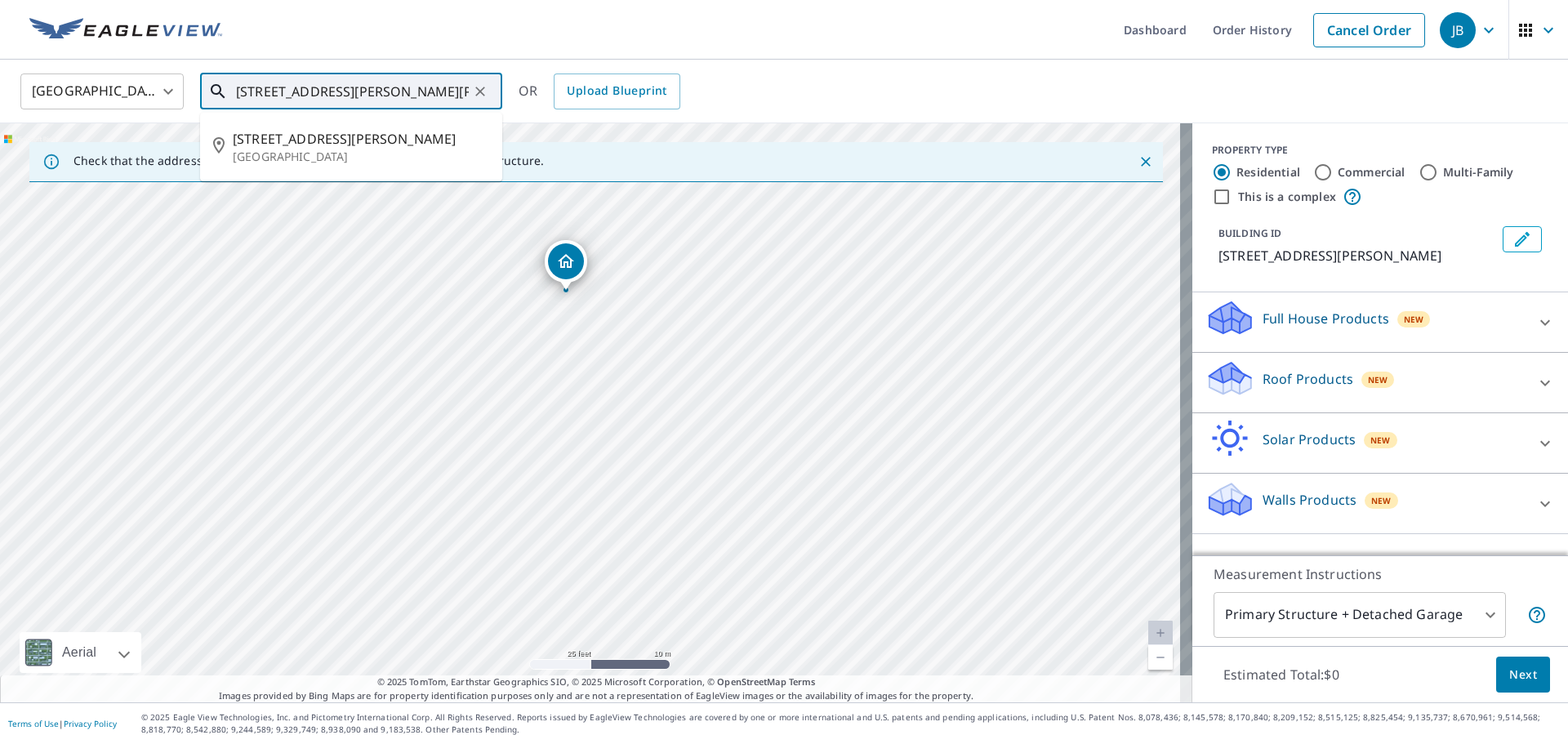
drag, startPoint x: 263, startPoint y: 90, endPoint x: 312, endPoint y: 89, distance: 49.0
click at [262, 90] on input "4209 Segovia Dr Pasco, WA 99301" at bounding box center [352, 91] width 233 height 46
type input "4204 Segovia Dr Pasco, WA 99301"
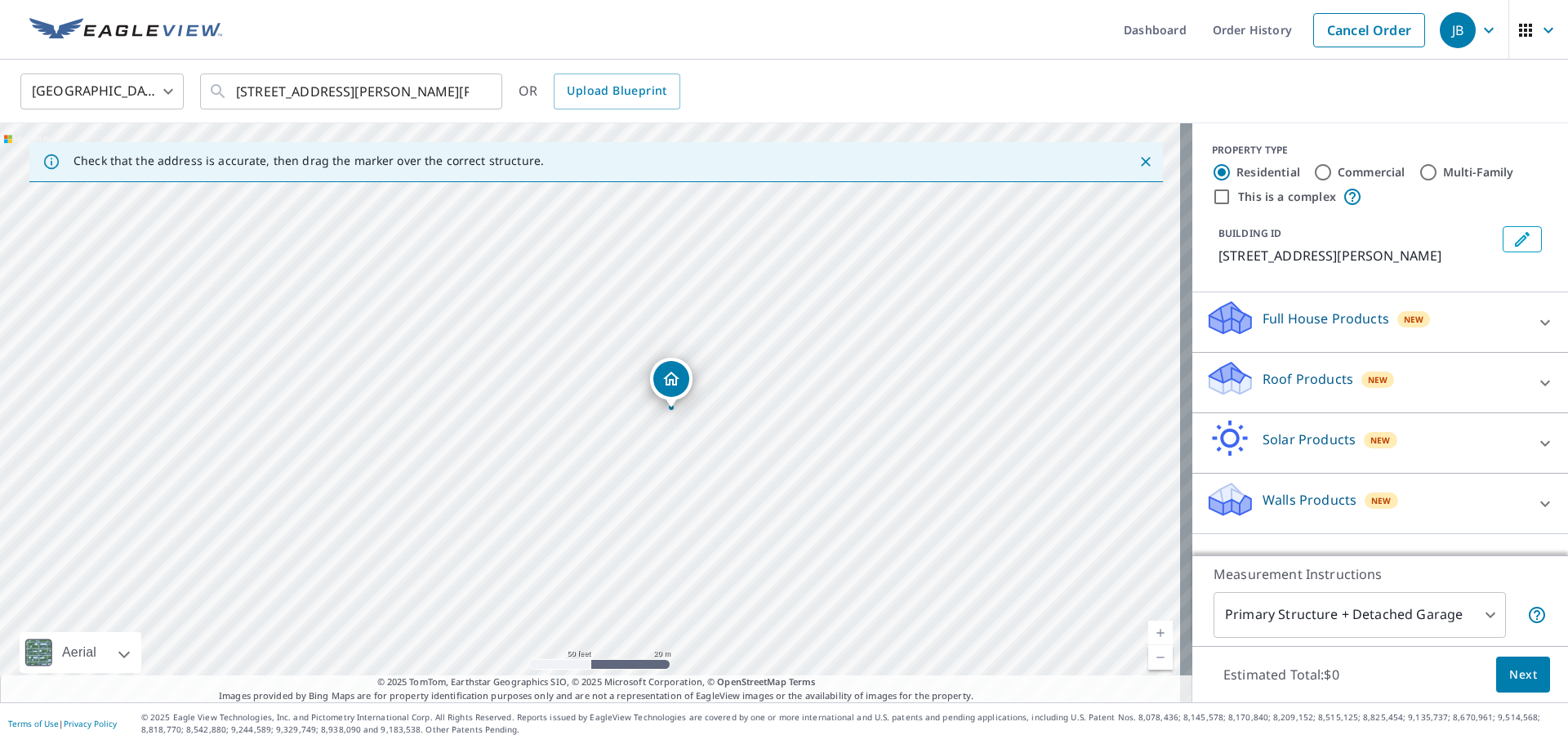
drag, startPoint x: 720, startPoint y: 276, endPoint x: 751, endPoint y: 318, distance: 52.2
click at [751, 318] on div "4204 Segovia Dr Pasco, WA 99301" at bounding box center [596, 413] width 1193 height 579
drag, startPoint x: 579, startPoint y: 335, endPoint x: 605, endPoint y: 534, distance: 200.7
click at [605, 534] on div "4204 Segovia Dr Pasco, WA 99301" at bounding box center [596, 413] width 1193 height 579
drag, startPoint x: 622, startPoint y: 259, endPoint x: 623, endPoint y: 160, distance: 99.0
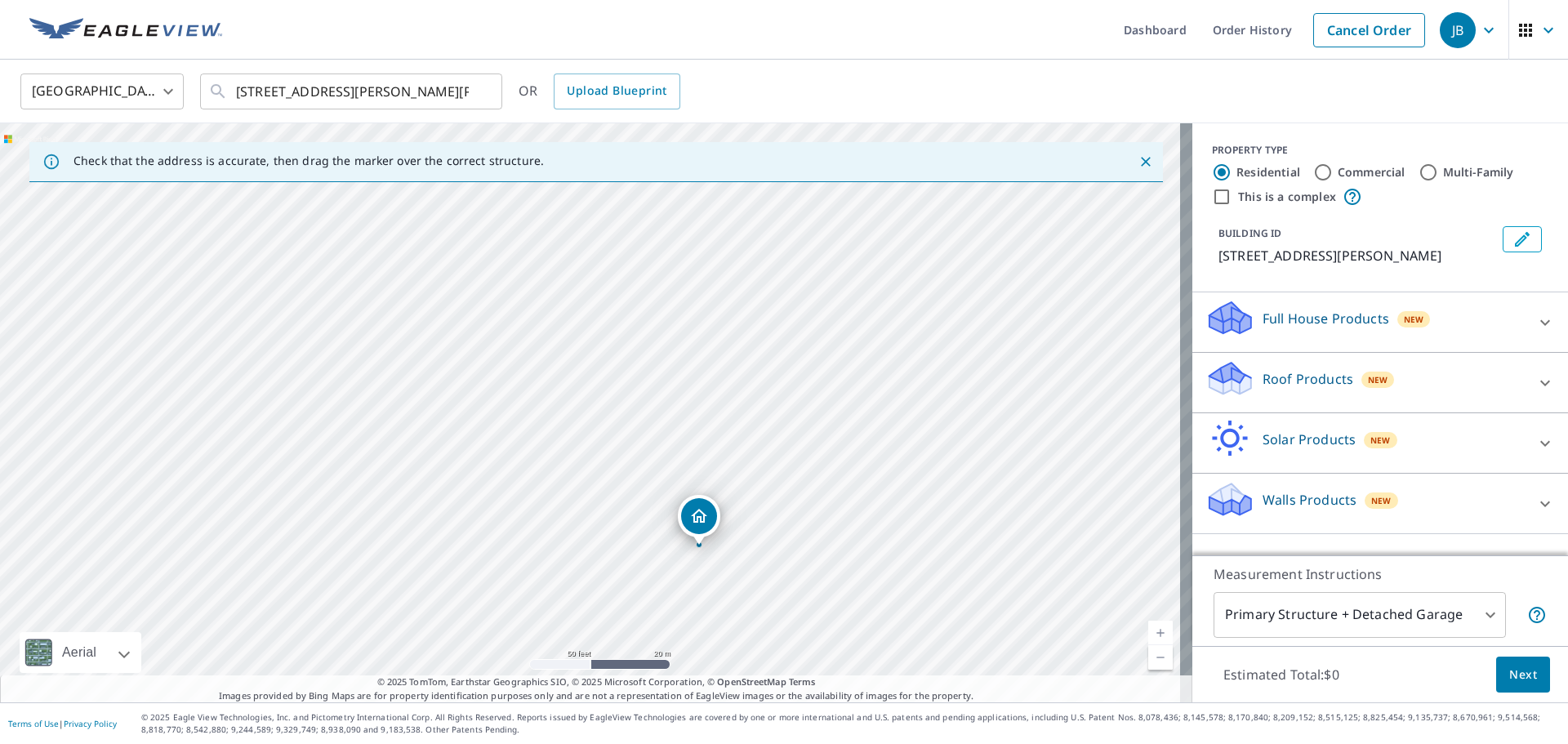
click at [623, 160] on div "Check that the address is accurate, then drag the marker over the correct struc…" at bounding box center [596, 413] width 1193 height 579
click at [577, 229] on div "4204 Segovia Dr Pasco, WA 99301" at bounding box center [596, 413] width 1193 height 579
click at [1301, 375] on p "Roof Products" at bounding box center [1308, 379] width 90 height 20
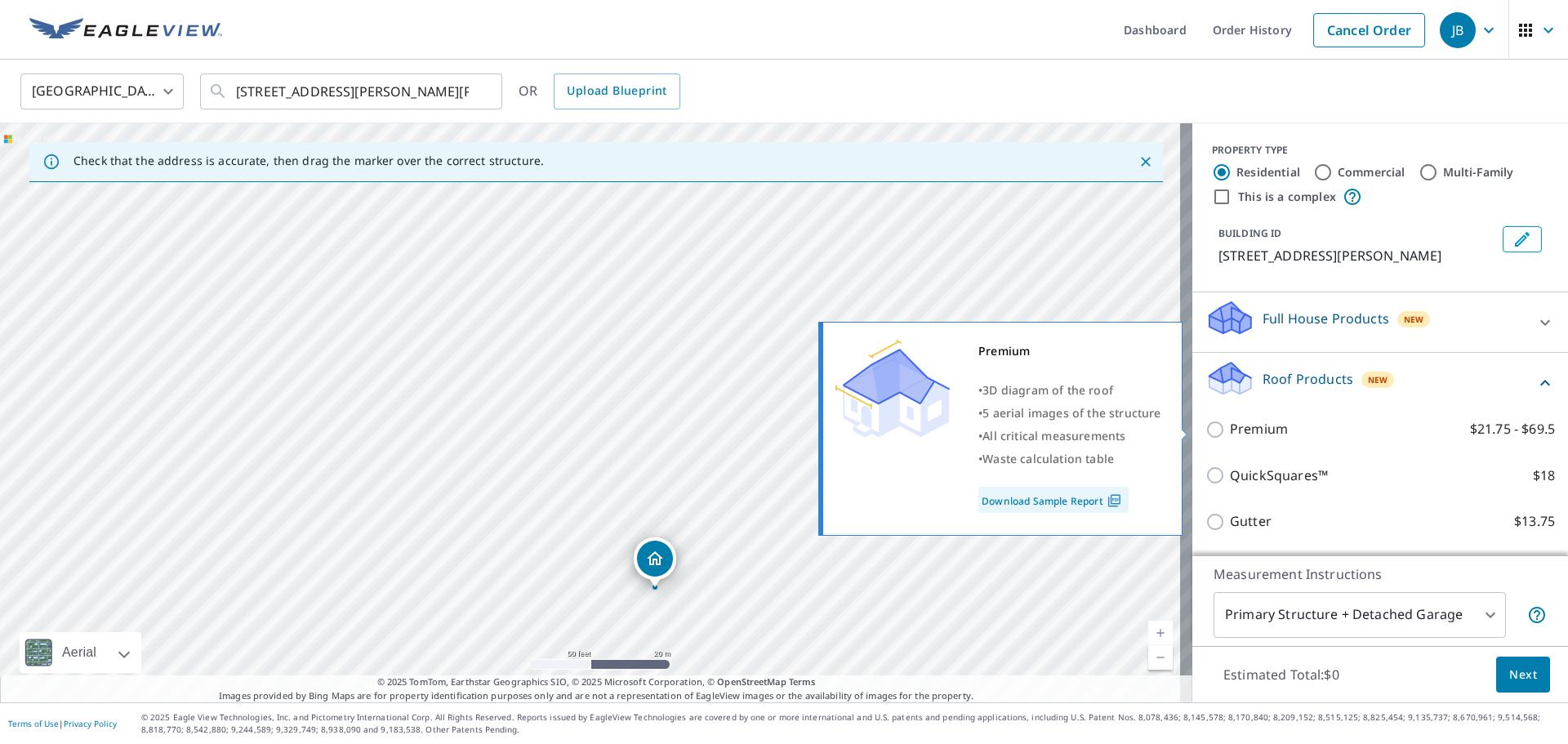
click at [1205, 430] on input "Premium $21.75 - $69.5" at bounding box center [1217, 429] width 25 height 20
checkbox input "true"
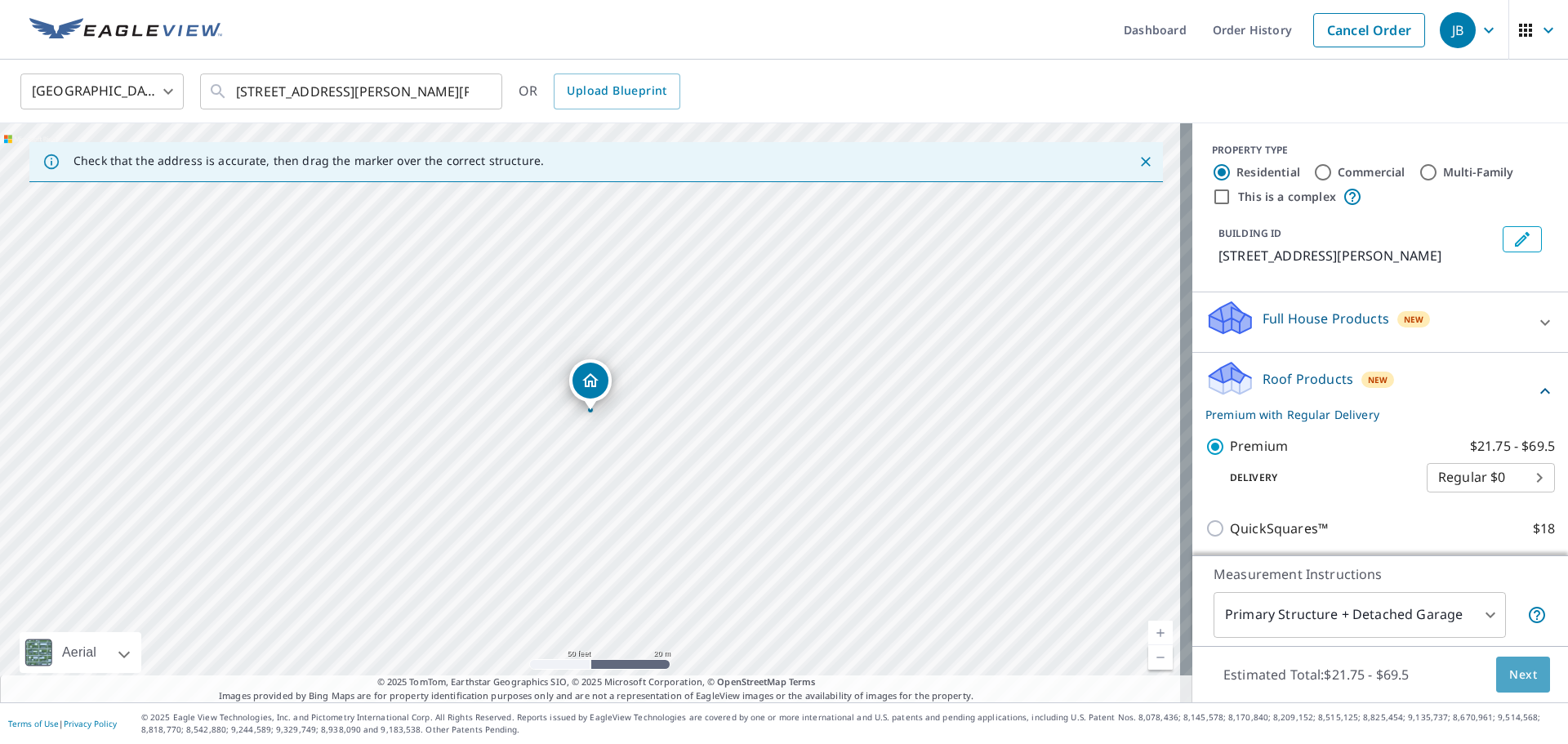
click at [1518, 672] on span "Next" at bounding box center [1523, 675] width 28 height 20
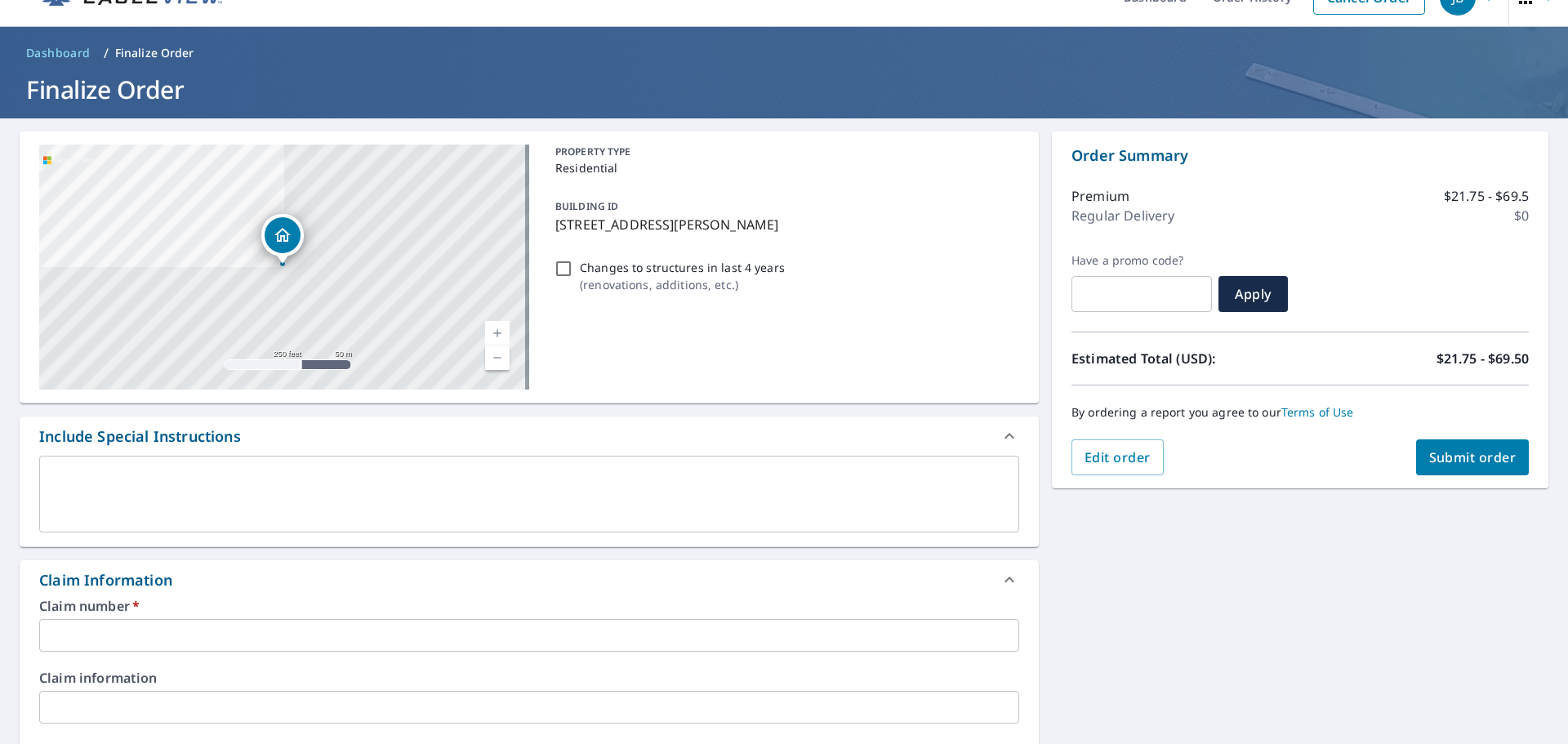
scroll to position [82, 0]
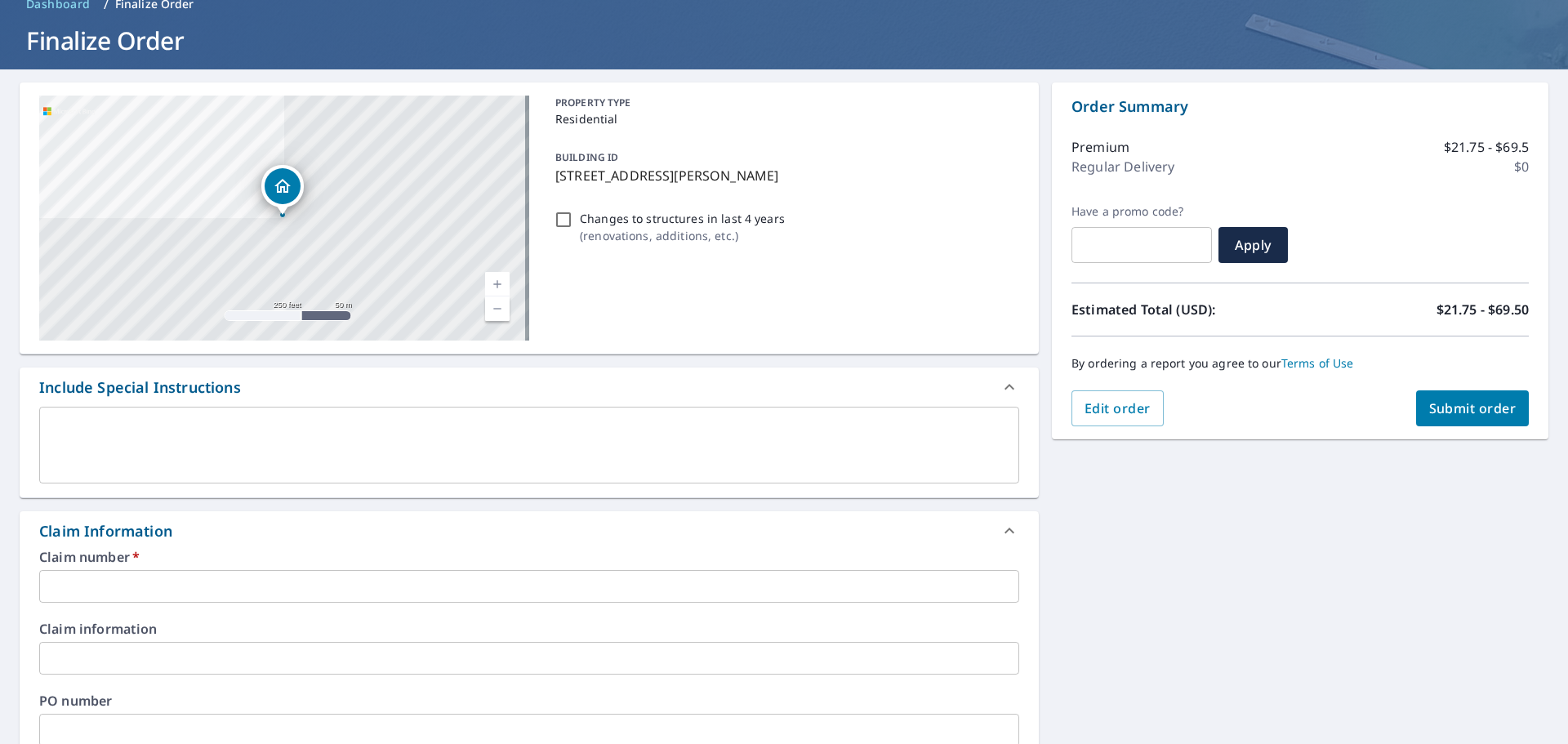
click at [246, 581] on input "text" at bounding box center [529, 586] width 980 height 32
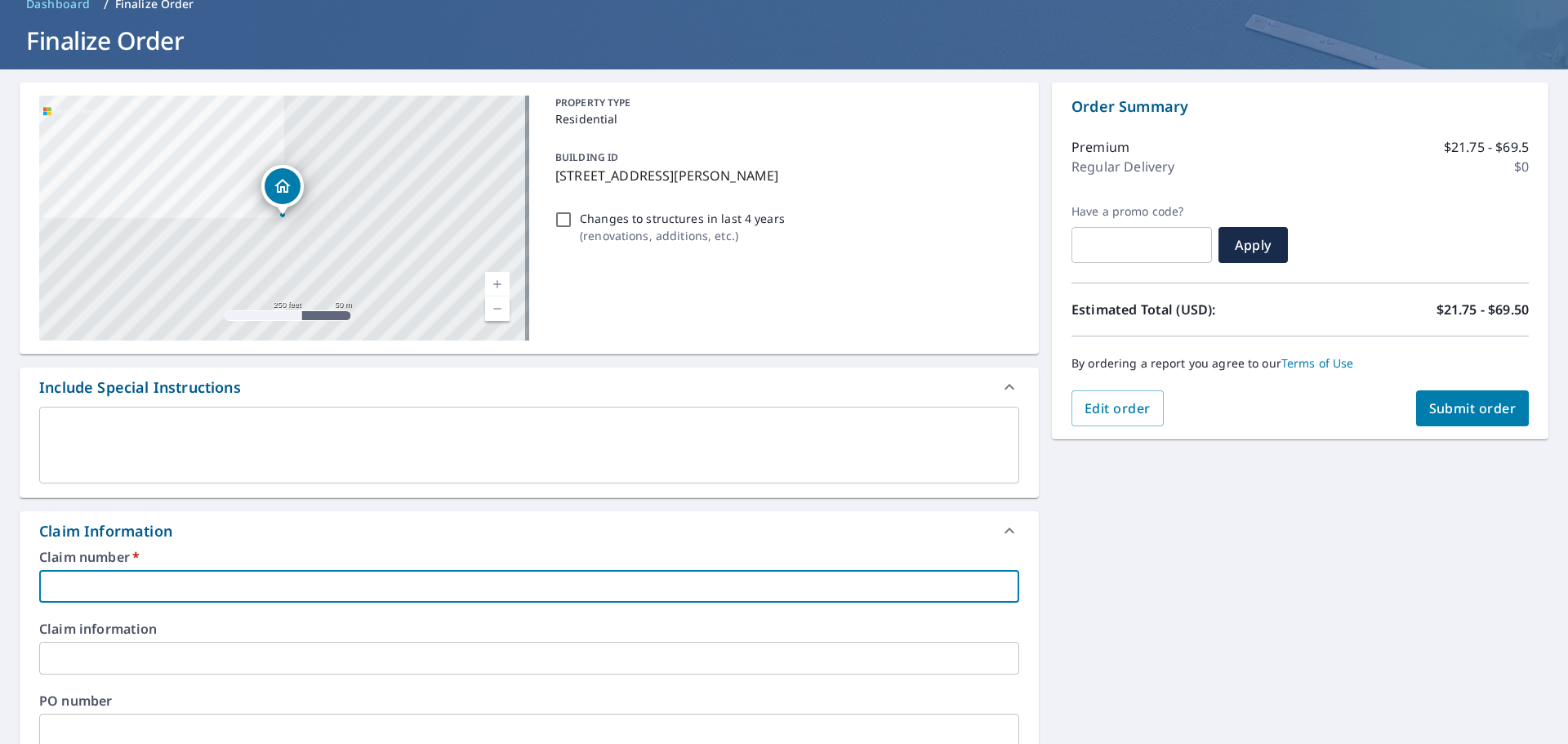
type input "Tri Cities Roofing"
checkbox input "true"
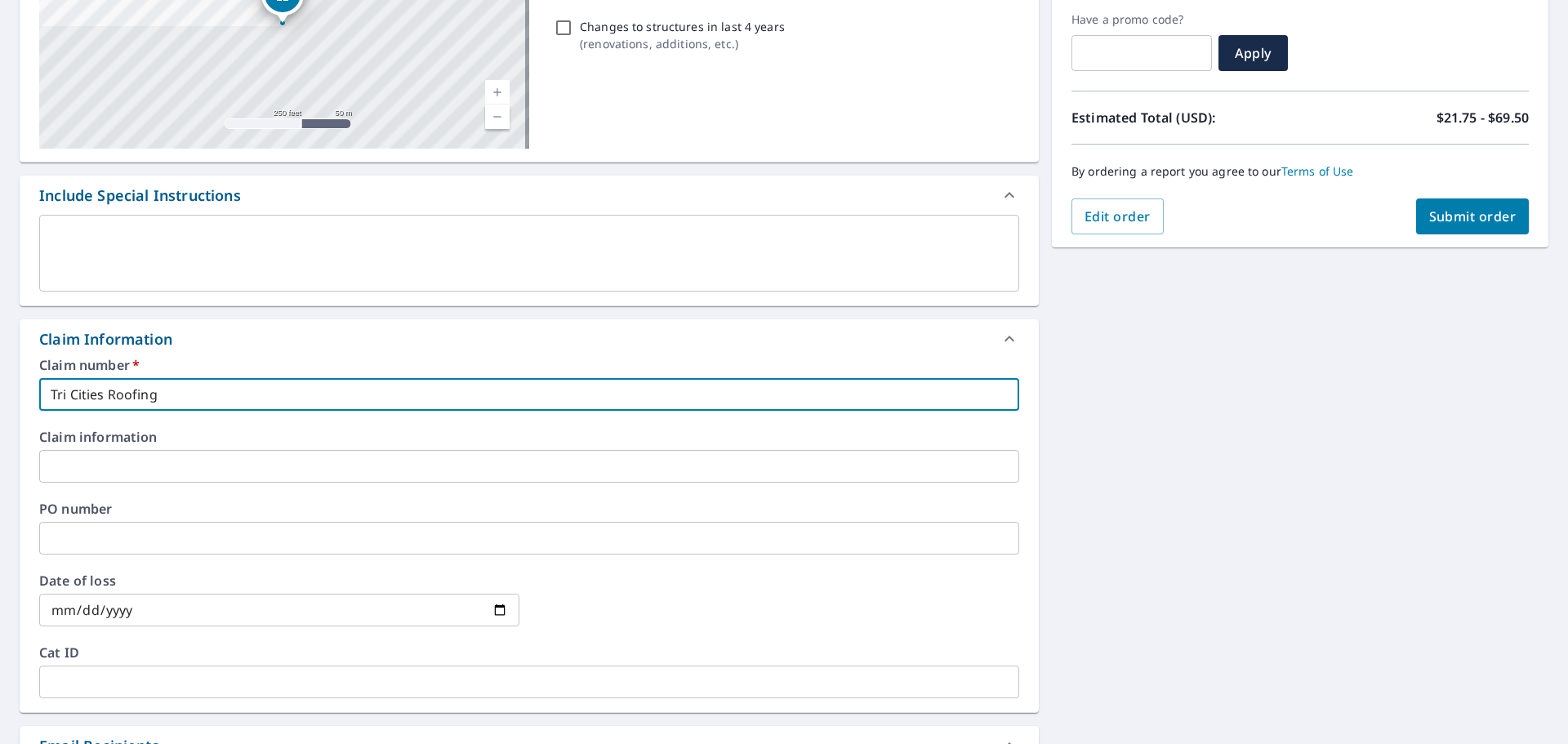
scroll to position [327, 0]
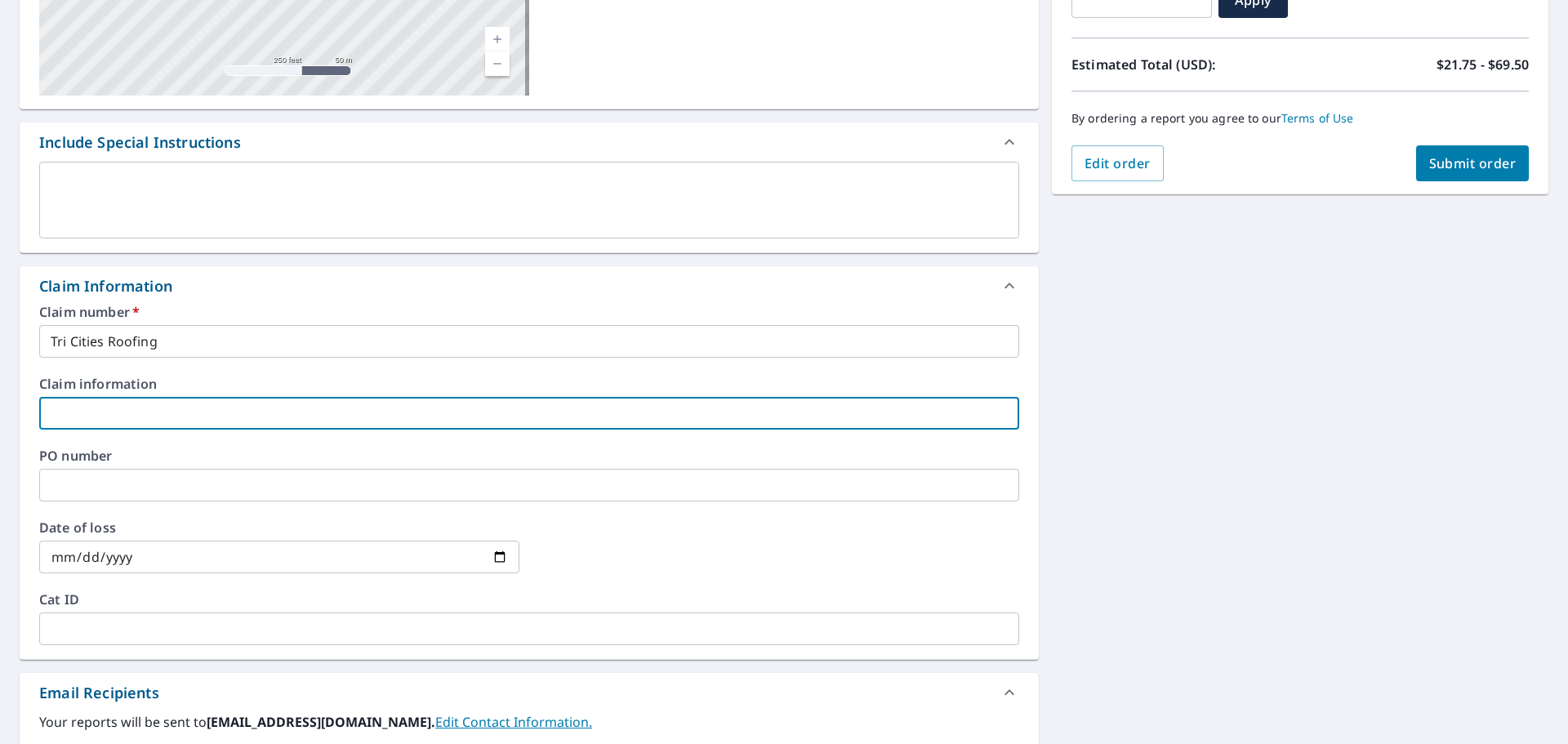
click at [212, 412] on input "text" at bounding box center [529, 413] width 980 height 32
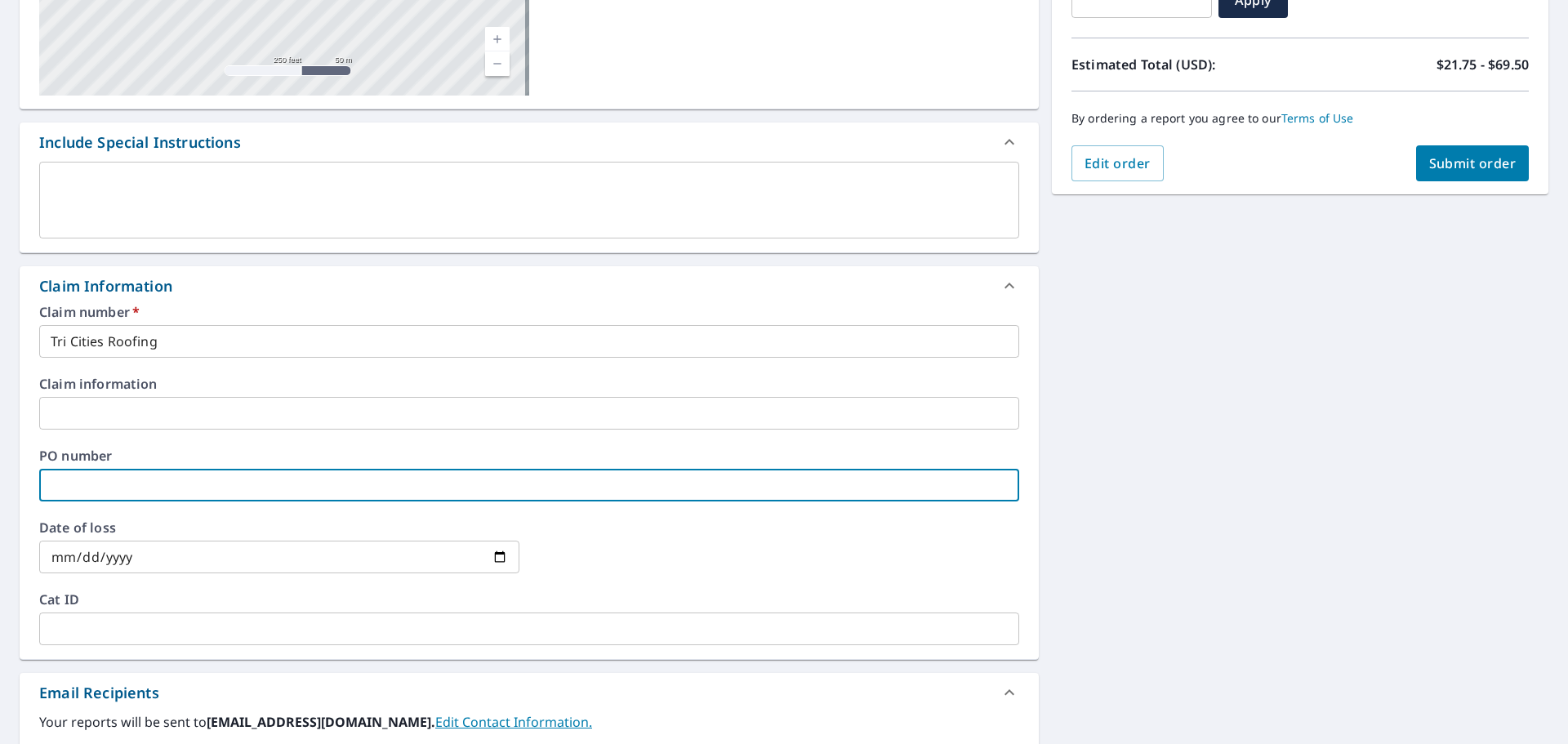
click at [177, 477] on input "text" at bounding box center [529, 485] width 980 height 32
type input "4208 Segovia Dr, Pasco, WA, 99301"
checkbox input "true"
click at [81, 489] on input "4208 Segovia Dr, Pasco, WA, 99301" at bounding box center [529, 485] width 980 height 32
type input "420 Segovia Dr, Pasco, WA, 99301"
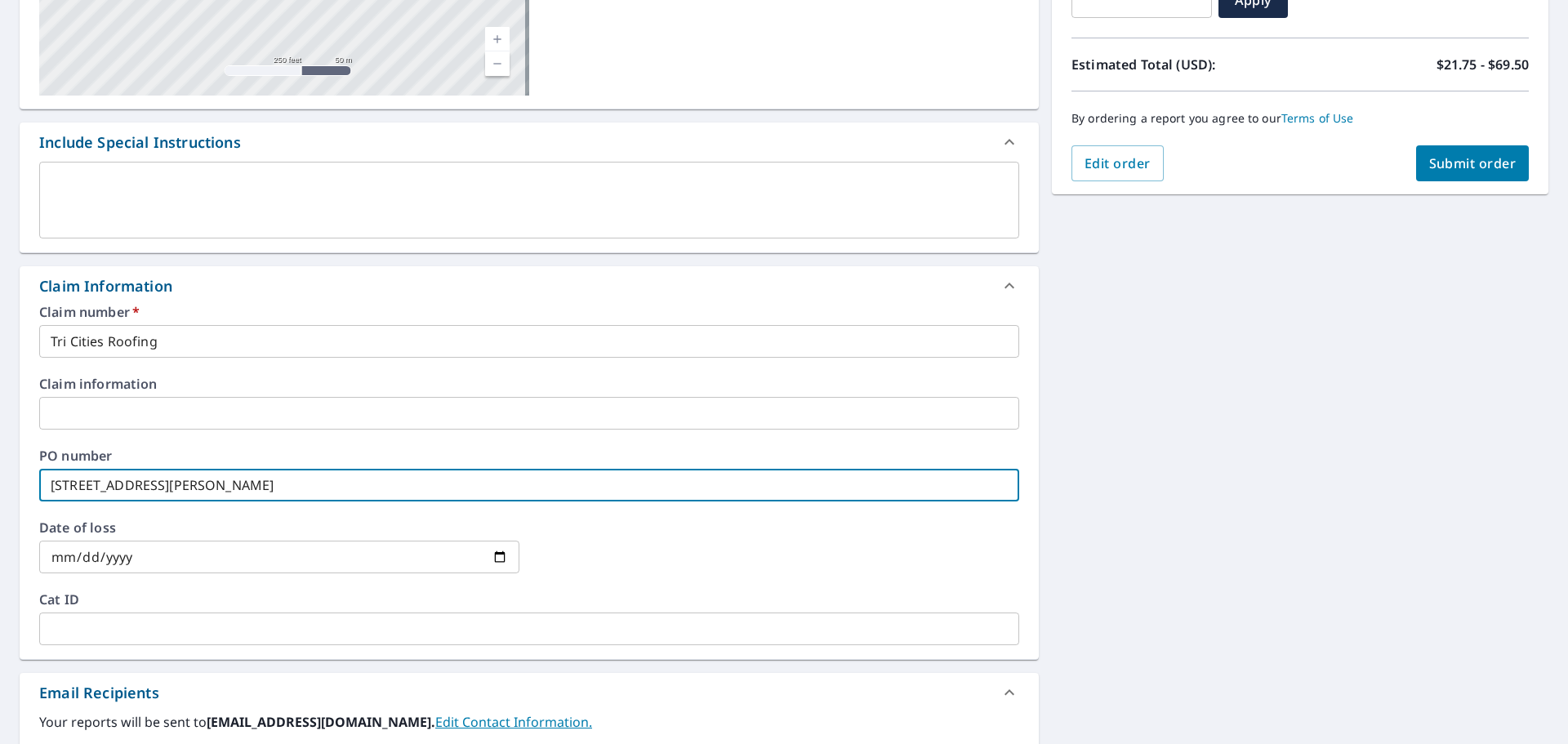
checkbox input "true"
type input "4204 Segovia Dr, Pasco, WA, 99301"
checkbox input "true"
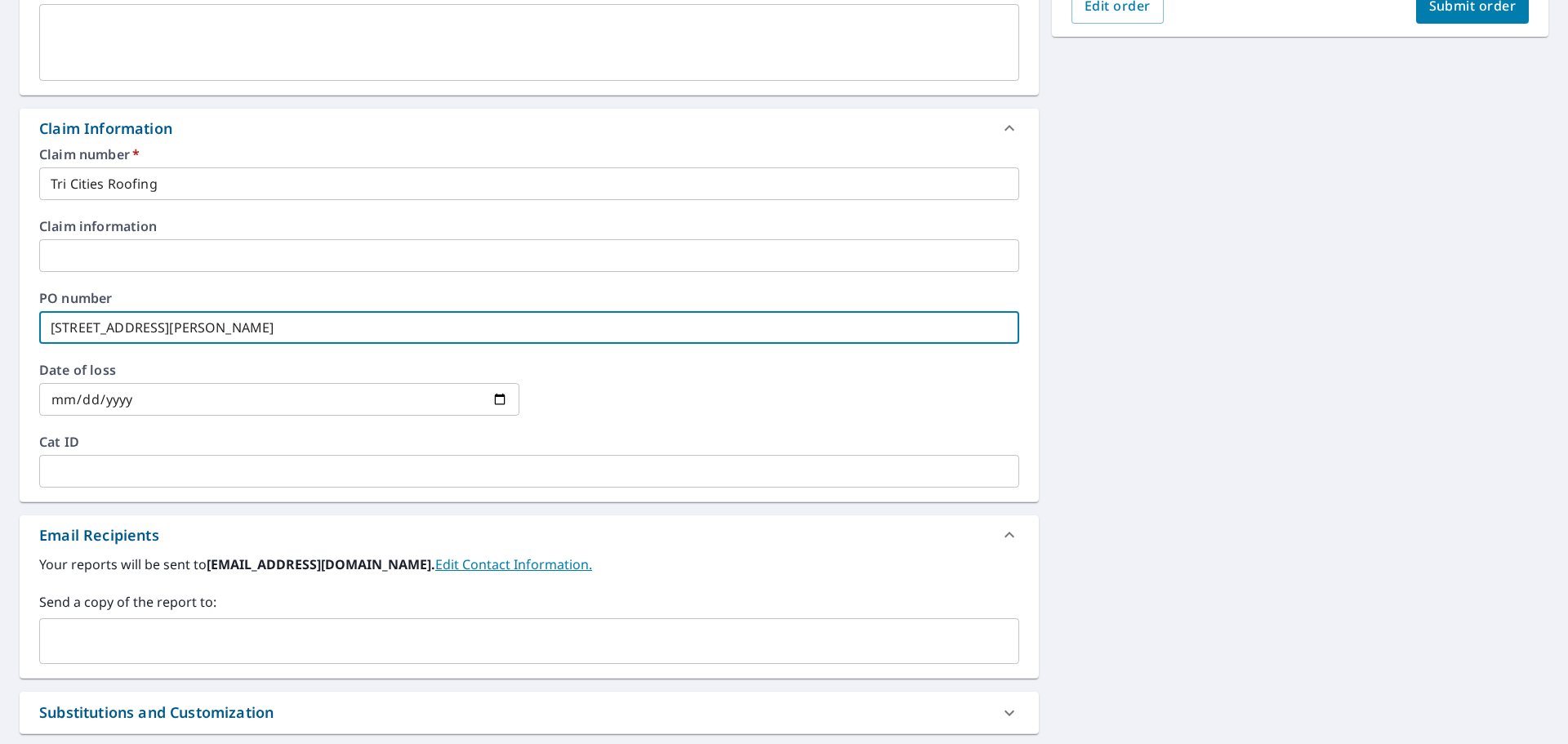
scroll to position [572, 0]
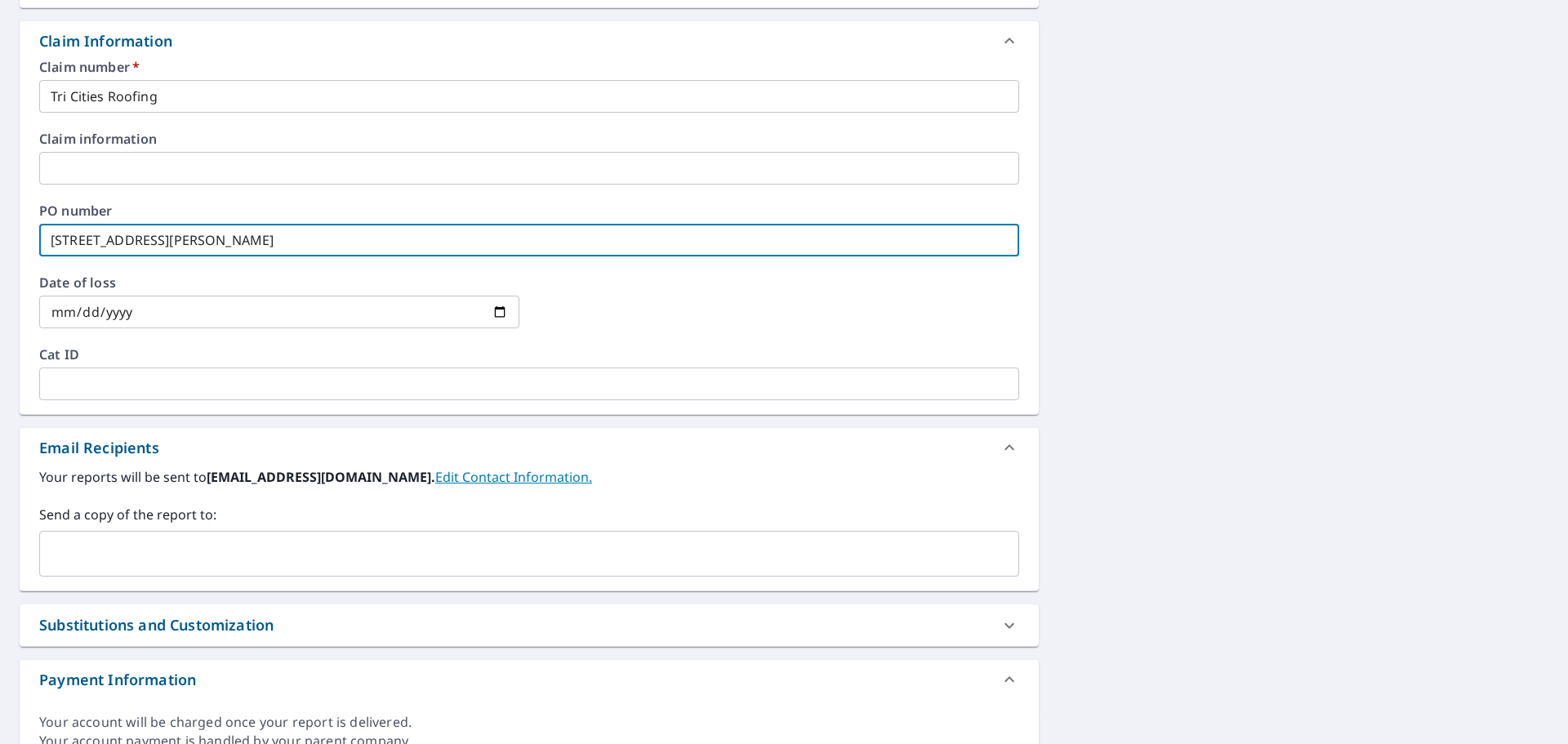
click at [570, 231] on input "4204 Segovia Dr, Pasco, WA, 99301" at bounding box center [529, 240] width 980 height 32
type input "4204 Segovia Dr, Pasco, WA, 99301"
click at [316, 539] on input "text" at bounding box center [517, 554] width 941 height 31
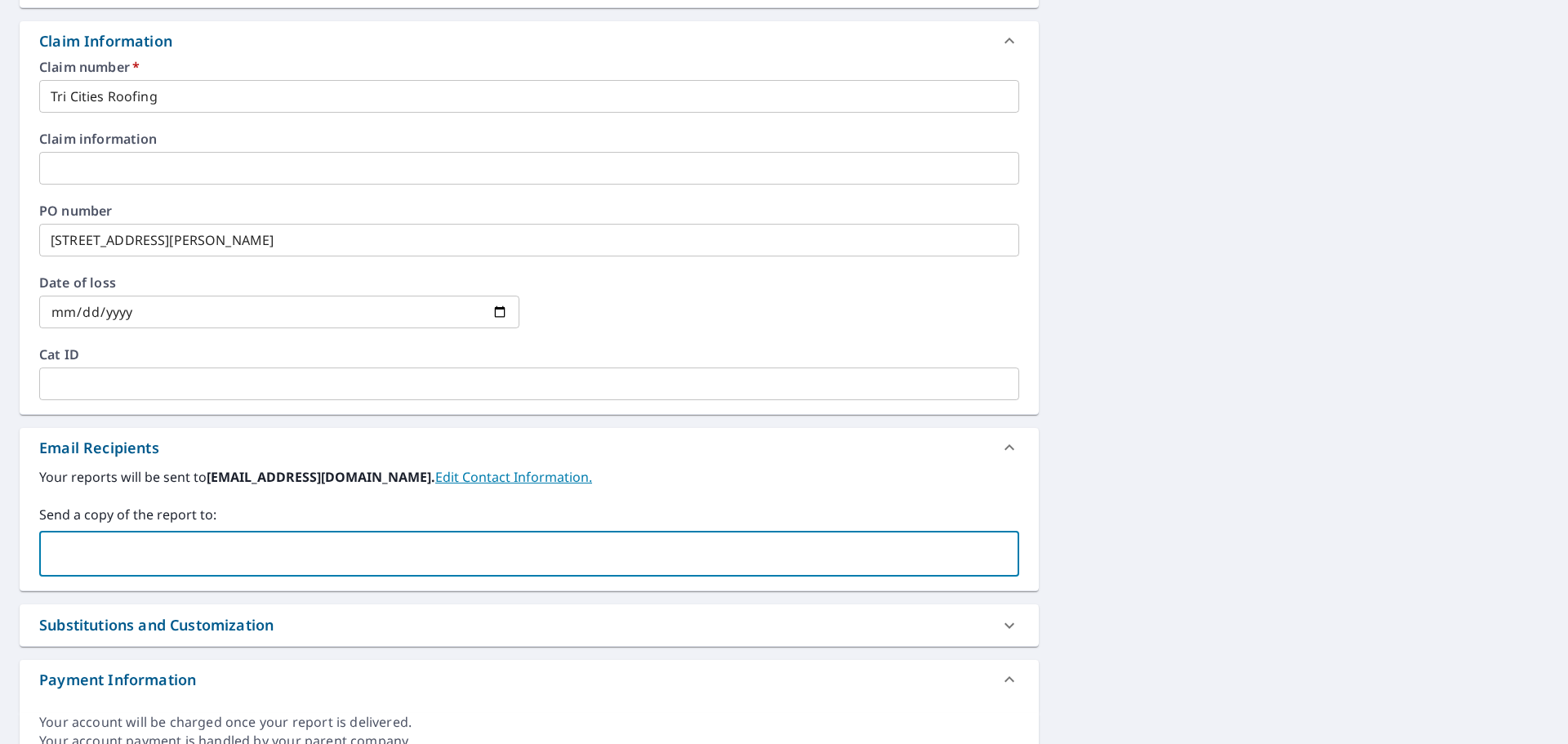
type input "j"
click at [107, 563] on input "text" at bounding box center [517, 554] width 941 height 31
paste input "dcardenas-lalonde@macarthurco.com"
type input "dcardenas-lalonde@macarthurco.com"
checkbox input "true"
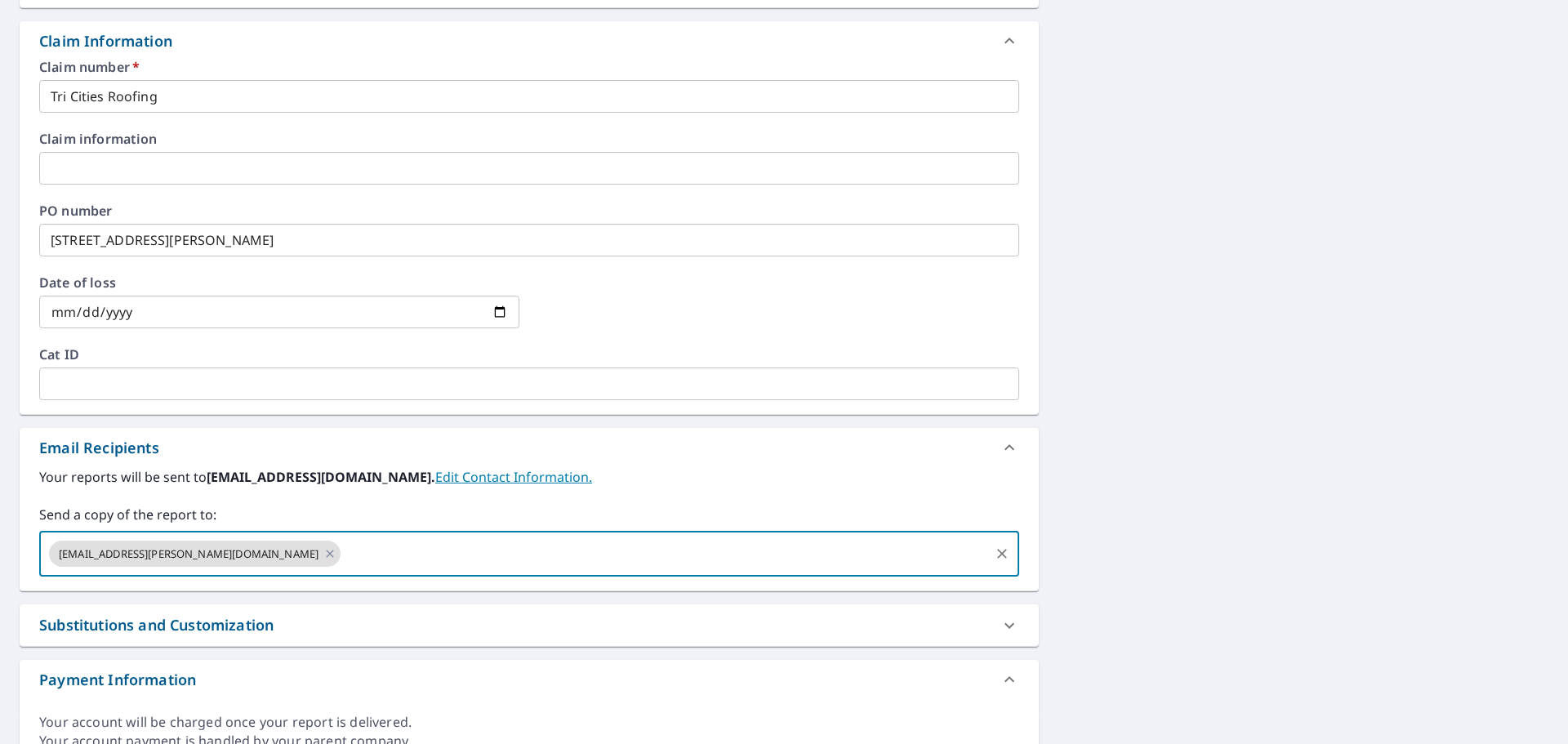
click at [343, 554] on input "text" at bounding box center [665, 554] width 644 height 31
paste input "jbabbitt@macarthurco.com"
type input "jbabbitt@macarthurco.com"
checkbox input "true"
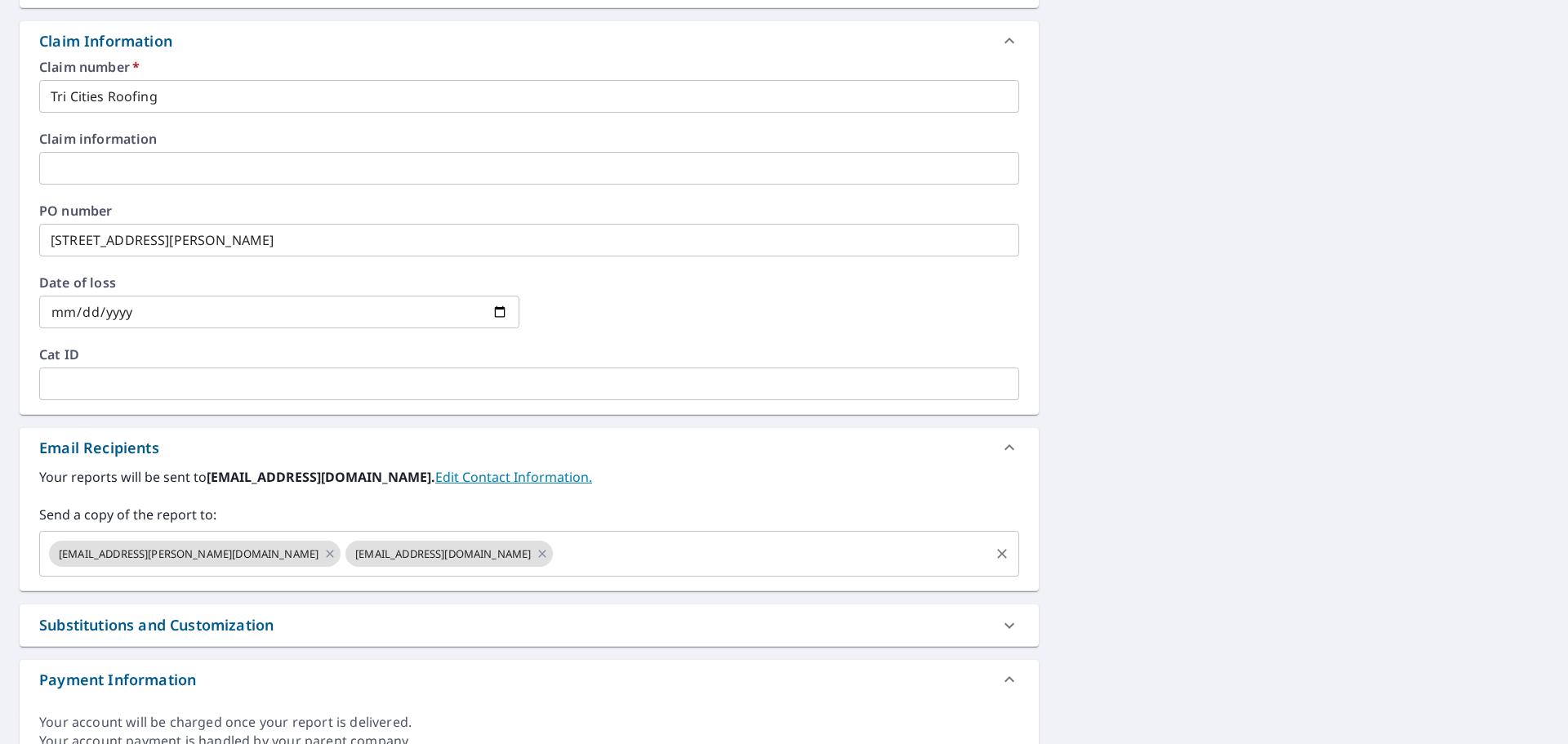
click at [555, 561] on input "text" at bounding box center [771, 554] width 432 height 31
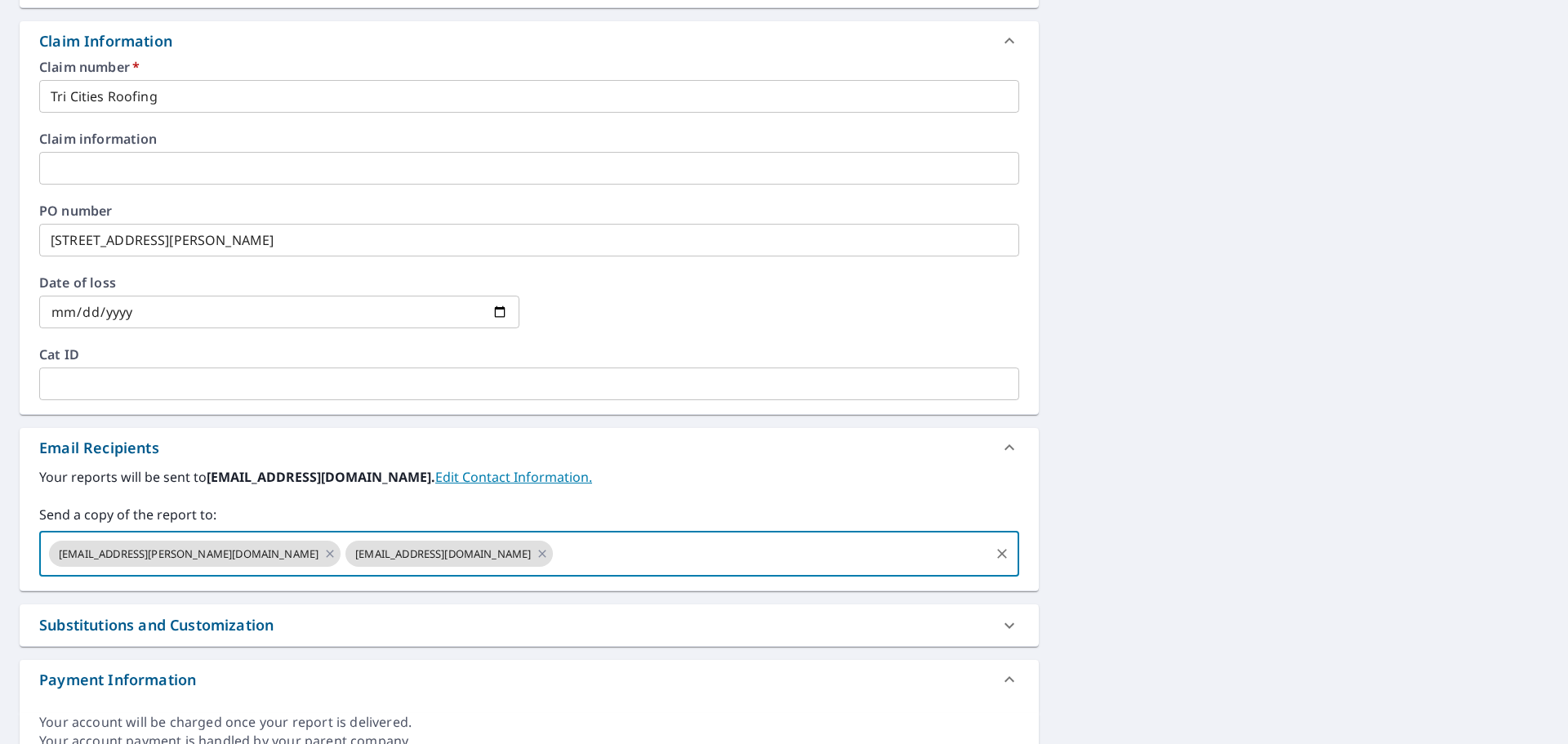
paste input "jwebb@macarthurco.com"
type input "jwebb@macarthurco.com"
checkbox input "true"
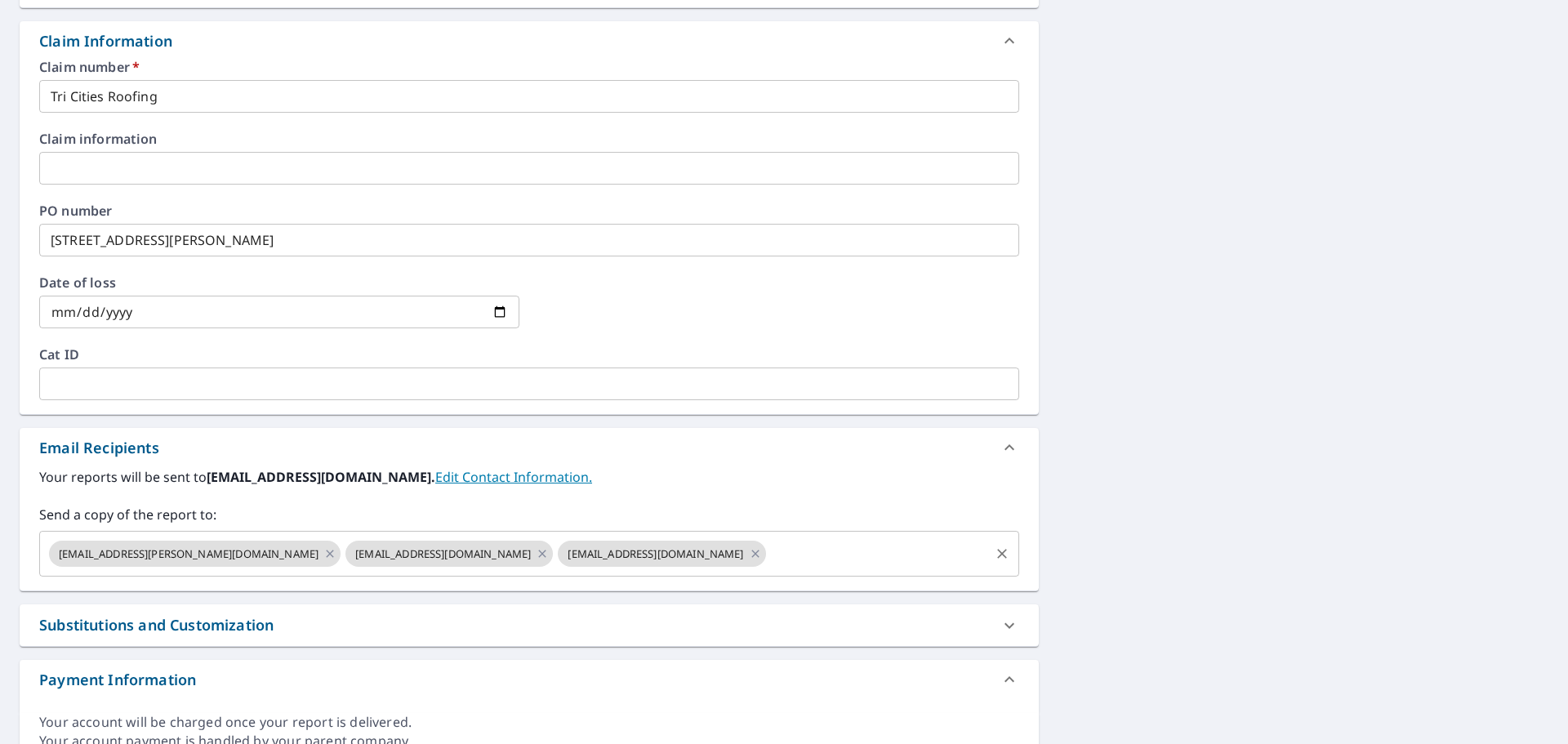
click at [769, 553] on input "text" at bounding box center [878, 554] width 219 height 31
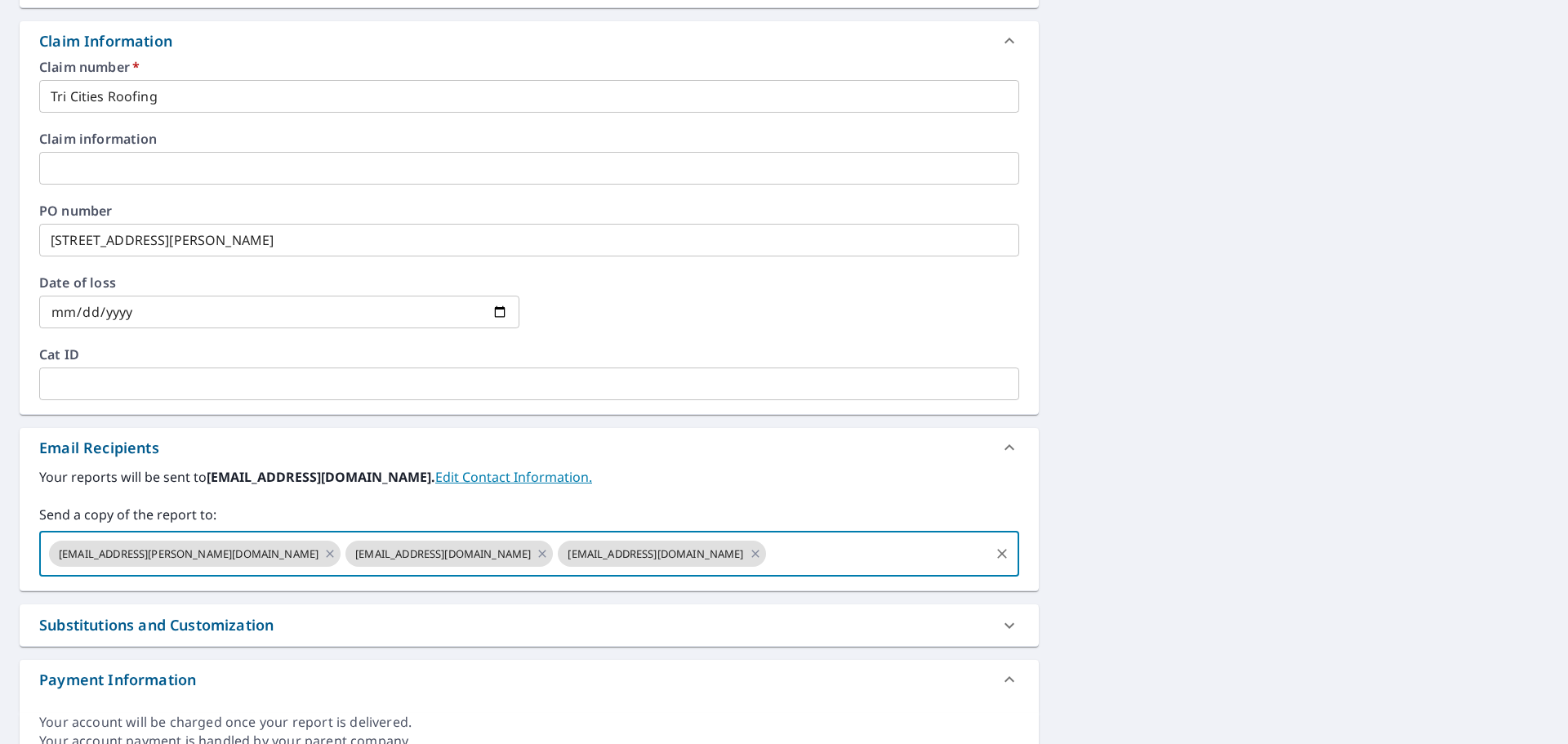
paste input "pacoparadise@yahoo.com"
type input "pacoparadise@yahoo.com"
checkbox input "true"
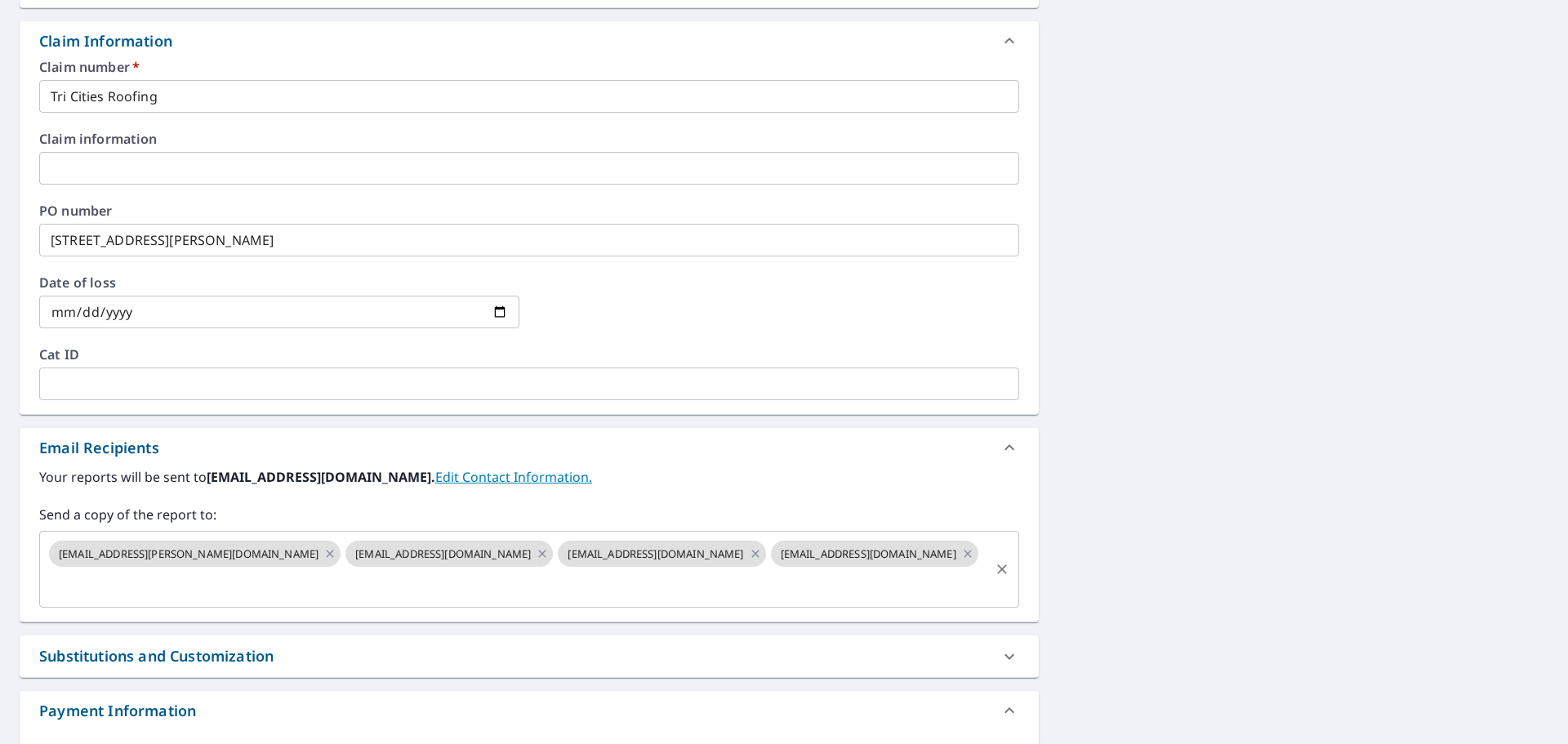
click at [819, 569] on input "text" at bounding box center [517, 584] width 941 height 31
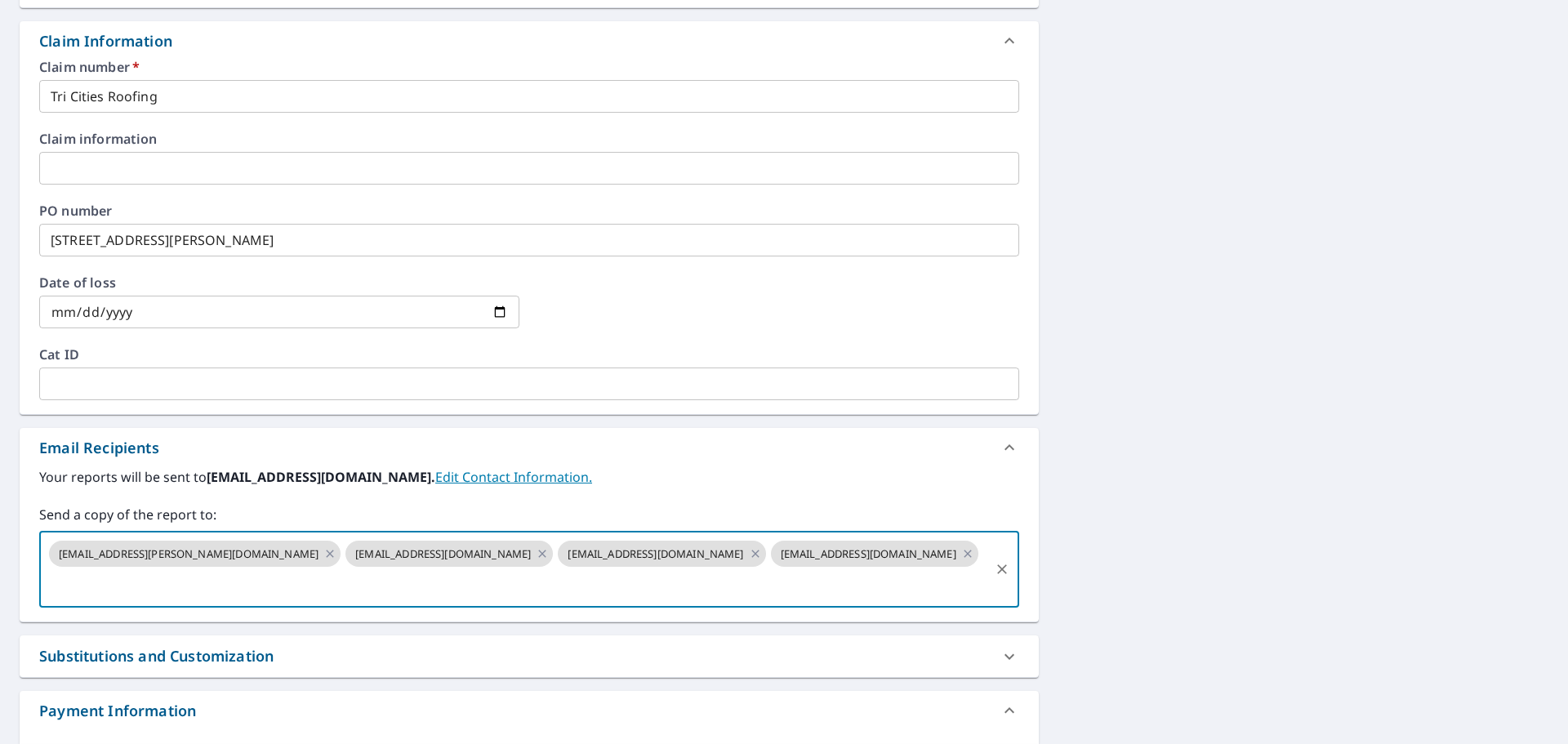
paste input "tlally@macarthurco.com"
type input "tlally@macarthurco.com"
click at [1164, 472] on div "4204 Segovia Dr Pasco, WA 99301 Aerial Road A standard road map Aerial A detail…" at bounding box center [784, 194] width 1568 height 1229
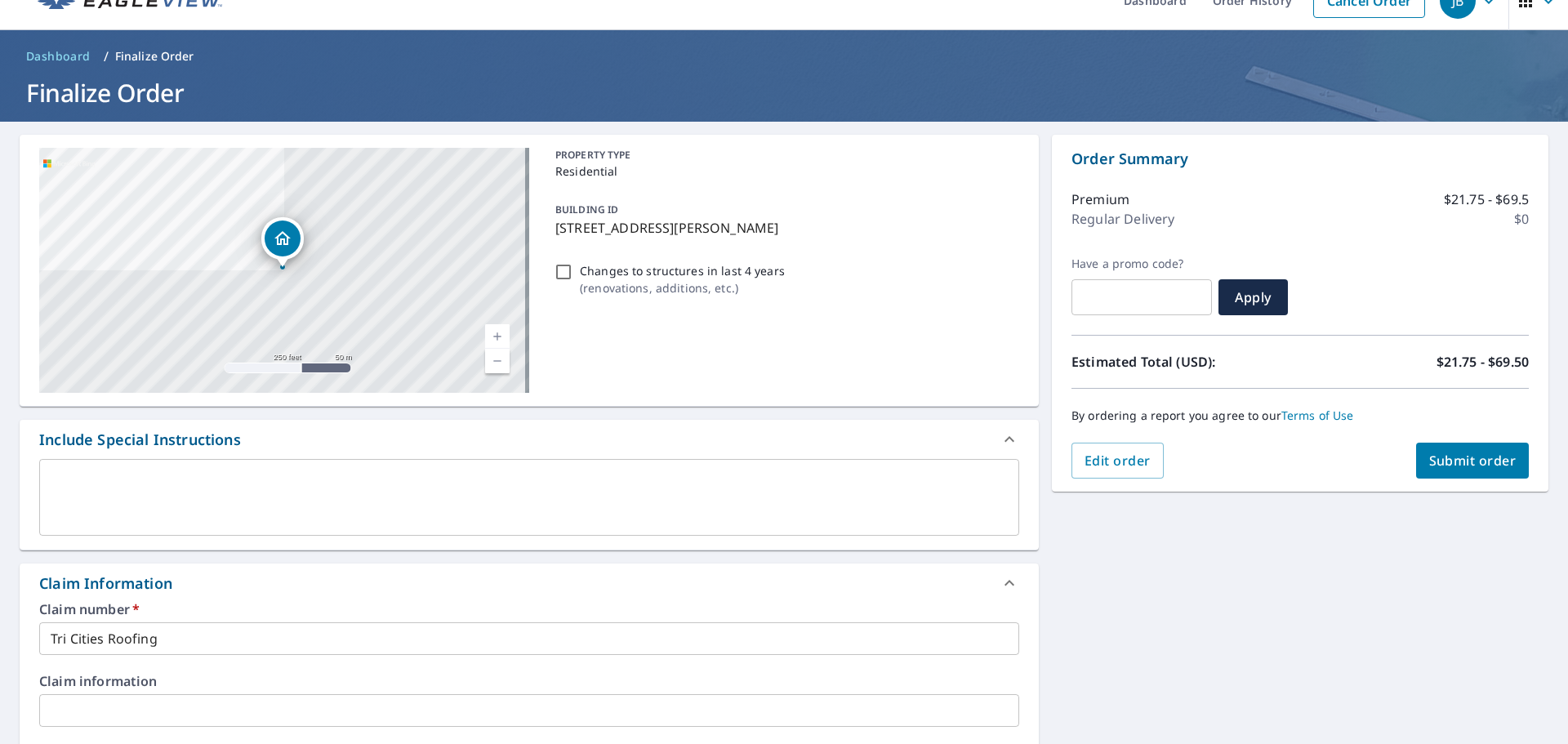
scroll to position [0, 0]
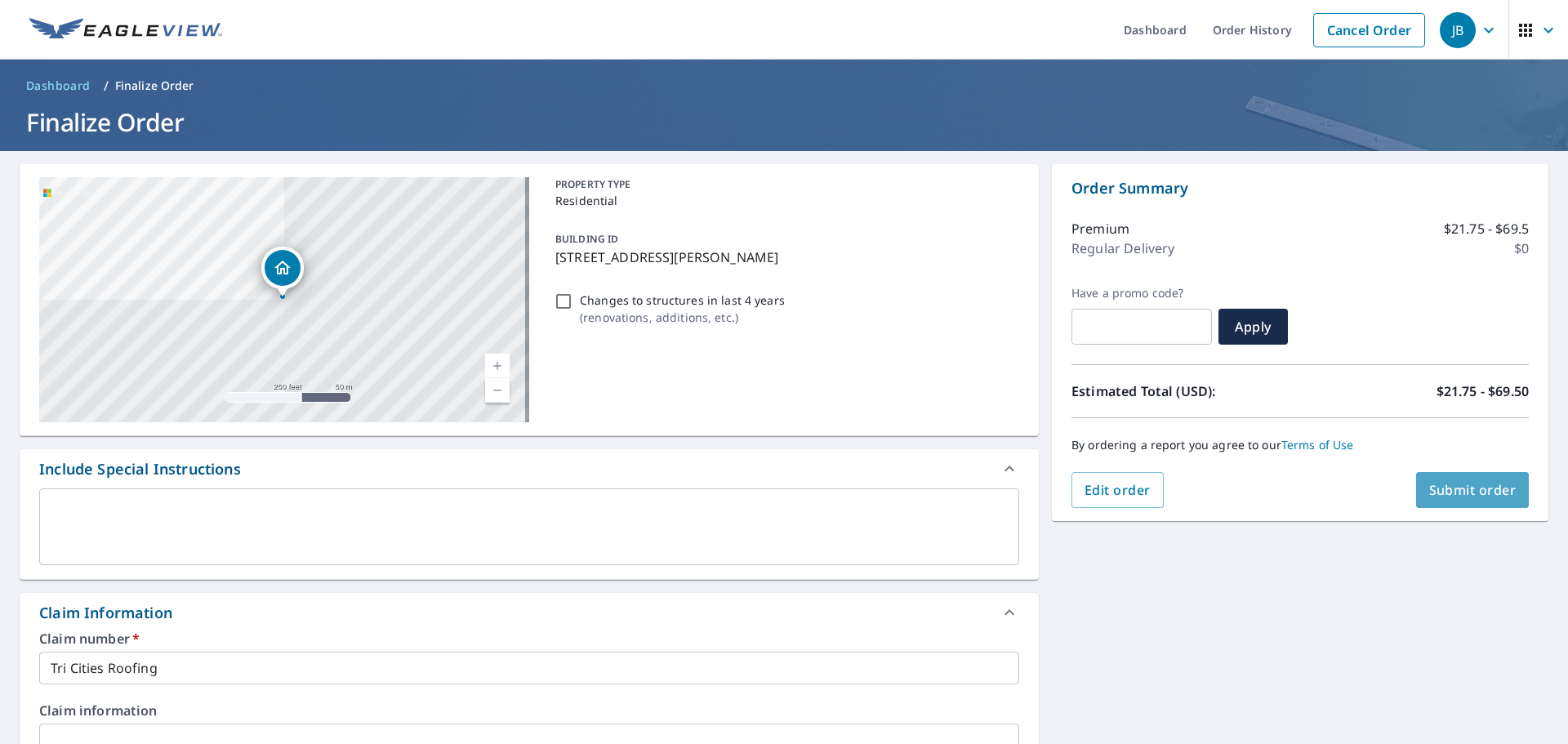
click at [1478, 490] on span "Submit order" at bounding box center [1473, 490] width 87 height 18
checkbox input "true"
